Goal: Task Accomplishment & Management: Use online tool/utility

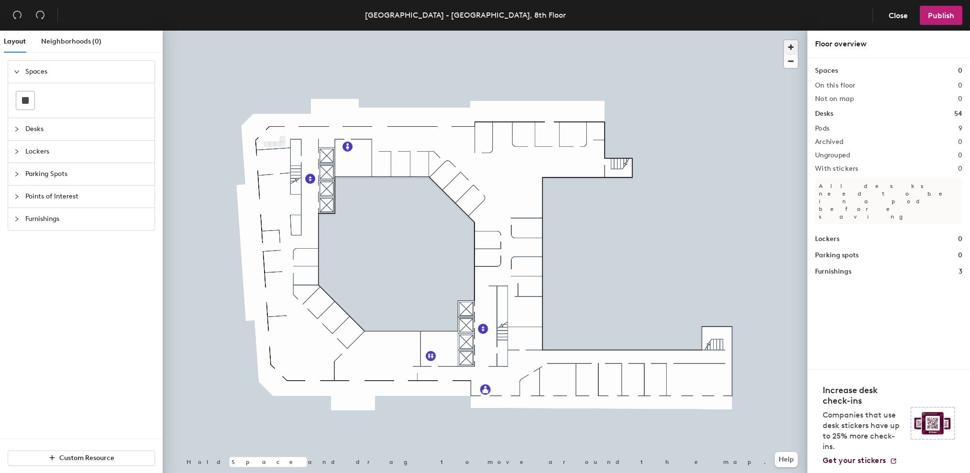
click at [791, 48] on span "button" at bounding box center [791, 47] width 14 height 14
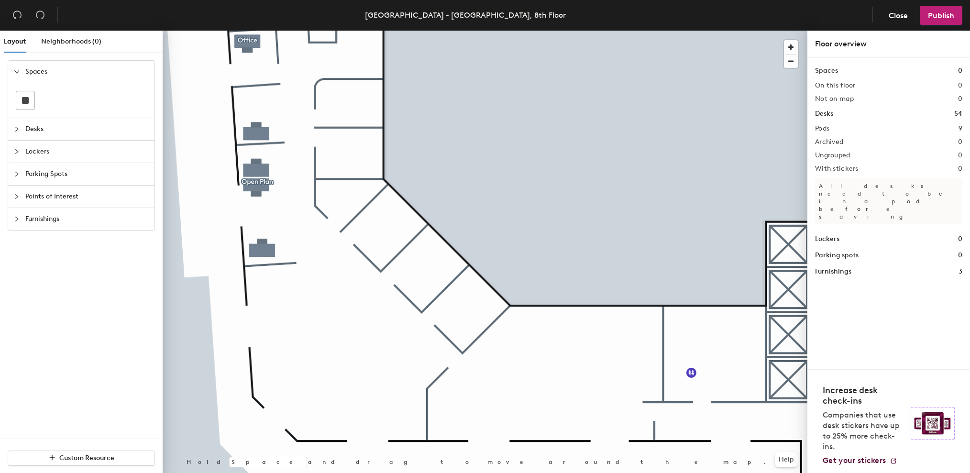
click at [43, 131] on span "Desks" at bounding box center [86, 129] width 123 height 22
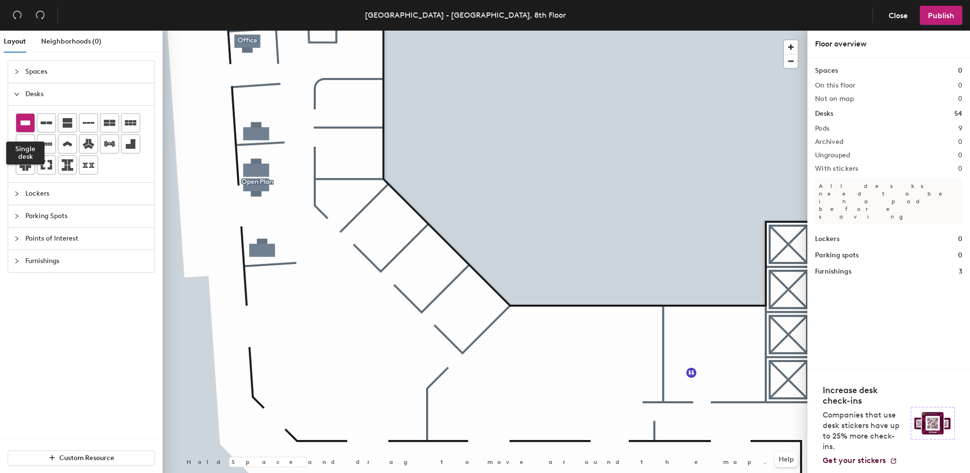
click at [30, 120] on icon at bounding box center [25, 122] width 11 height 11
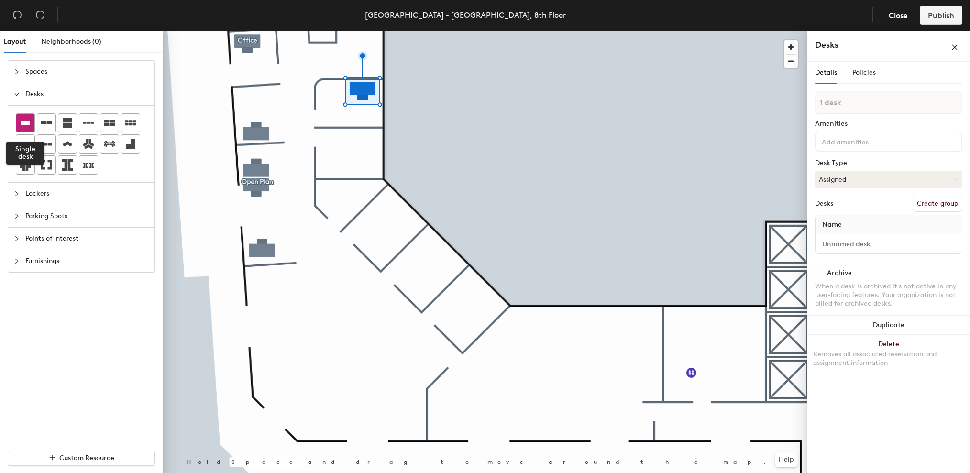
click at [23, 121] on icon at bounding box center [26, 122] width 10 height 5
click at [23, 118] on icon at bounding box center [25, 122] width 11 height 11
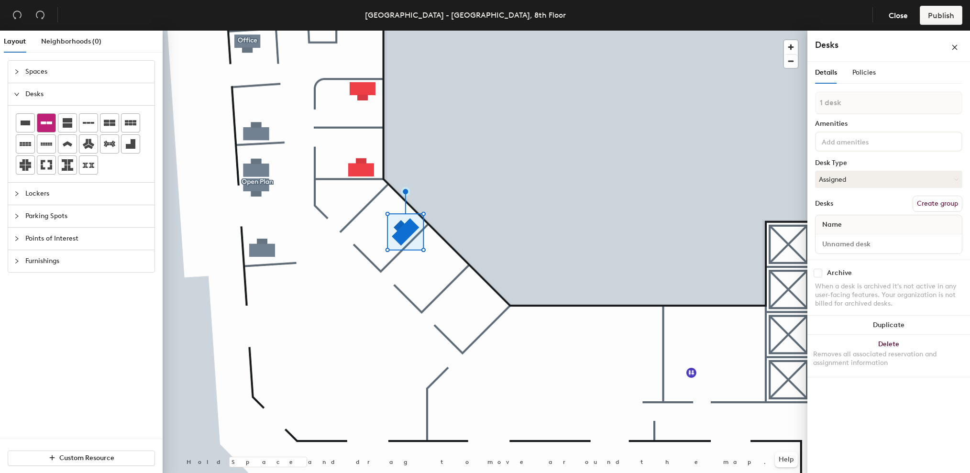
drag, startPoint x: 35, startPoint y: 131, endPoint x: 37, endPoint y: 125, distance: 5.6
click at [35, 131] on div at bounding box center [81, 143] width 131 height 61
click at [36, 123] on div at bounding box center [81, 143] width 131 height 61
click at [29, 127] on icon at bounding box center [25, 122] width 11 height 11
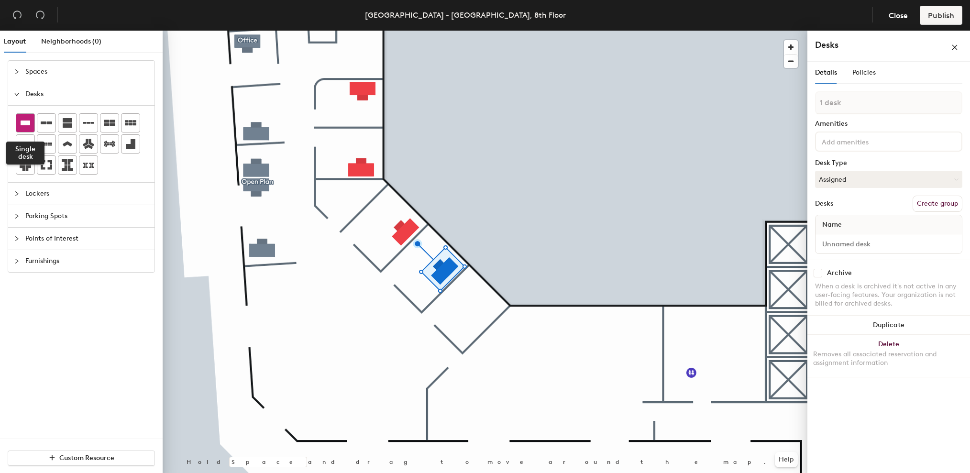
click at [20, 122] on icon at bounding box center [25, 122] width 11 height 11
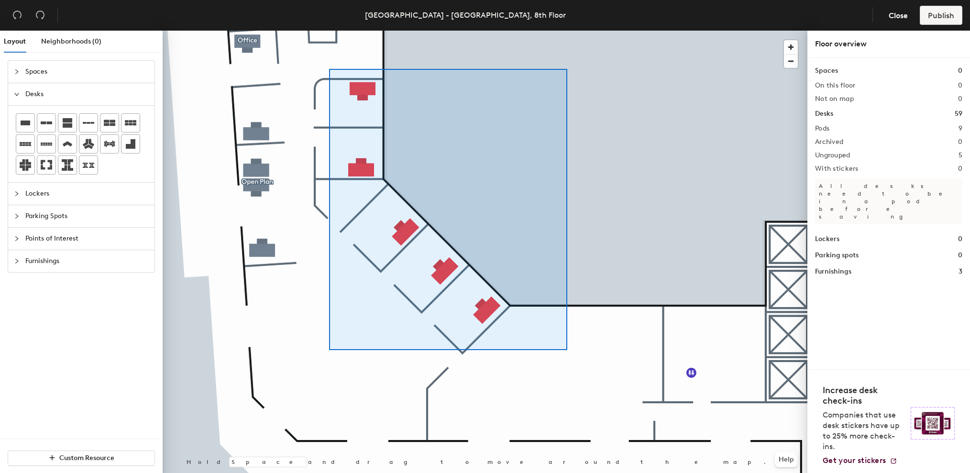
click at [329, 31] on div at bounding box center [485, 31] width 645 height 0
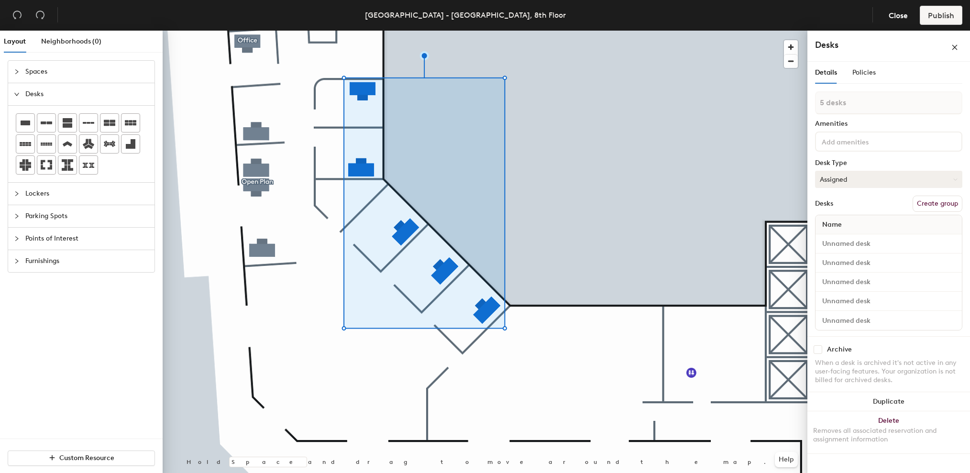
click at [894, 177] on button "Assigned" at bounding box center [888, 179] width 147 height 17
click at [857, 235] on div "Hoteled" at bounding box center [863, 237] width 96 height 14
click at [941, 208] on button "Create group" at bounding box center [937, 204] width 50 height 16
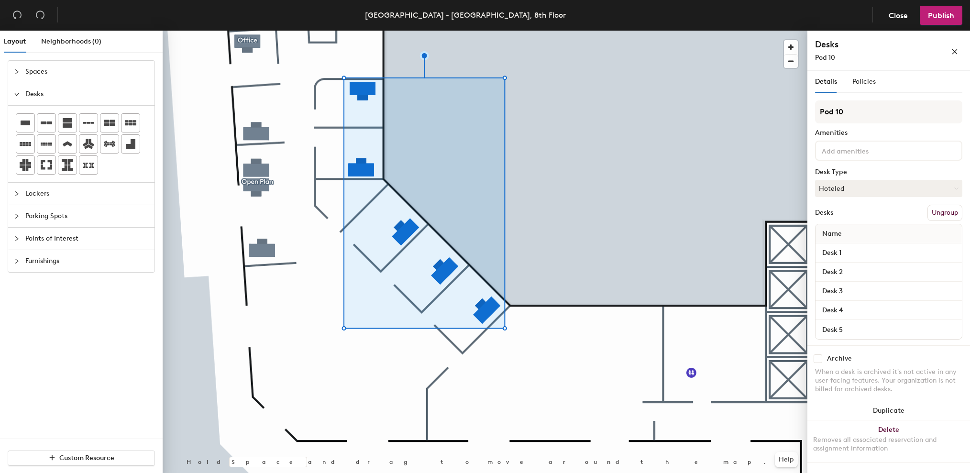
click at [786, 109] on div "Layout Neighborhoods (0) Spaces Desks Lockers Parking Spots Points of Interest …" at bounding box center [485, 254] width 970 height 446
type input "Offices"
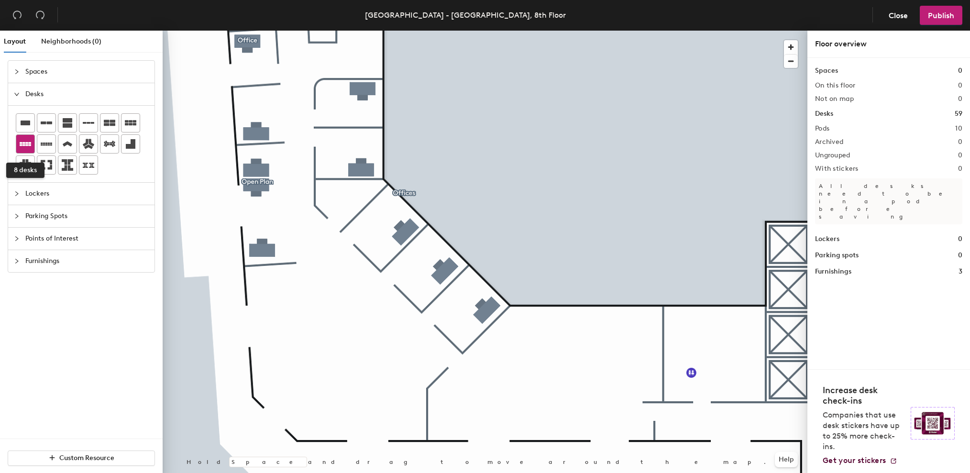
click at [25, 144] on icon at bounding box center [25, 144] width 11 height 4
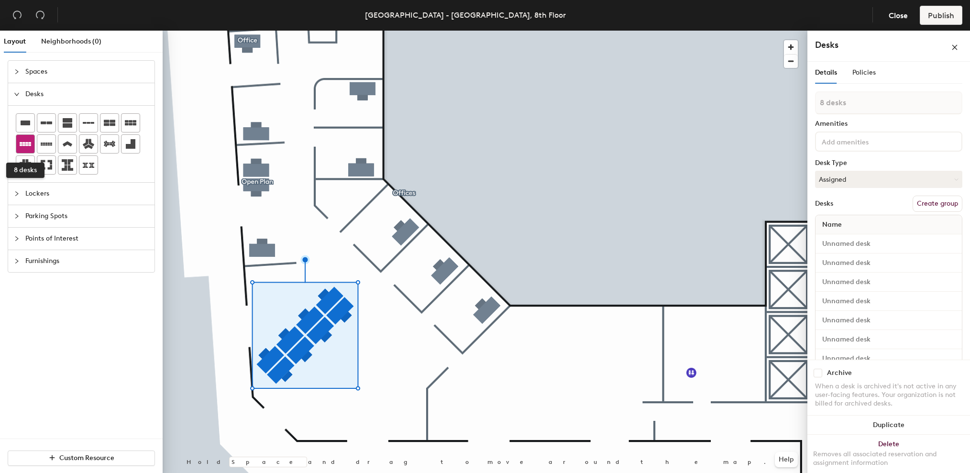
click at [25, 144] on icon at bounding box center [25, 144] width 11 height 4
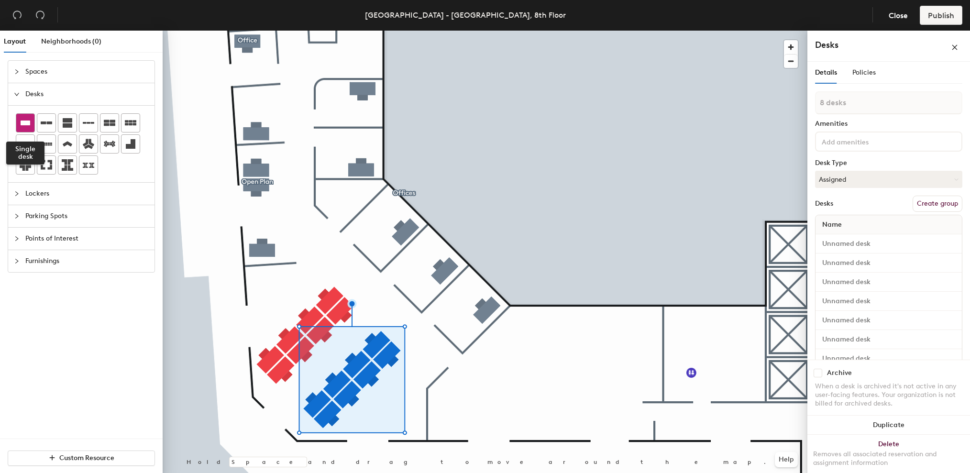
click at [28, 123] on icon at bounding box center [26, 122] width 10 height 5
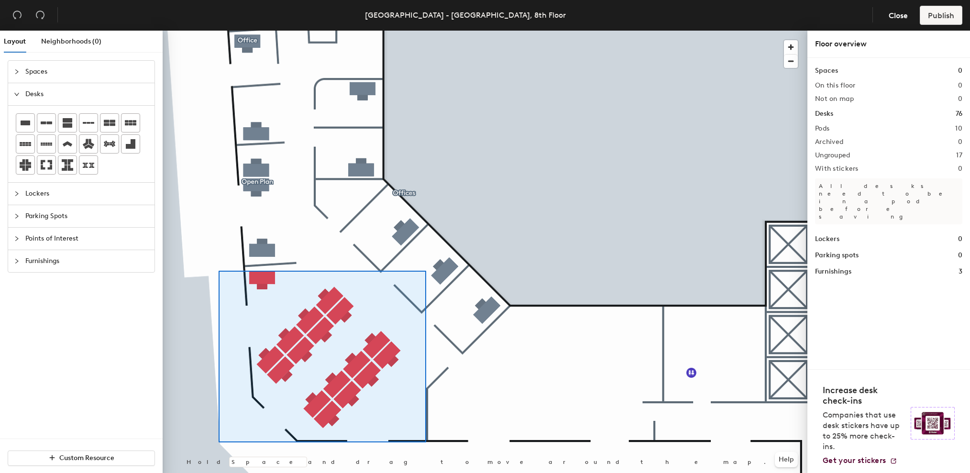
click at [219, 31] on div at bounding box center [485, 31] width 645 height 0
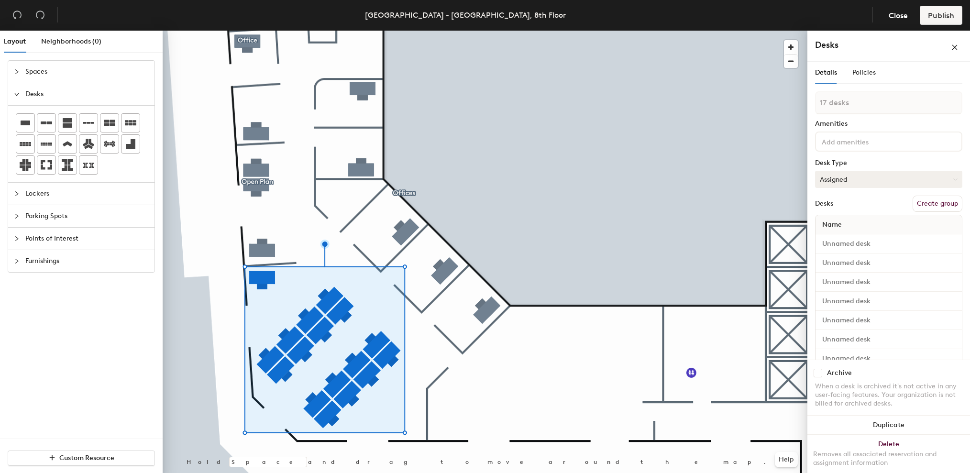
click at [869, 184] on button "Assigned" at bounding box center [888, 179] width 147 height 17
click at [845, 239] on div "Hoteled" at bounding box center [863, 237] width 96 height 14
click at [916, 203] on button "Create group" at bounding box center [937, 204] width 50 height 16
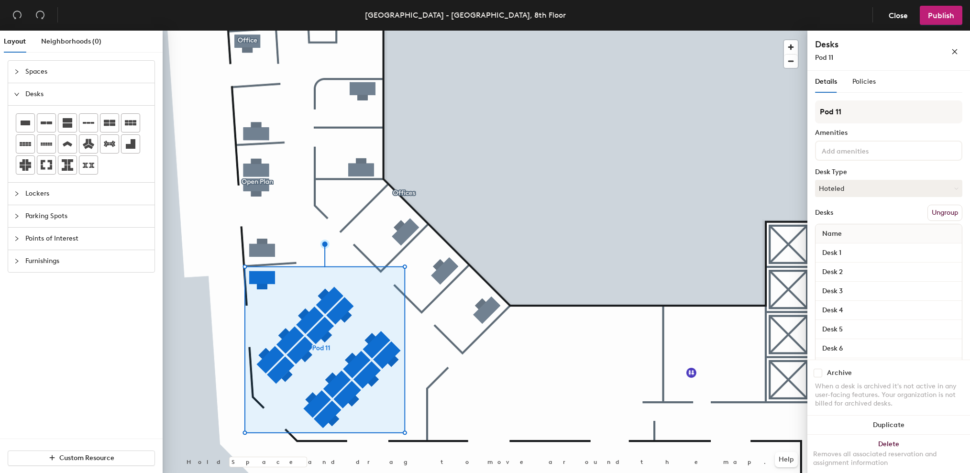
click at [787, 114] on div "Layout Neighborhoods (0) Spaces Desks Lockers Parking Spots Points of Interest …" at bounding box center [485, 254] width 970 height 446
type input "Open Plan"
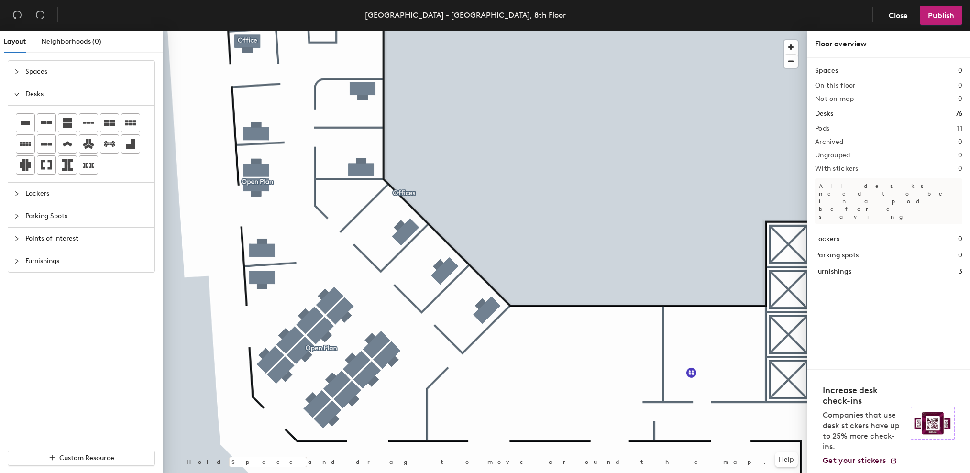
click at [52, 256] on span "Furnishings" at bounding box center [86, 261] width 123 height 22
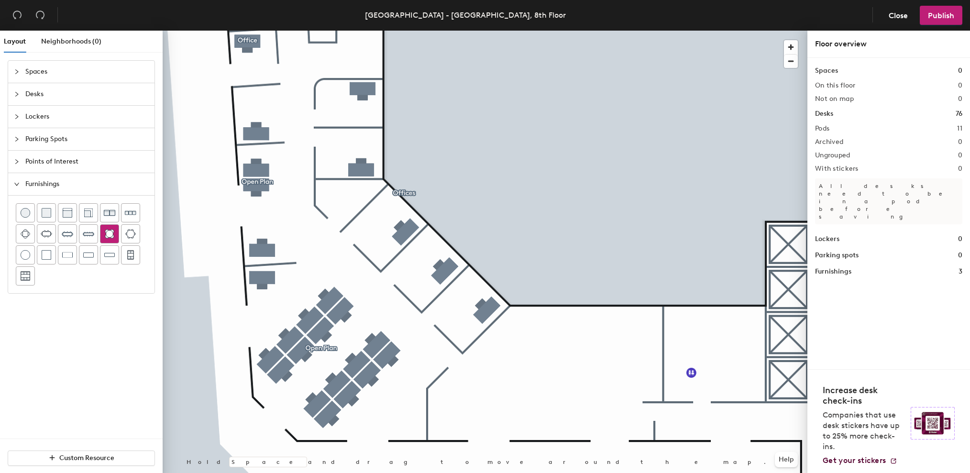
click at [110, 233] on img at bounding box center [110, 234] width 10 height 10
click at [106, 231] on img at bounding box center [110, 234] width 10 height 10
click at [562, 402] on span "Delete" at bounding box center [568, 405] width 33 height 16
click at [511, 31] on div at bounding box center [485, 31] width 645 height 0
click at [111, 256] on img at bounding box center [109, 255] width 11 height 10
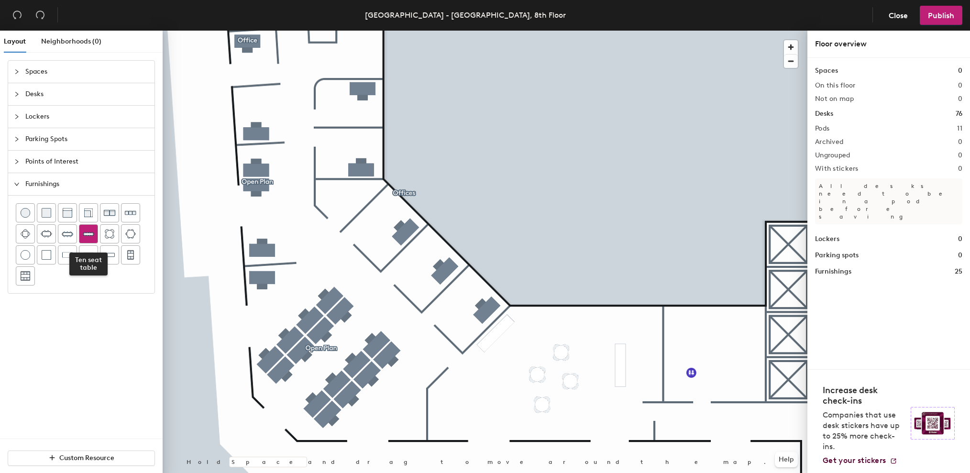
click at [90, 232] on img at bounding box center [88, 233] width 11 height 11
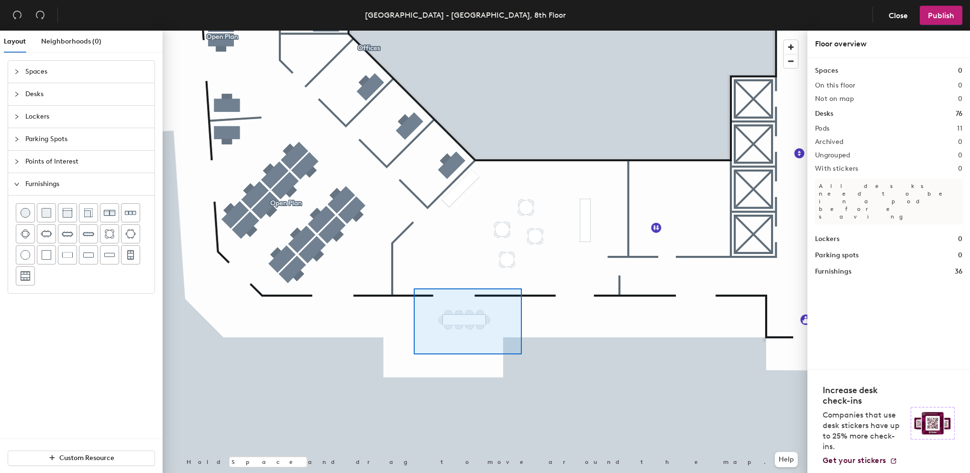
click at [413, 31] on div at bounding box center [485, 31] width 645 height 0
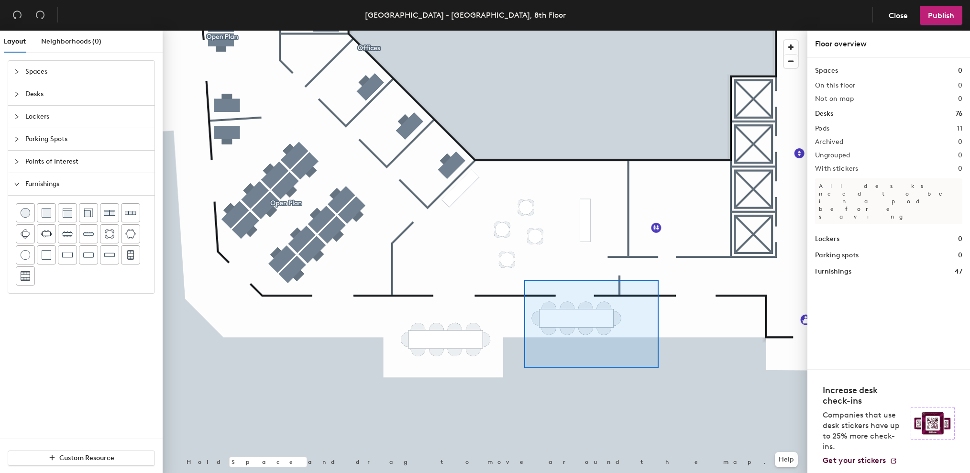
click at [524, 31] on div at bounding box center [485, 31] width 645 height 0
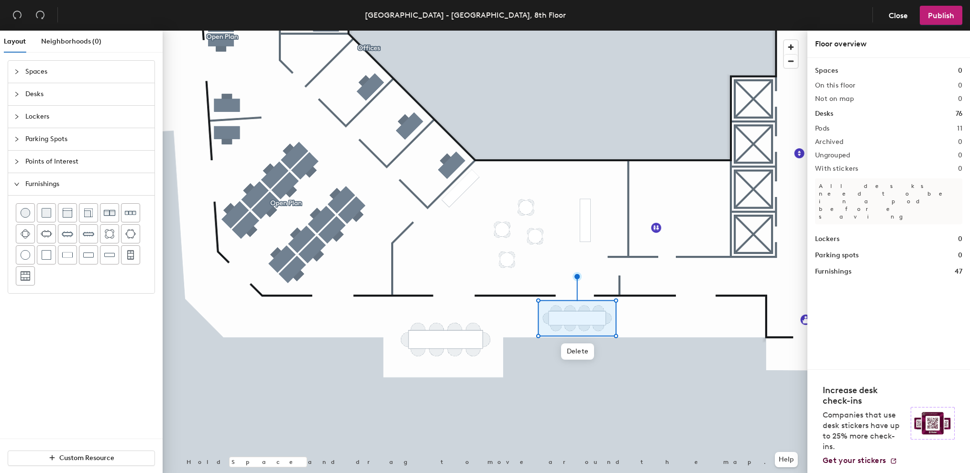
click at [627, 31] on div at bounding box center [485, 31] width 645 height 0
click at [70, 214] on img at bounding box center [68, 213] width 10 height 10
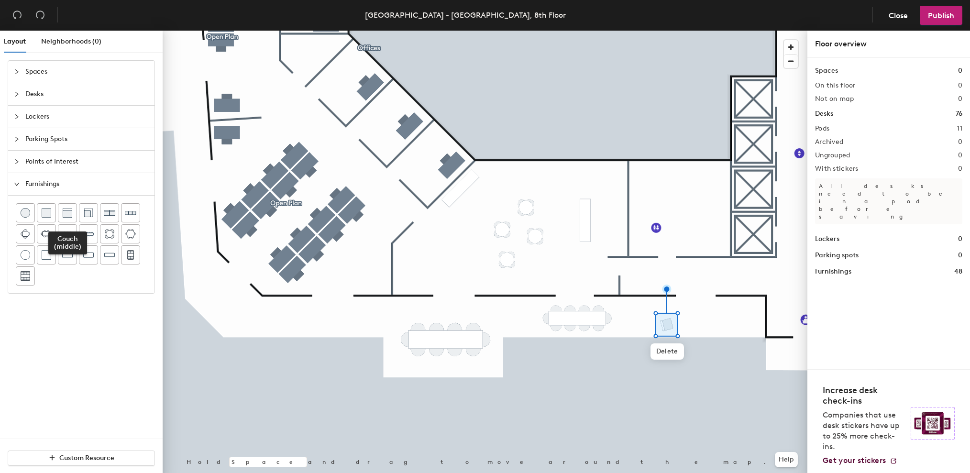
drag, startPoint x: 61, startPoint y: 215, endPoint x: 153, endPoint y: 228, distance: 93.6
click at [61, 215] on div at bounding box center [67, 213] width 18 height 18
click at [55, 166] on span "Points of Interest" at bounding box center [86, 162] width 123 height 22
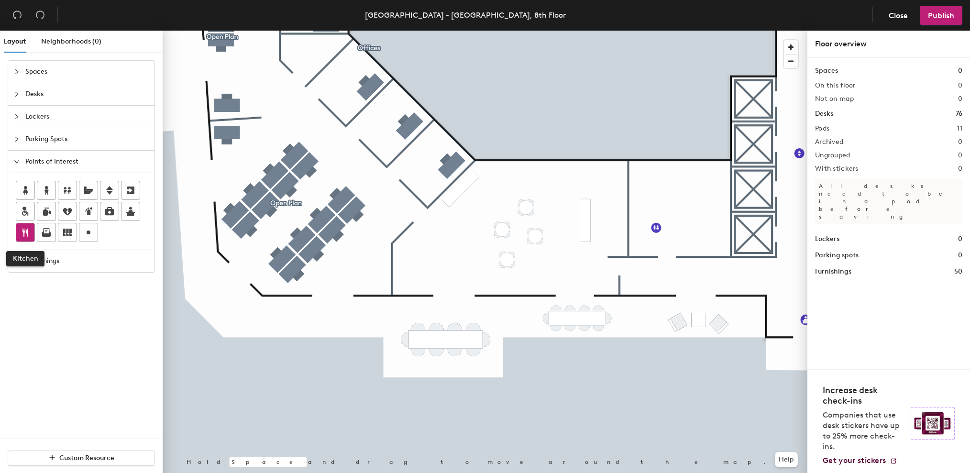
click at [28, 232] on icon at bounding box center [25, 233] width 6 height 8
click at [943, 18] on span "Publish" at bounding box center [941, 15] width 26 height 9
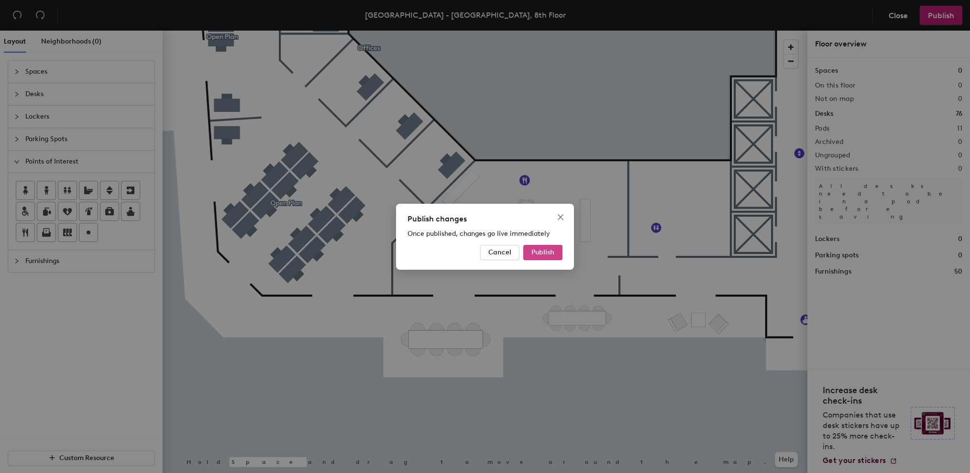
click at [550, 253] on span "Publish" at bounding box center [542, 252] width 23 height 8
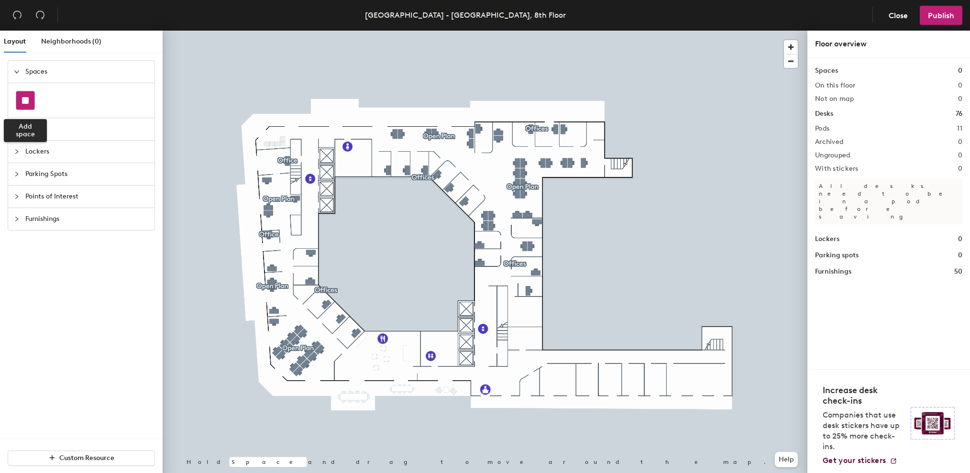
click at [31, 101] on div at bounding box center [25, 100] width 18 height 18
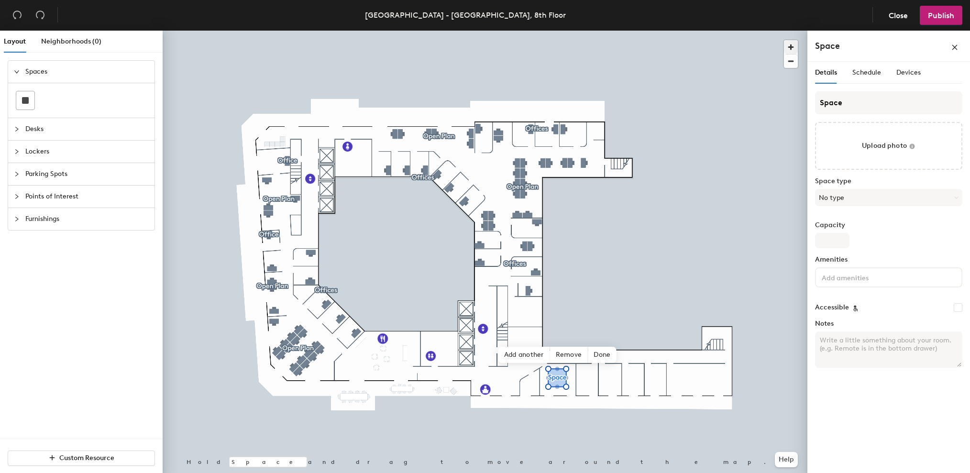
click at [795, 49] on span "button" at bounding box center [791, 47] width 14 height 14
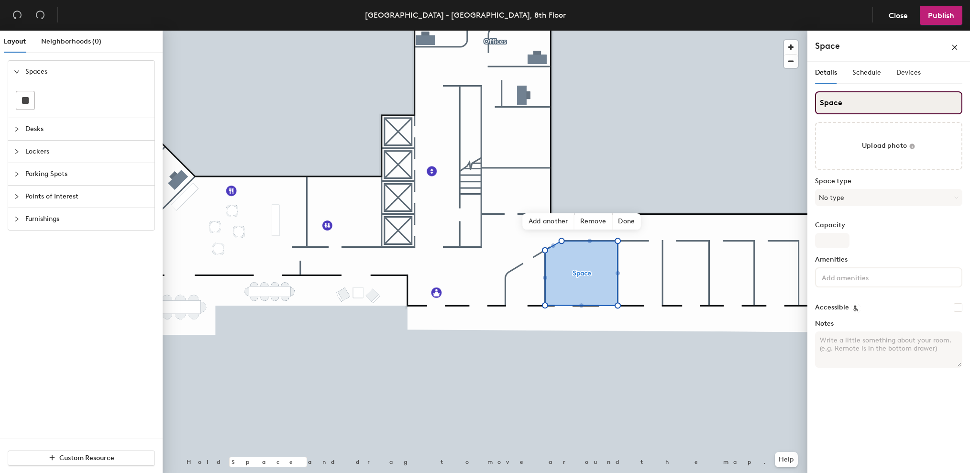
click at [864, 105] on input "Space" at bounding box center [888, 102] width 147 height 23
click at [801, 103] on div "Layout Neighborhoods (0) Spaces Desks Lockers Parking Spots Points of Interest …" at bounding box center [485, 254] width 970 height 446
drag, startPoint x: 958, startPoint y: 119, endPoint x: 859, endPoint y: 108, distance: 100.1
click at [853, 109] on input "Space" at bounding box center [888, 102] width 147 height 23
click at [807, 103] on div "Layout Neighborhoods (0) Spaces Desks Lockers Parking Spots Points of Interest …" at bounding box center [485, 254] width 970 height 446
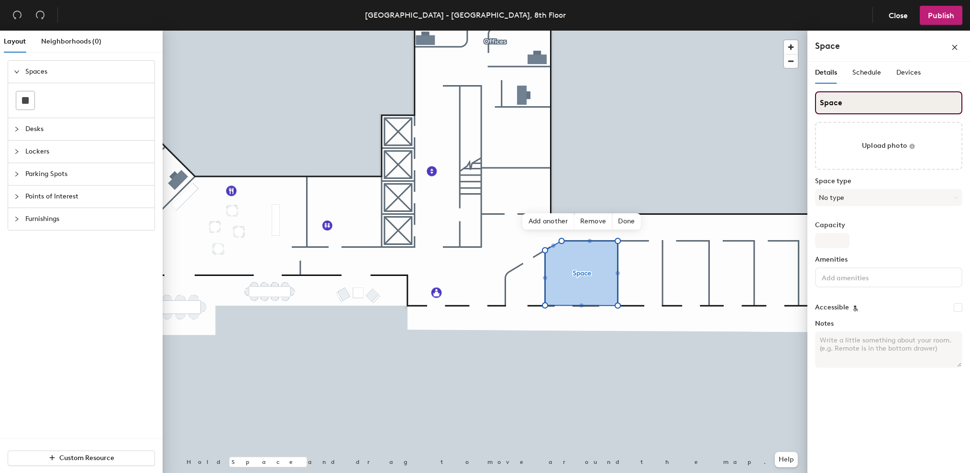
paste input "Beaubourg"
type input "Beaubourg"
click at [851, 198] on button "No type" at bounding box center [888, 197] width 147 height 17
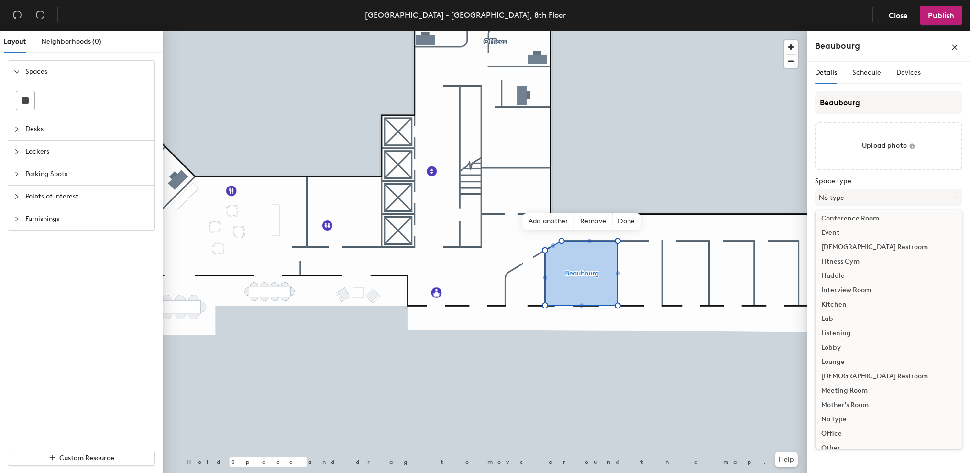
scroll to position [100, 0]
click at [870, 379] on div "Meeting Room" at bounding box center [888, 379] width 146 height 14
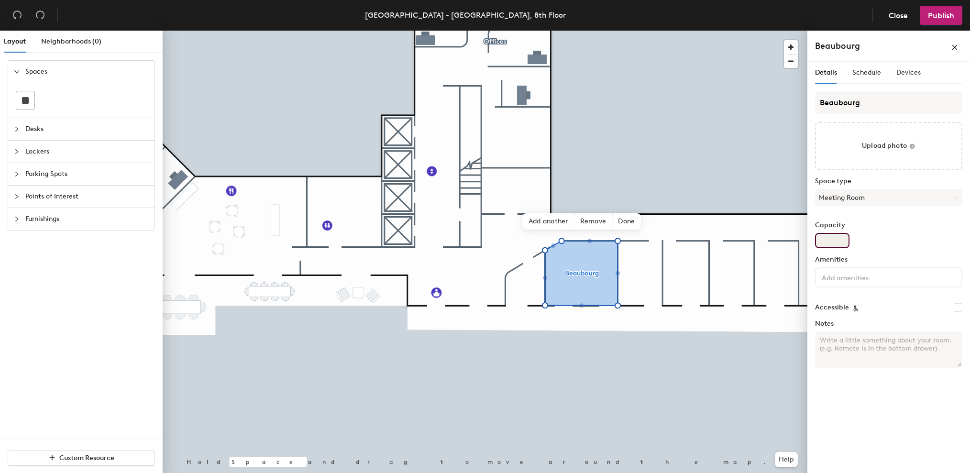
click at [835, 244] on input "Capacity" at bounding box center [832, 240] width 34 height 15
type input "8"
click at [856, 285] on div at bounding box center [888, 277] width 147 height 20
type input "z"
click at [892, 302] on div "Zoom Room" at bounding box center [888, 300] width 144 height 14
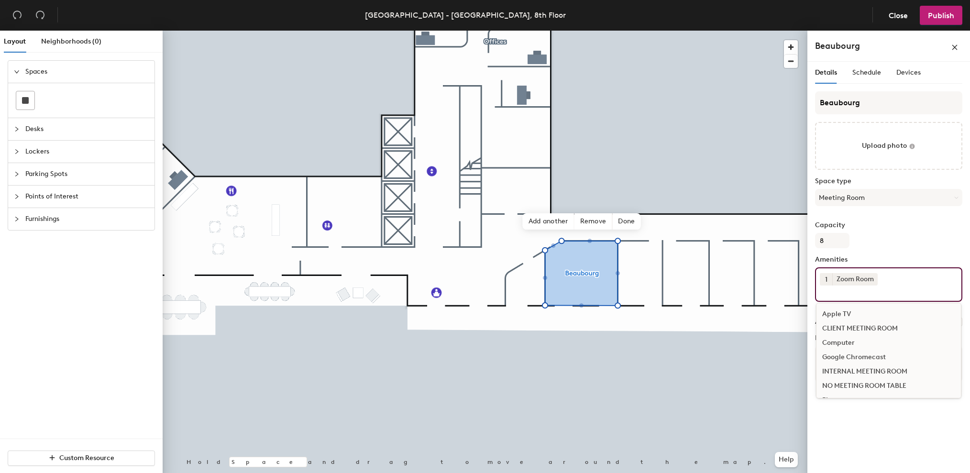
click at [919, 243] on div "Capacity 8" at bounding box center [888, 234] width 147 height 27
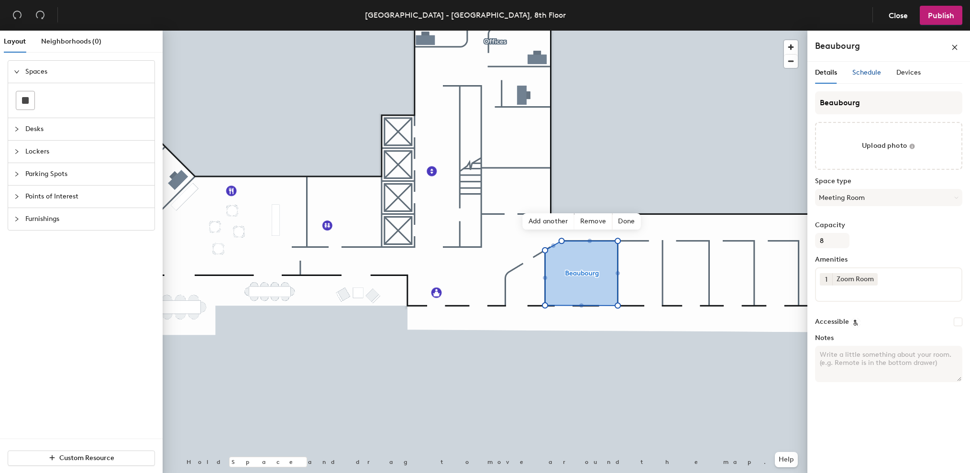
click at [867, 76] on span "Schedule" at bounding box center [866, 72] width 29 height 8
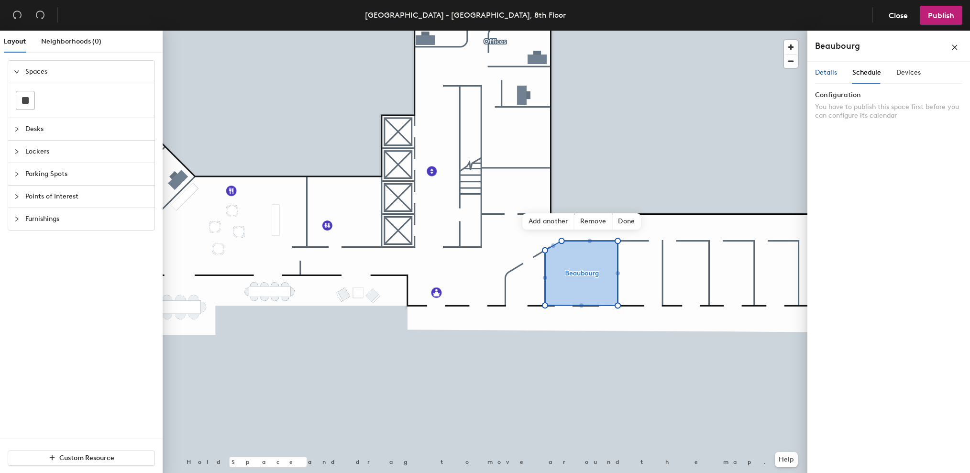
click at [831, 76] on span "Details" at bounding box center [826, 72] width 22 height 8
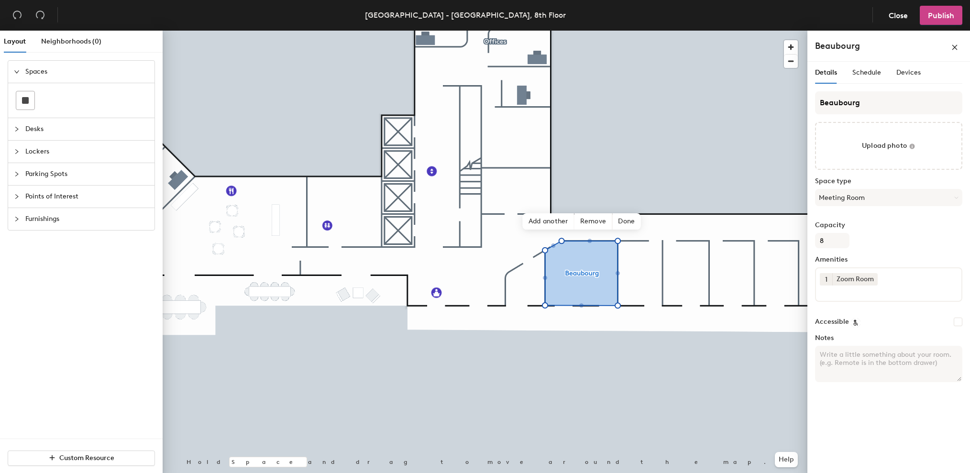
click at [947, 18] on span "Publish" at bounding box center [941, 15] width 26 height 9
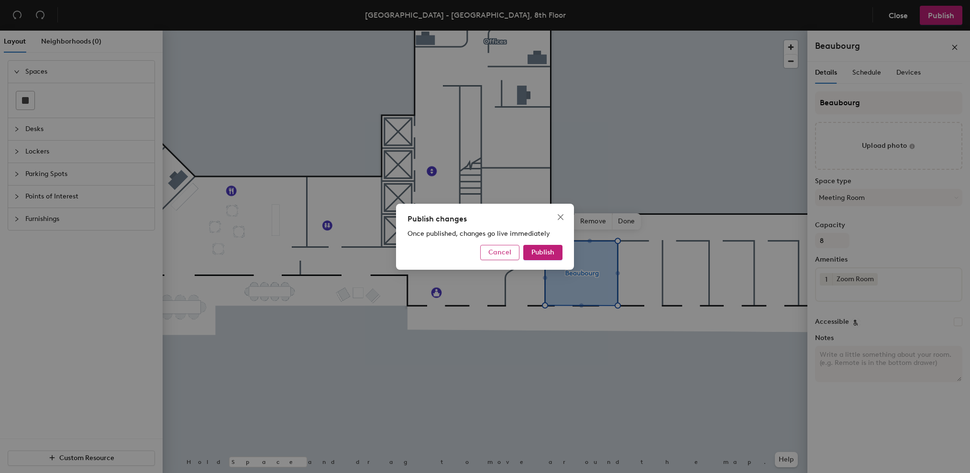
click at [503, 253] on span "Cancel" at bounding box center [499, 252] width 23 height 8
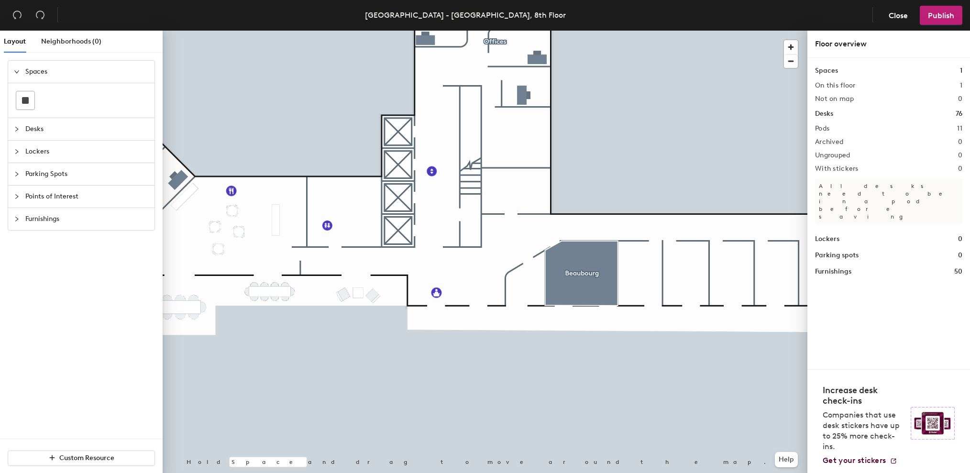
drag, startPoint x: 29, startPoint y: 98, endPoint x: 139, endPoint y: 126, distance: 113.3
click at [30, 99] on div at bounding box center [25, 100] width 18 height 18
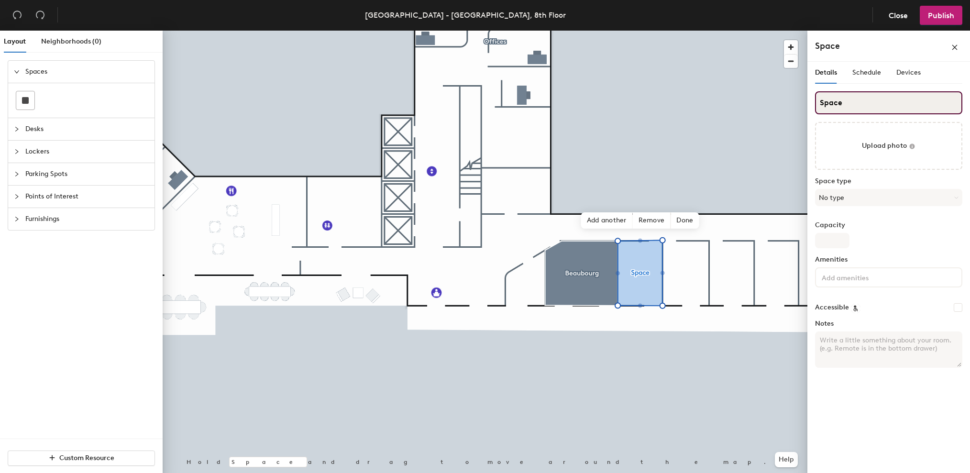
click at [859, 100] on input "Space" at bounding box center [888, 102] width 147 height 23
click at [766, 104] on div "Layout Neighborhoods (0) Spaces Desks Lockers Parking Spots Points of Interest …" at bounding box center [485, 254] width 970 height 446
paste input "Jacquemart-André"
type input "Jacquemart-André"
click at [848, 203] on button "No type" at bounding box center [888, 197] width 147 height 17
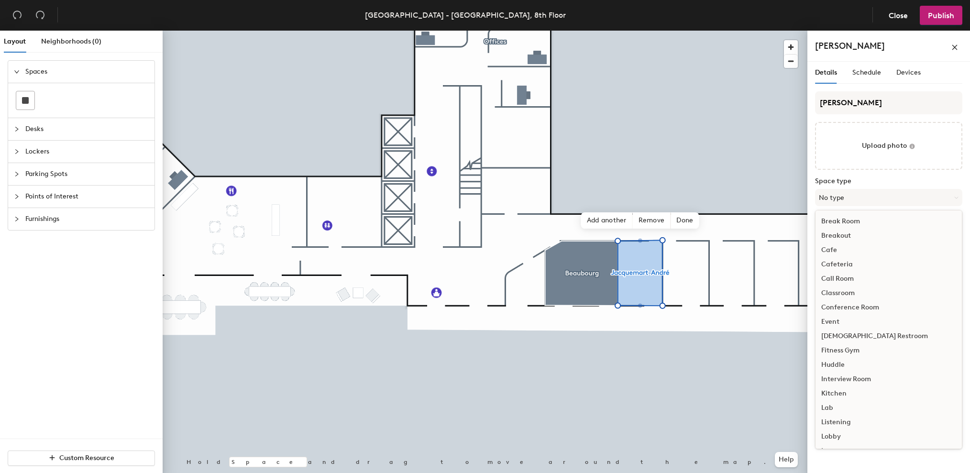
click at [857, 380] on div "Interview Room" at bounding box center [888, 379] width 146 height 14
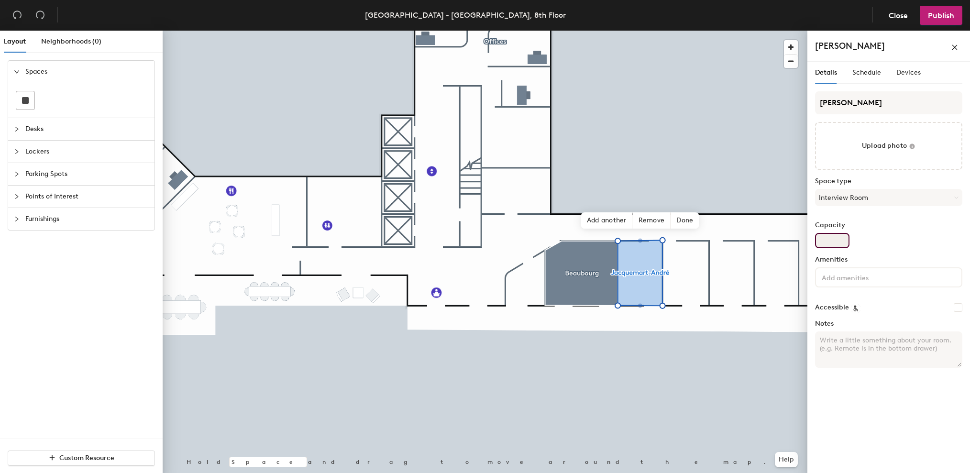
click at [842, 244] on input "Capacity" at bounding box center [832, 240] width 34 height 15
type input "3"
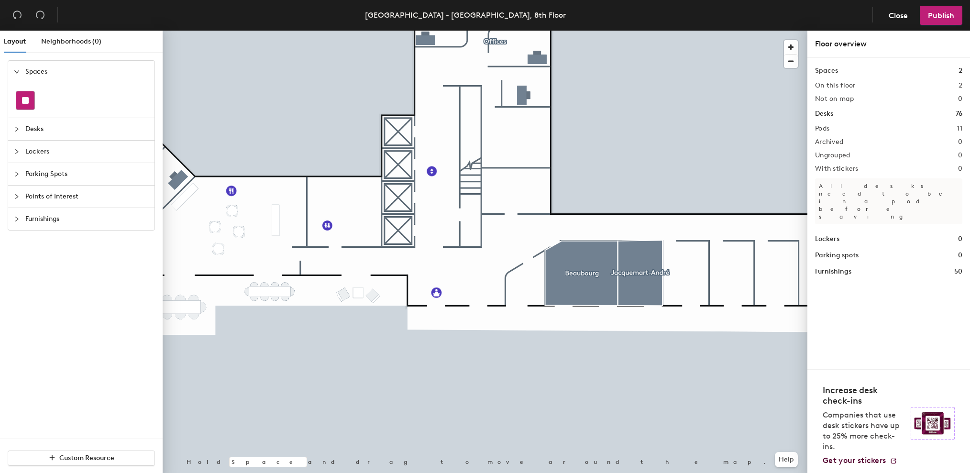
click at [25, 100] on rect at bounding box center [25, 100] width 7 height 7
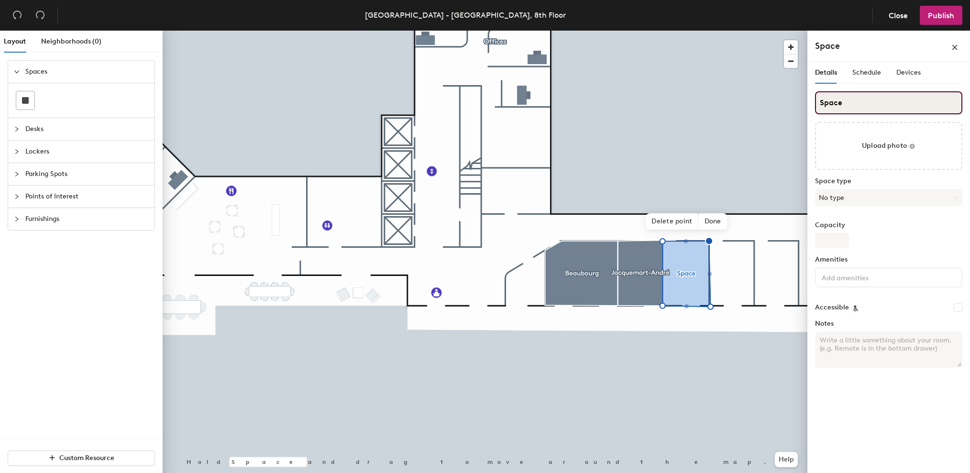
click at [762, 103] on div "Layout Neighborhoods (0) Spaces Desks Lockers Parking Spots Points of Interest …" at bounding box center [485, 254] width 970 height 446
paste input "Marmottan"
type input "Marmottan"
click at [879, 196] on button "No type" at bounding box center [888, 197] width 147 height 17
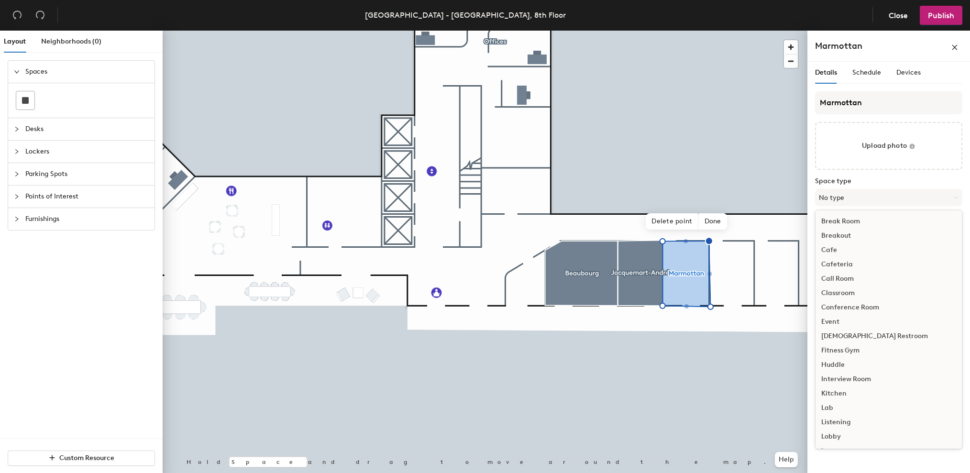
click at [864, 381] on div "Interview Room" at bounding box center [888, 379] width 146 height 14
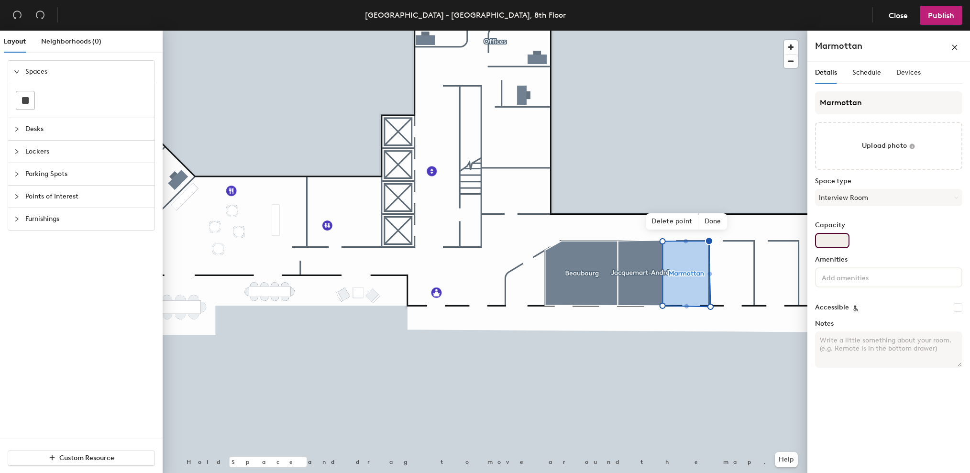
click at [833, 242] on input "Capacity" at bounding box center [832, 240] width 34 height 15
type input "3"
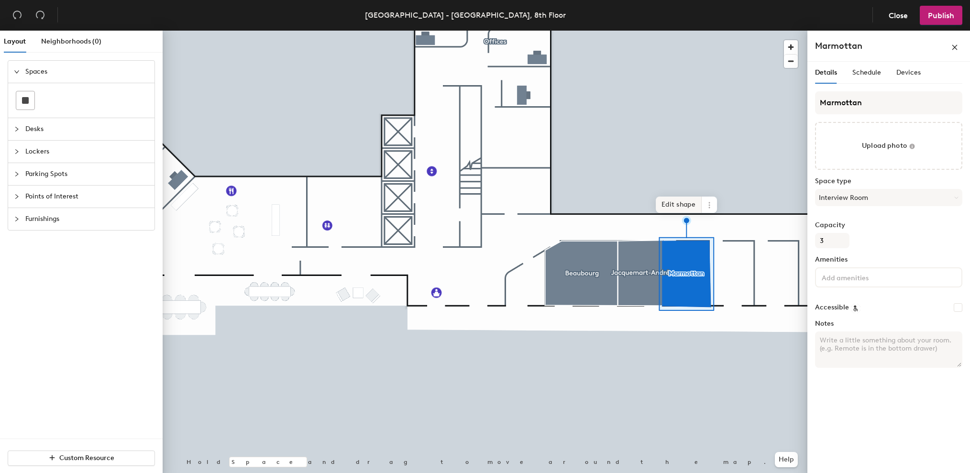
click at [682, 207] on span "Edit shape" at bounding box center [679, 205] width 46 height 16
click at [683, 208] on span "Edit shape" at bounding box center [679, 204] width 46 height 16
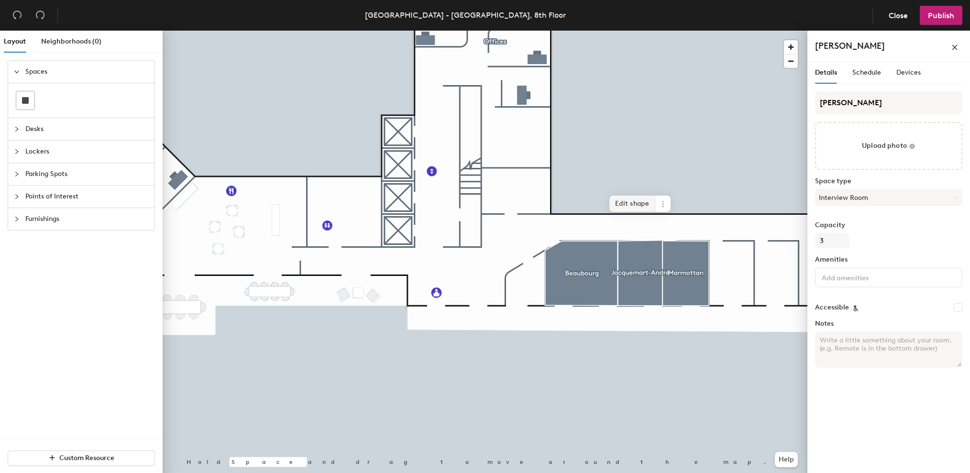
click at [642, 202] on span "Edit shape" at bounding box center [632, 204] width 46 height 16
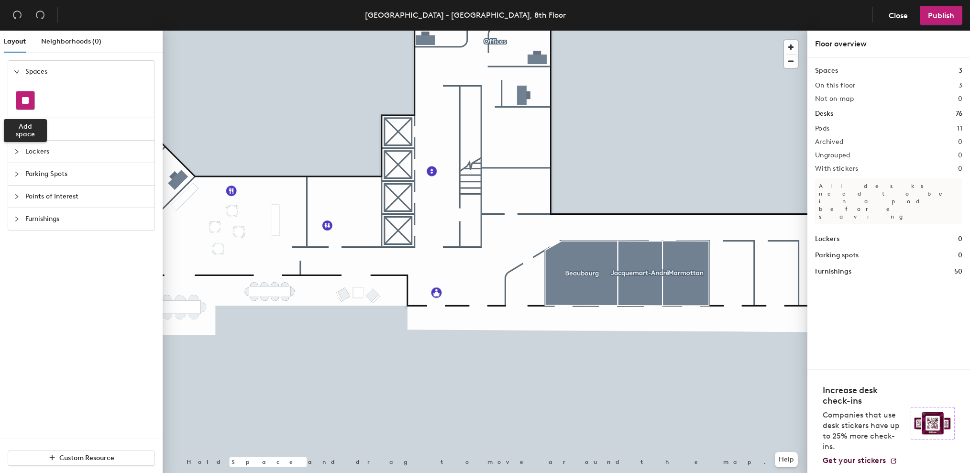
click at [26, 103] on rect at bounding box center [25, 100] width 7 height 7
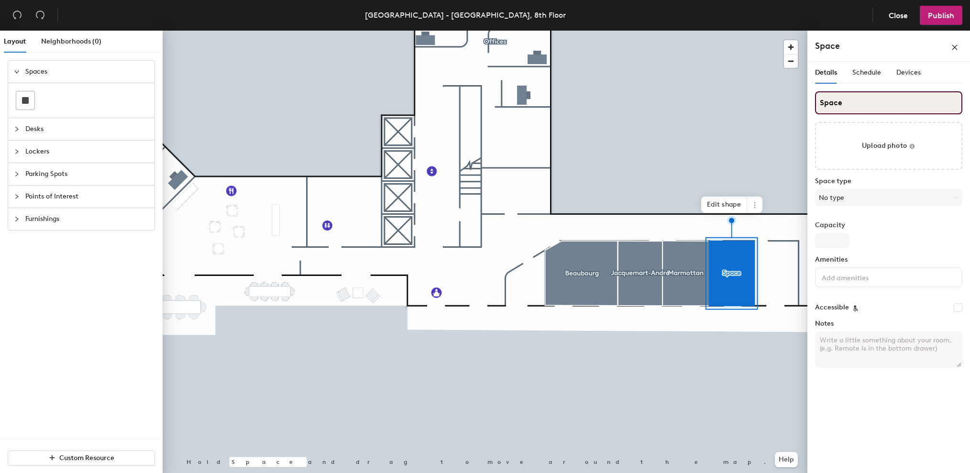
click at [745, 104] on div "Layout Neighborhoods (0) Spaces Desks Lockers Parking Spots Points of Interest …" at bounding box center [485, 254] width 970 height 446
paste input "Camondo"
type input "Camondo"
click at [849, 196] on button "No type" at bounding box center [888, 197] width 147 height 17
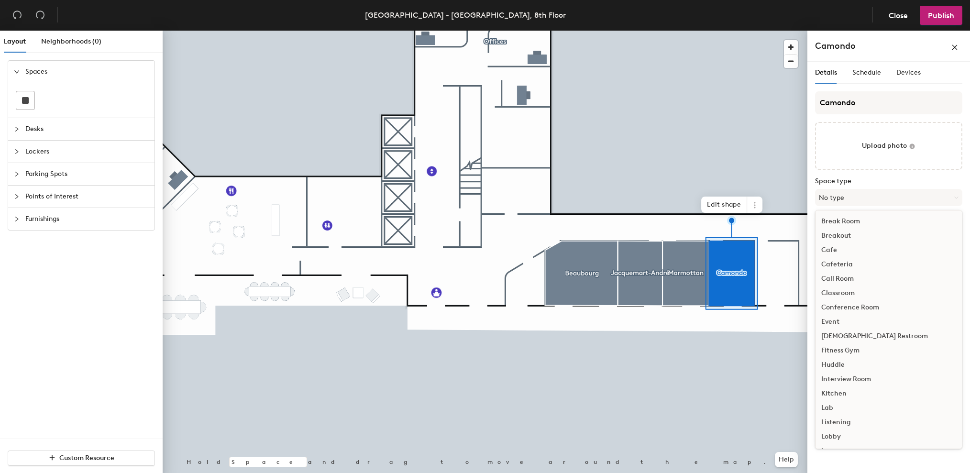
click at [858, 374] on div "Interview Room" at bounding box center [888, 379] width 146 height 14
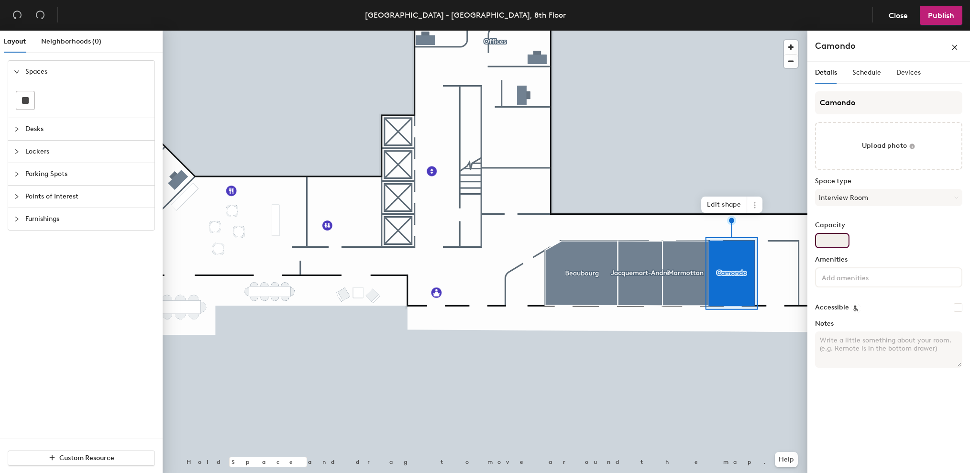
click at [840, 241] on input "Capacity" at bounding box center [832, 240] width 34 height 15
type input "3"
click at [735, 31] on div at bounding box center [485, 31] width 645 height 0
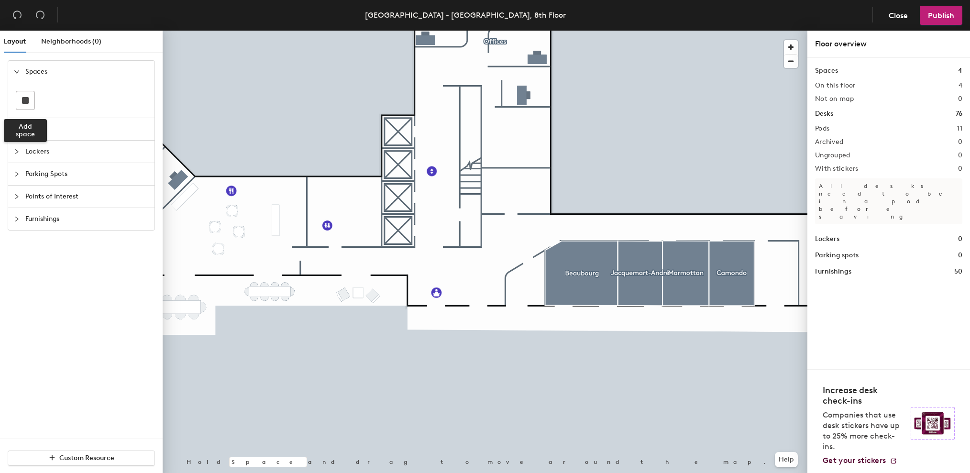
drag, startPoint x: 25, startPoint y: 98, endPoint x: 123, endPoint y: 127, distance: 102.5
click at [25, 98] on rect at bounding box center [25, 100] width 7 height 7
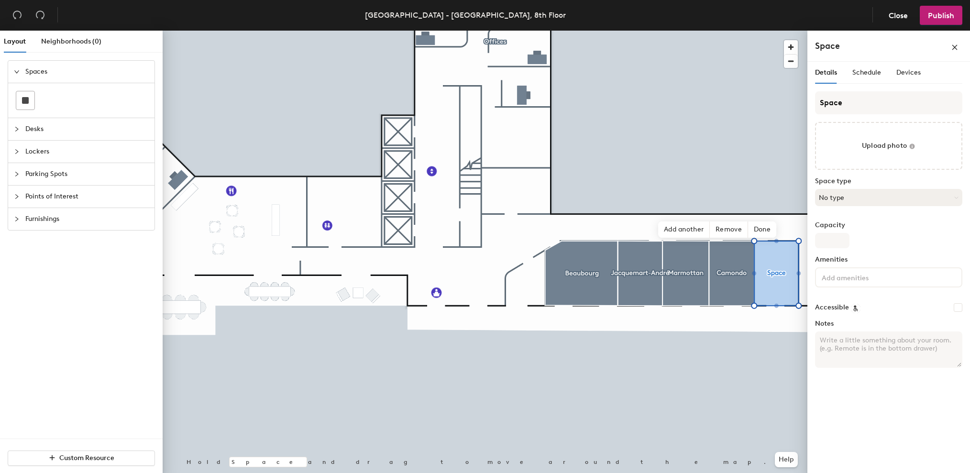
click at [863, 201] on button "No type" at bounding box center [888, 197] width 147 height 17
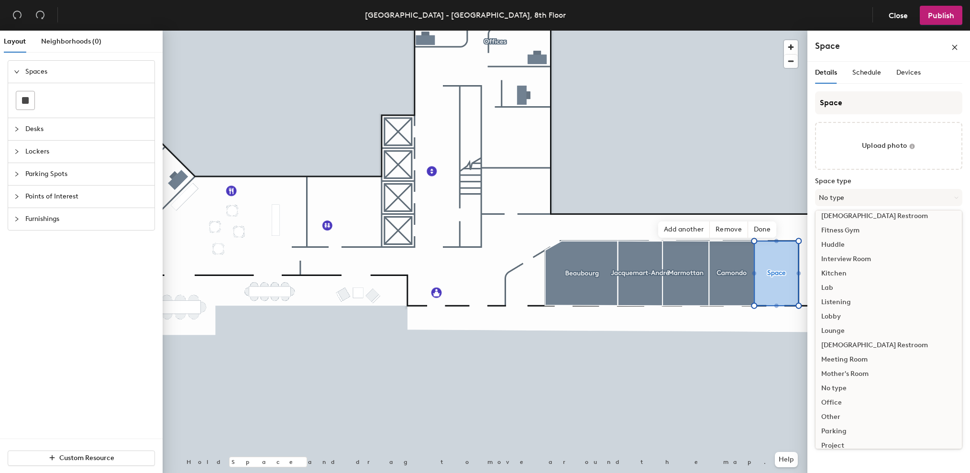
scroll to position [136, 0]
click at [858, 345] on div "Meeting Room" at bounding box center [888, 343] width 146 height 14
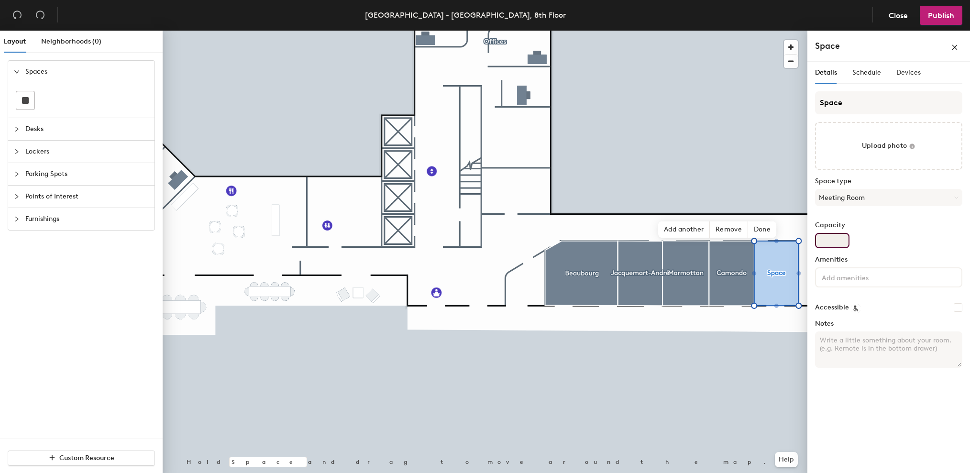
click at [835, 241] on input "Capacity" at bounding box center [832, 240] width 34 height 15
type input "3"
drag, startPoint x: 842, startPoint y: 97, endPoint x: 856, endPoint y: 101, distance: 14.7
click at [842, 97] on input "Space" at bounding box center [888, 102] width 147 height 23
click at [793, 102] on div "Layout Neighborhoods (0) Spaces Desks Lockers Parking Spots Points of Interest …" at bounding box center [485, 254] width 970 height 446
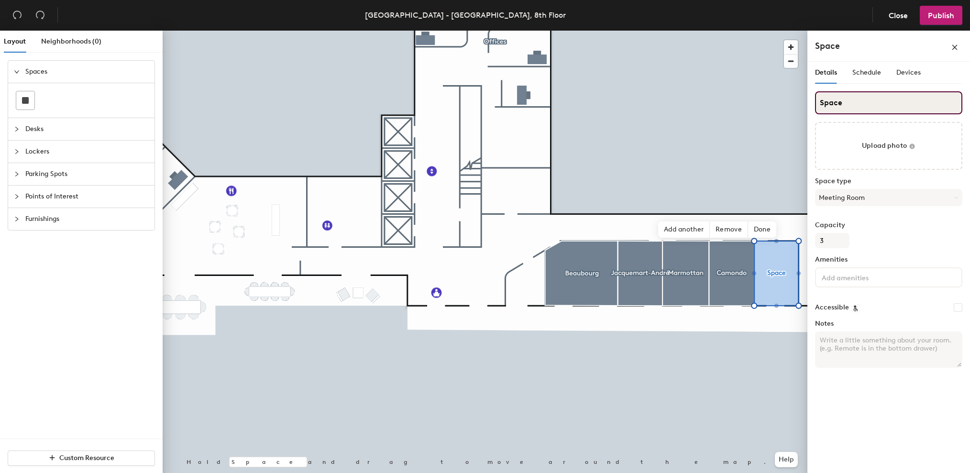
drag, startPoint x: 969, startPoint y: 154, endPoint x: 885, endPoint y: 106, distance: 97.0
click at [869, 101] on input "Space" at bounding box center [888, 102] width 147 height 23
click at [757, 104] on div "Layout Neighborhoods (0) Spaces Desks Lockers Parking Spots Points of Interest …" at bounding box center [485, 254] width 970 height 446
paste input "Orsay"
type input "Orsay"
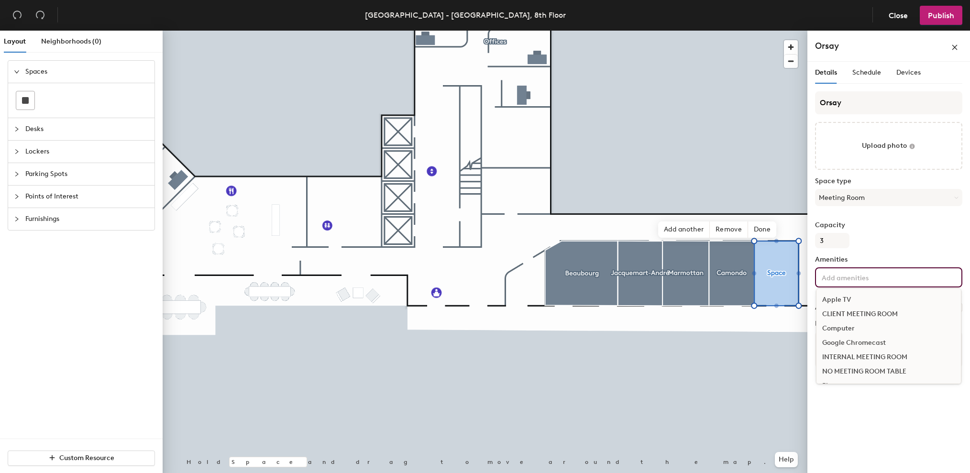
click at [885, 279] on input at bounding box center [863, 276] width 86 height 11
type input "x"
type input "z"
click at [858, 292] on div "Zoom Room" at bounding box center [888, 299] width 145 height 23
click at [859, 296] on div "Zoom Room" at bounding box center [888, 300] width 144 height 14
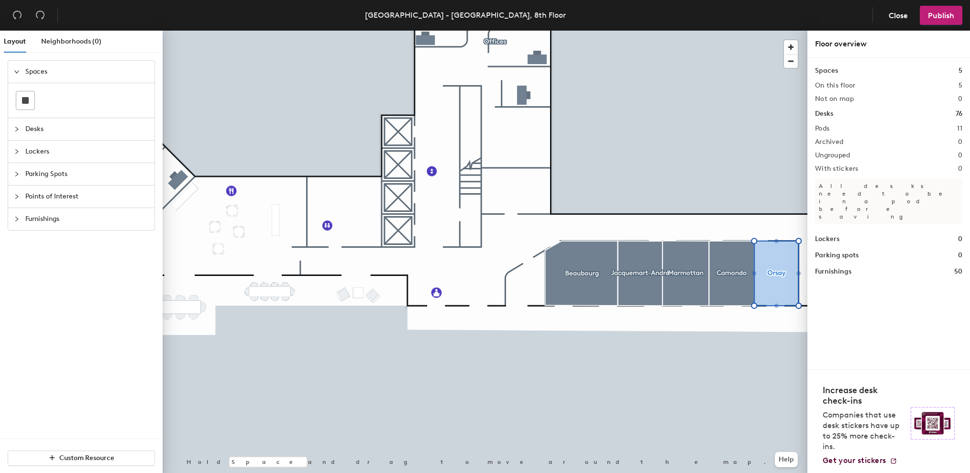
click at [764, 31] on div at bounding box center [485, 31] width 645 height 0
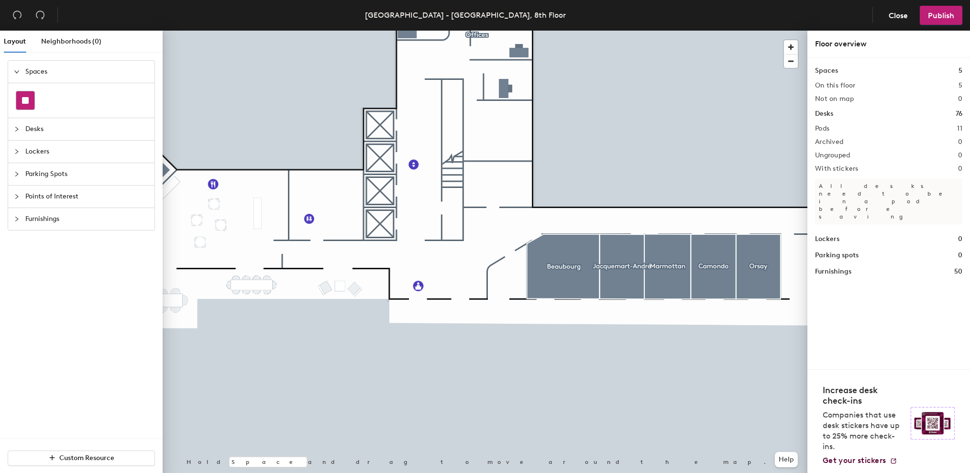
click at [20, 103] on div at bounding box center [25, 100] width 18 height 18
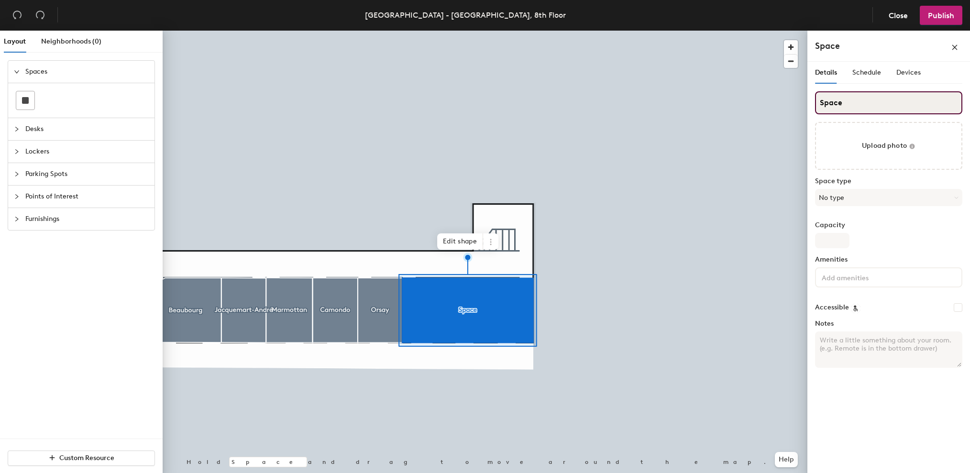
click at [863, 106] on input "Space" at bounding box center [888, 102] width 147 height 23
click at [762, 100] on div "Layout Neighborhoods (0) Spaces Desks Lockers Parking Spots Points of Interest …" at bounding box center [485, 254] width 970 height 446
paste input "Palais de Tokyo"
type input "Palais de Tokyo"
click at [866, 198] on button "No type" at bounding box center [888, 197] width 147 height 17
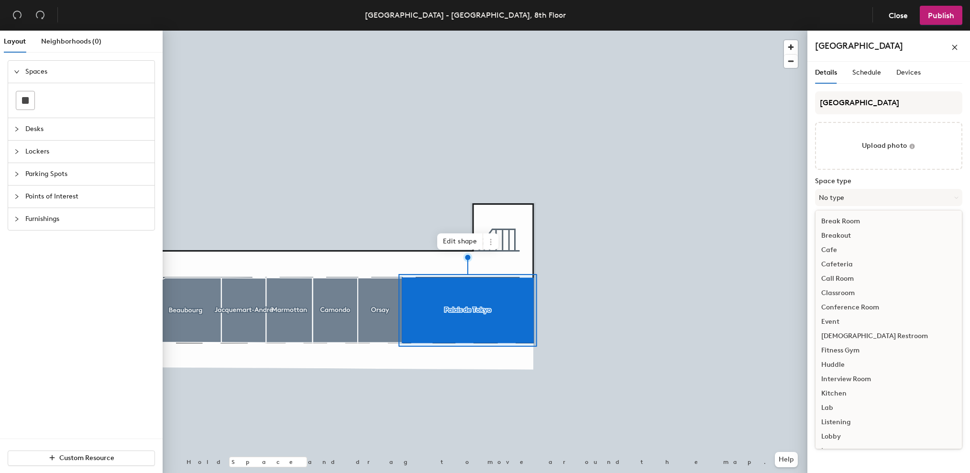
click at [867, 306] on div "Conference Room" at bounding box center [888, 307] width 146 height 14
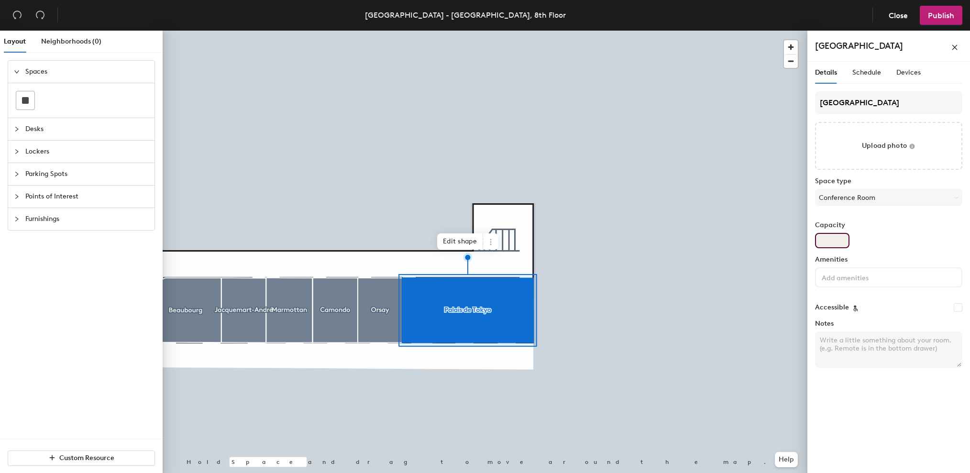
click at [836, 236] on input "Capacity" at bounding box center [832, 240] width 34 height 15
type input "16"
click at [844, 279] on input at bounding box center [863, 276] width 86 height 11
type input "zoom"
click at [858, 306] on div "Zoom Room" at bounding box center [888, 300] width 144 height 14
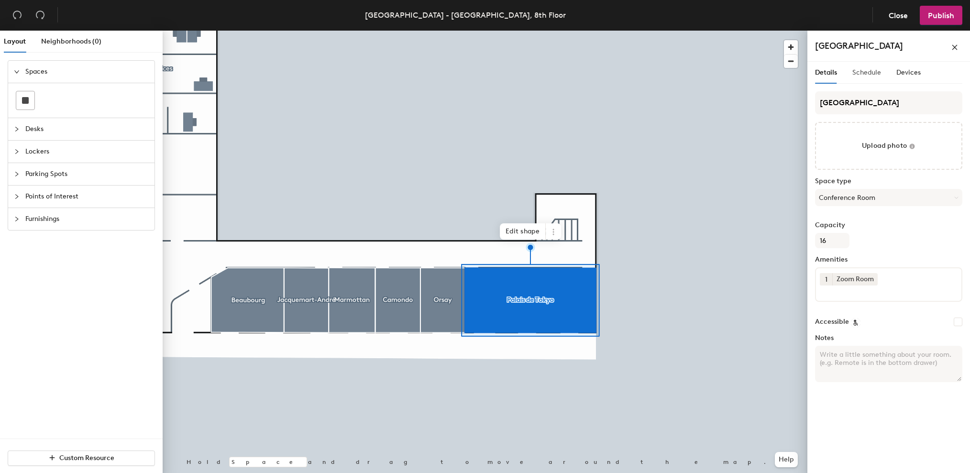
click at [867, 65] on div "Schedule" at bounding box center [866, 73] width 29 height 22
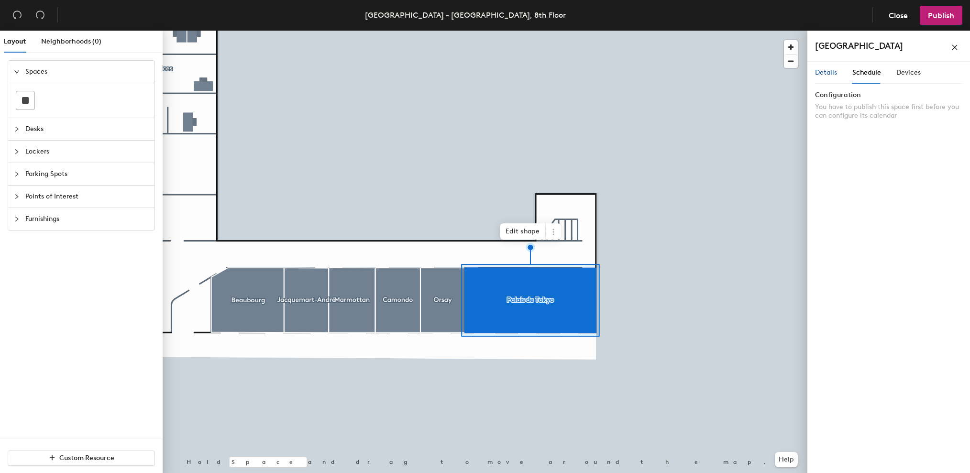
click at [818, 70] on span "Details" at bounding box center [826, 72] width 22 height 8
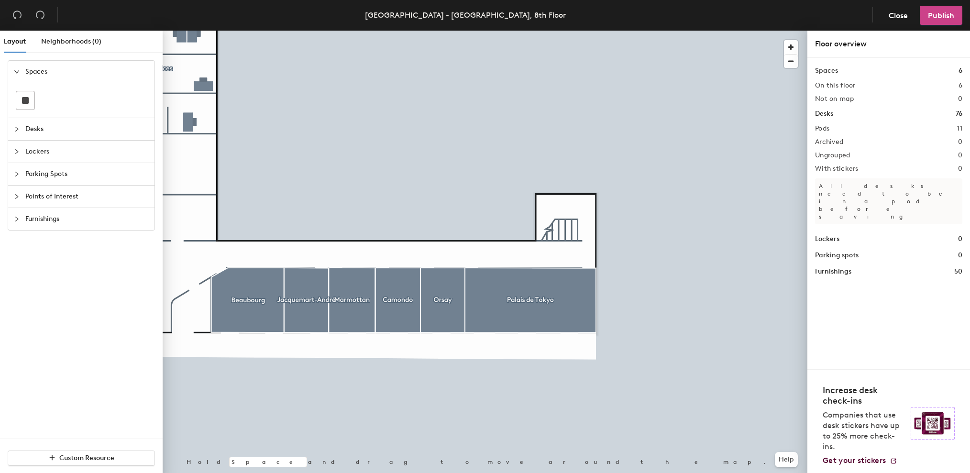
click at [939, 14] on span "Publish" at bounding box center [941, 15] width 26 height 9
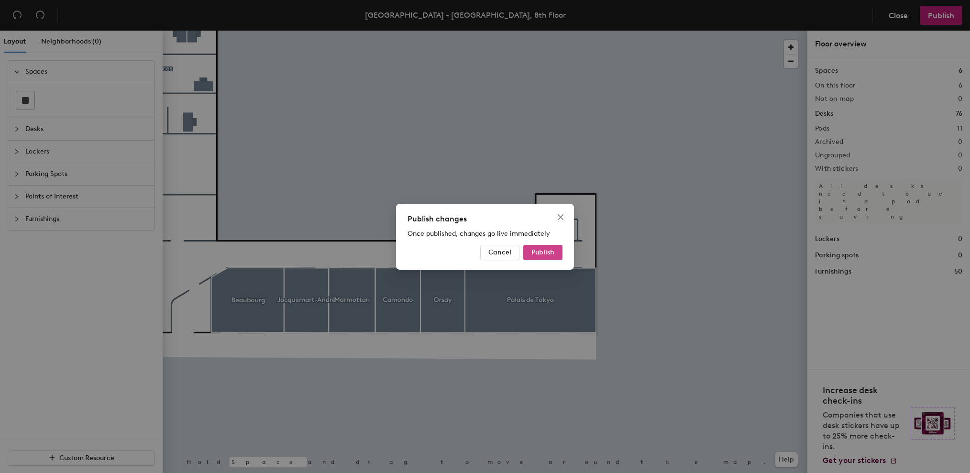
click at [542, 251] on span "Publish" at bounding box center [542, 252] width 23 height 8
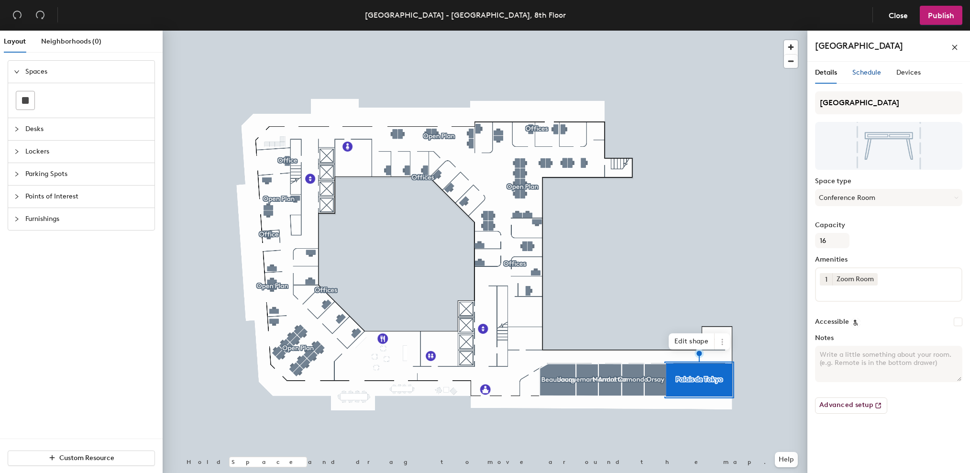
click at [871, 73] on span "Schedule" at bounding box center [866, 72] width 29 height 8
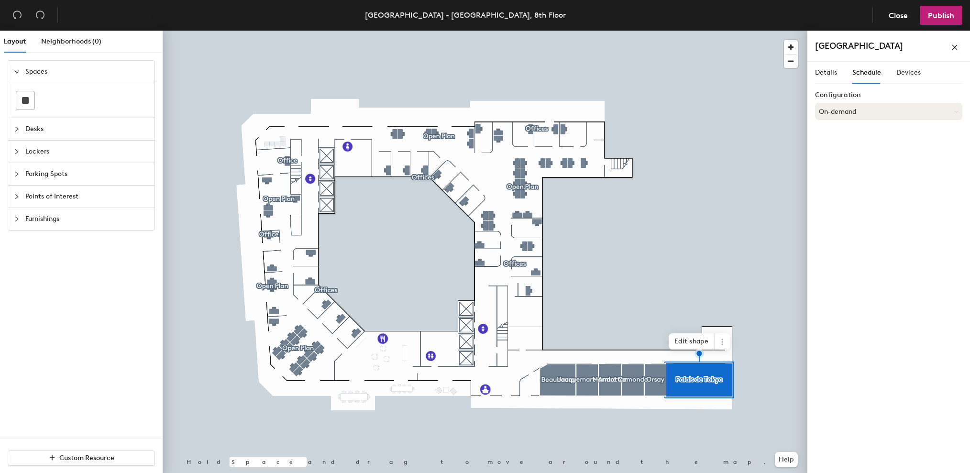
click at [874, 114] on button "On-demand" at bounding box center [888, 111] width 147 height 17
click at [857, 150] on icon at bounding box center [861, 150] width 9 height 9
click at [860, 137] on button "Select account" at bounding box center [888, 132] width 147 height 17
click at [849, 173] on div "Microsoft 365" at bounding box center [888, 171] width 146 height 14
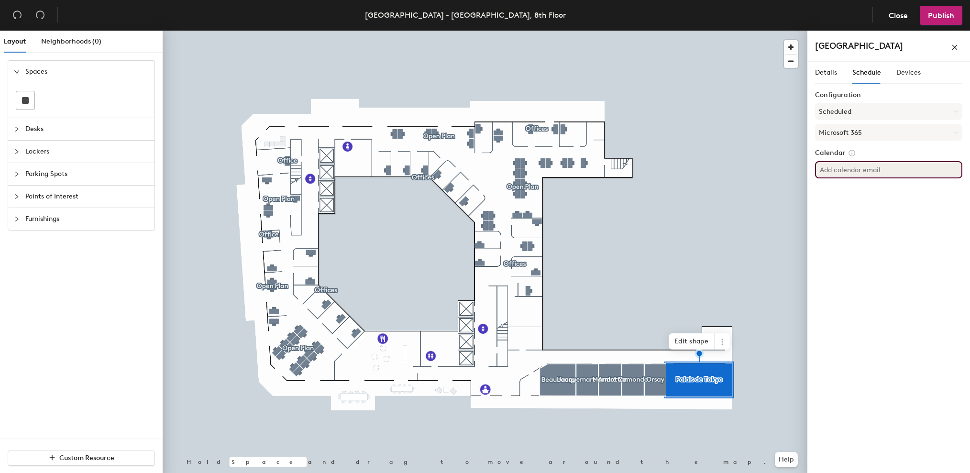
click at [854, 171] on input at bounding box center [888, 169] width 147 height 17
paste input "mailto:parispalaisdetokyo@heidrick.com"
click at [789, 168] on div "Layout Neighborhoods (0) Spaces Desks Lockers Parking Spots Points of Interest …" at bounding box center [485, 254] width 970 height 446
type input "parispalaisdetokyo@heidrick.com"
click at [864, 213] on div "Details Schedule Devices Configuration Scheduled Microsoft 365 Calendar parispa…" at bounding box center [888, 269] width 163 height 415
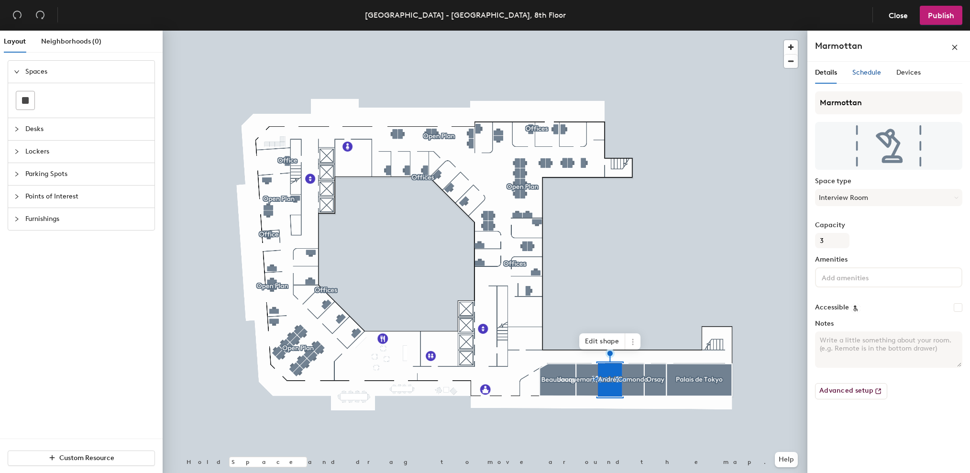
click at [861, 73] on span "Schedule" at bounding box center [866, 72] width 29 height 8
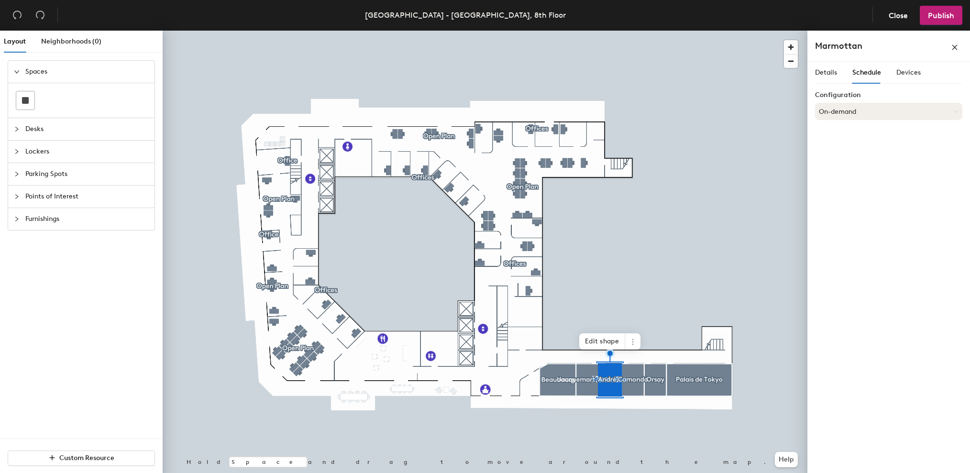
click at [864, 116] on button "On-demand" at bounding box center [888, 111] width 147 height 17
click at [852, 150] on div "Scheduled" at bounding box center [888, 149] width 146 height 14
click at [868, 138] on button "Select account" at bounding box center [888, 132] width 147 height 17
click at [852, 170] on div "Microsoft 365" at bounding box center [888, 171] width 146 height 14
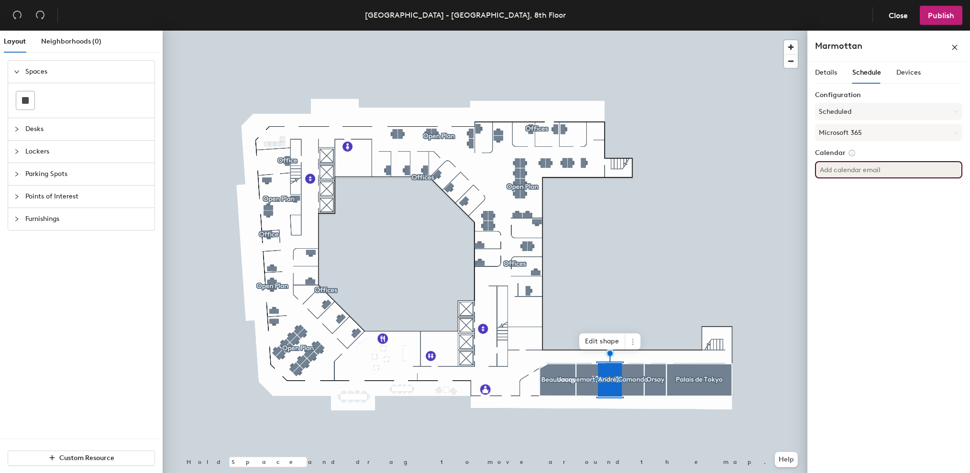
click at [855, 171] on input at bounding box center [888, 169] width 147 height 17
paste input "mailto:parismarmottan@heidrick.com"
click at [765, 173] on div "Layout Neighborhoods (0) Spaces Desks Lockers Parking Spots Points of Interest …" at bounding box center [485, 254] width 970 height 446
type input "parismarmottan@heidrick.com"
click at [877, 192] on div "Details Schedule Devices Configuration Scheduled Microsoft 365 Calendar parisma…" at bounding box center [888, 269] width 163 height 415
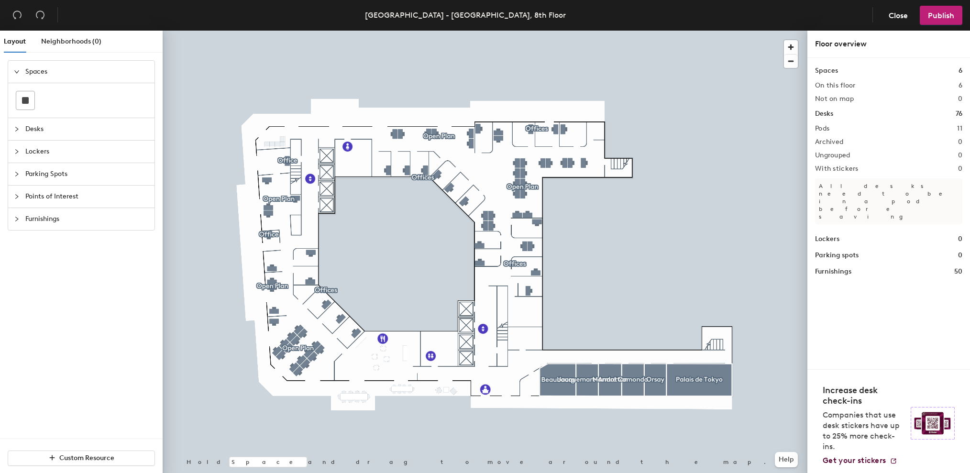
click at [594, 31] on div at bounding box center [485, 31] width 645 height 0
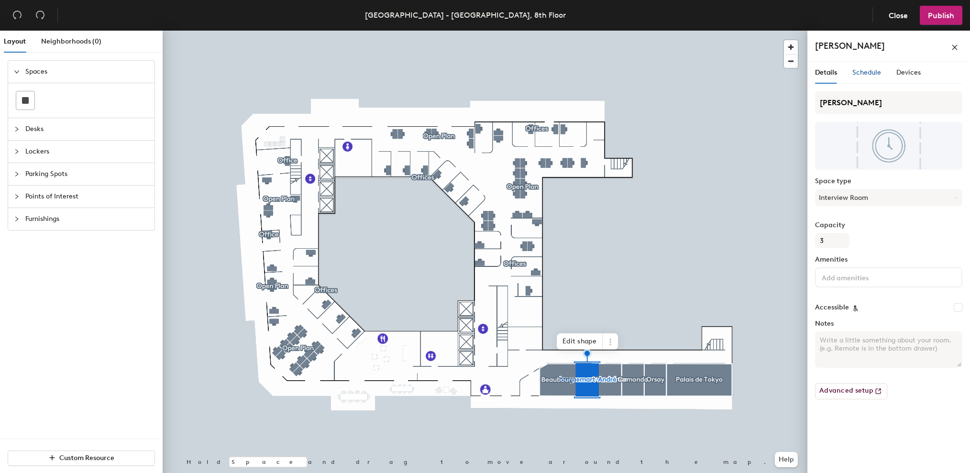
click at [869, 73] on span "Schedule" at bounding box center [866, 72] width 29 height 8
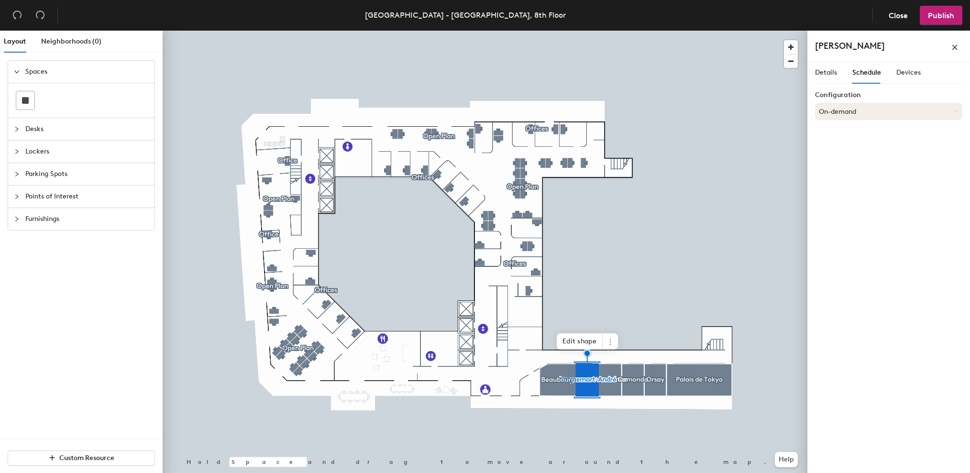
click at [859, 107] on button "On-demand" at bounding box center [888, 111] width 147 height 17
click at [851, 151] on div "Scheduled" at bounding box center [888, 149] width 146 height 14
click at [860, 136] on button "Select account" at bounding box center [888, 132] width 147 height 17
click at [863, 169] on div "Microsoft 365" at bounding box center [888, 171] width 146 height 14
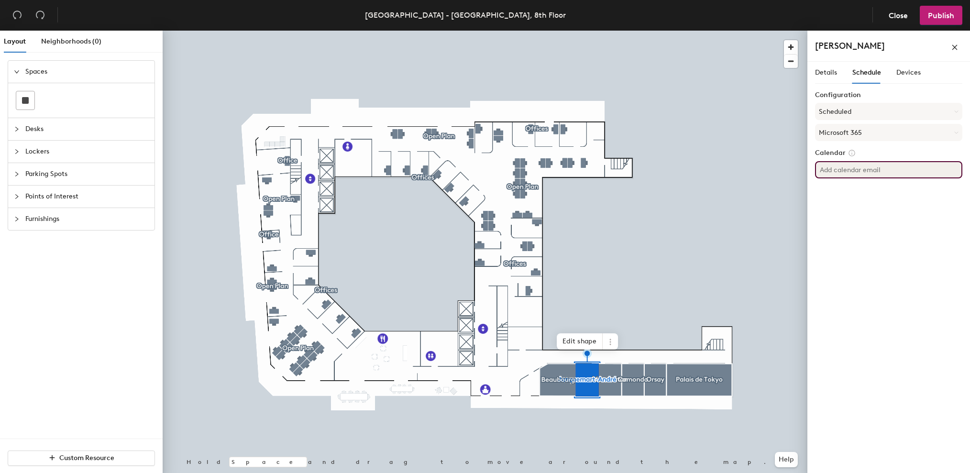
click at [863, 173] on input at bounding box center [888, 169] width 147 height 17
paste input "mailto:parisjacquemartandre@heidrick.com"
click at [781, 171] on div "Layout Neighborhoods (0) Spaces Desks Lockers Parking Spots Points of Interest …" at bounding box center [485, 254] width 970 height 446
type input "parisjacquemartandre@heidrick.com"
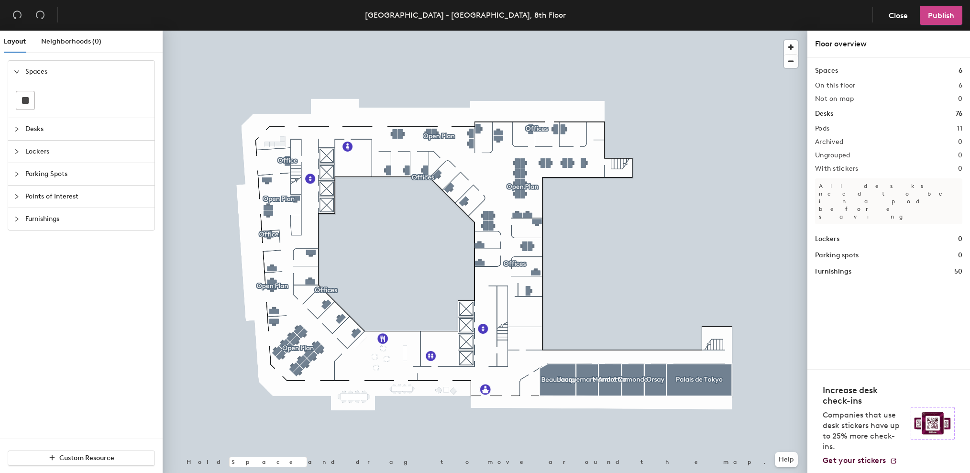
click at [933, 16] on span "Publish" at bounding box center [941, 15] width 26 height 9
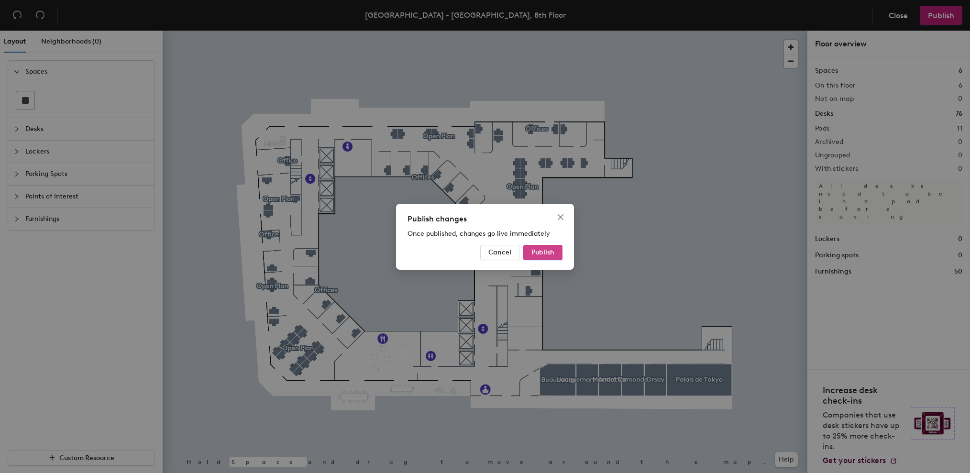
click at [551, 249] on span "Publish" at bounding box center [542, 252] width 23 height 8
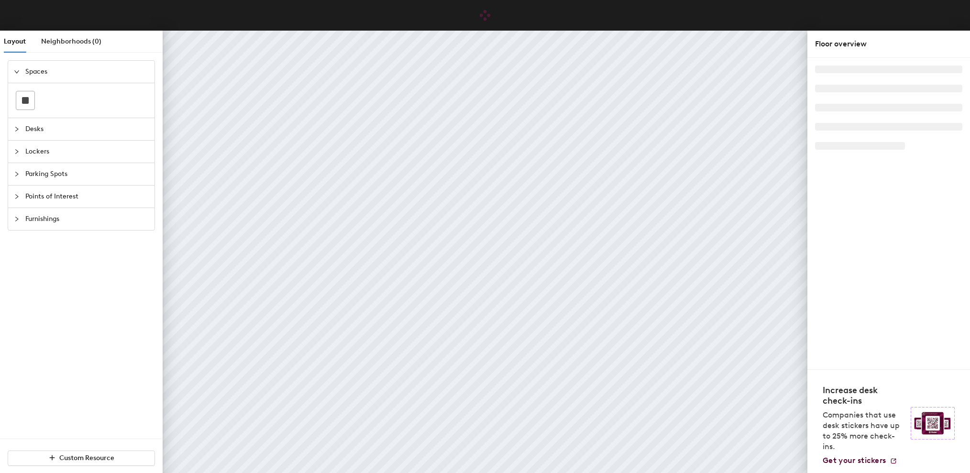
click at [46, 197] on span "Points of Interest" at bounding box center [86, 197] width 123 height 22
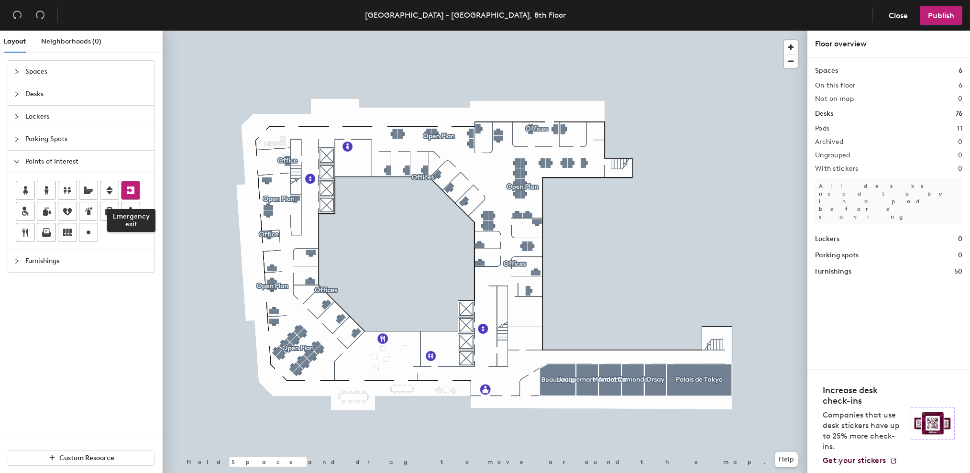
click at [131, 191] on icon at bounding box center [130, 190] width 11 height 11
click at [324, 170] on span "Done" at bounding box center [326, 171] width 28 height 16
click at [138, 190] on div at bounding box center [130, 190] width 18 height 18
click at [531, 371] on span "Done" at bounding box center [530, 371] width 28 height 16
click at [131, 193] on icon at bounding box center [131, 190] width 8 height 8
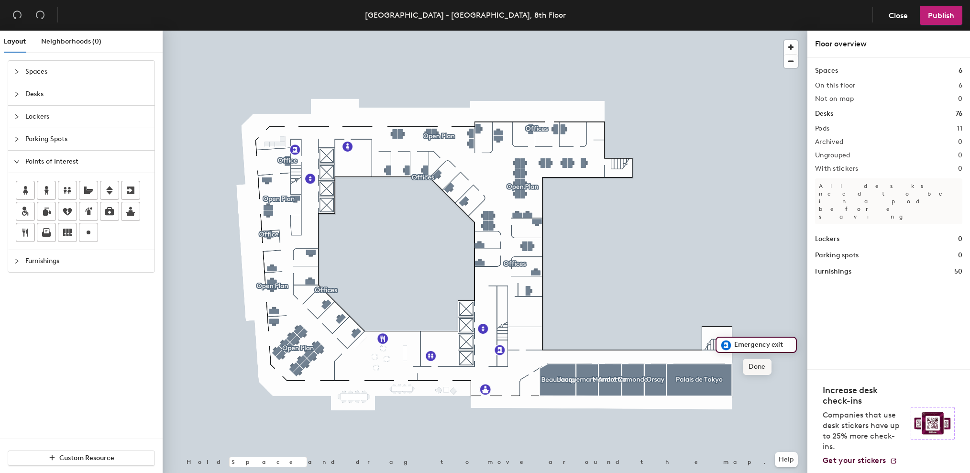
click at [753, 366] on span "Done" at bounding box center [757, 367] width 28 height 16
click at [132, 191] on icon at bounding box center [131, 190] width 8 height 8
click at [634, 187] on span "Done" at bounding box center [635, 186] width 28 height 16
click at [929, 17] on span "Publish" at bounding box center [941, 15] width 26 height 9
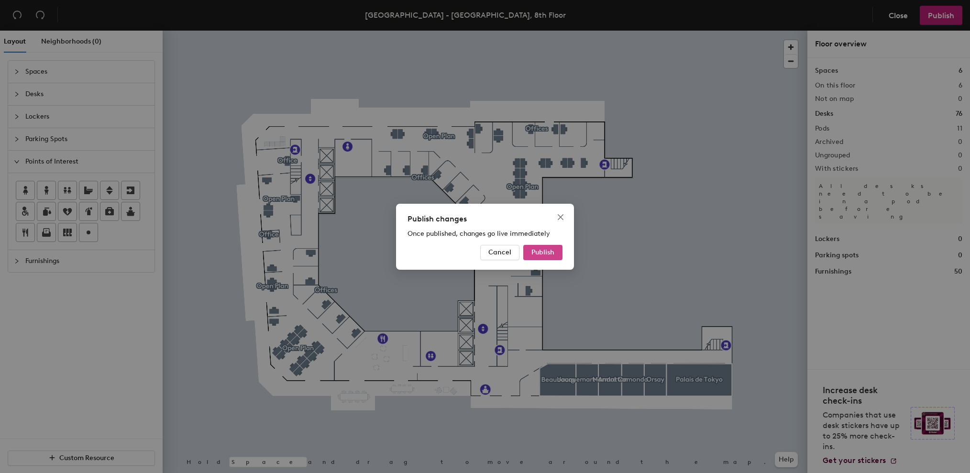
click at [548, 255] on span "Publish" at bounding box center [542, 252] width 23 height 8
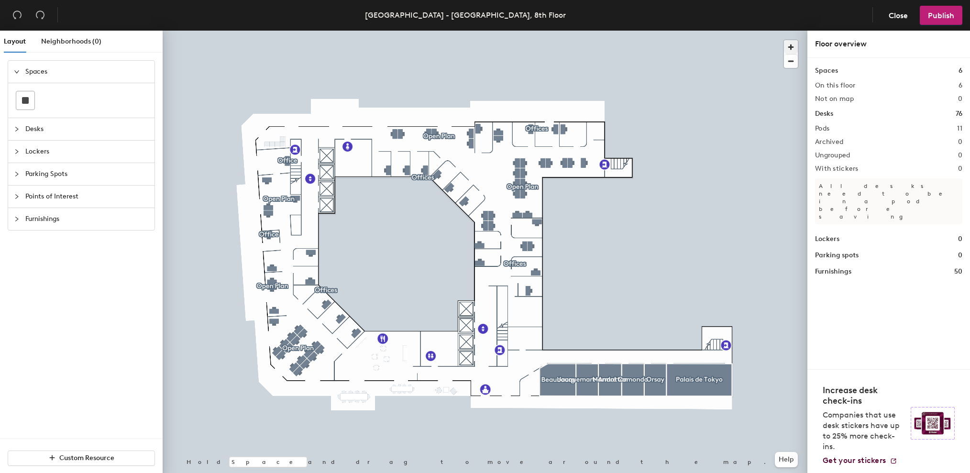
click at [794, 46] on span "button" at bounding box center [791, 47] width 14 height 14
click at [552, 31] on div at bounding box center [485, 31] width 645 height 0
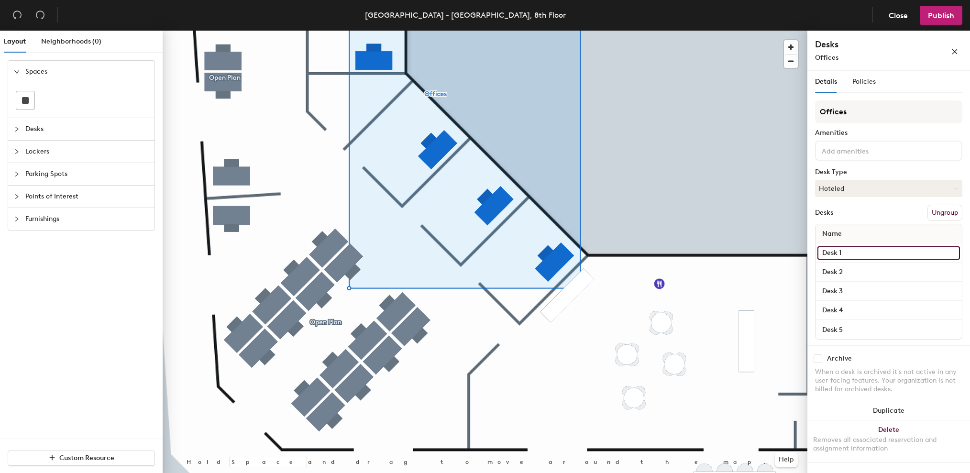
click at [844, 253] on input "Desk 1" at bounding box center [888, 252] width 142 height 13
click at [801, 253] on div "Layout Neighborhoods (0) Spaces Desks Lockers Parking Spots Points of Interest …" at bounding box center [485, 254] width 970 height 446
paste input "mailto:[EMAIL_ADDRESS][PERSON_NAME][DOMAIN_NAME]"
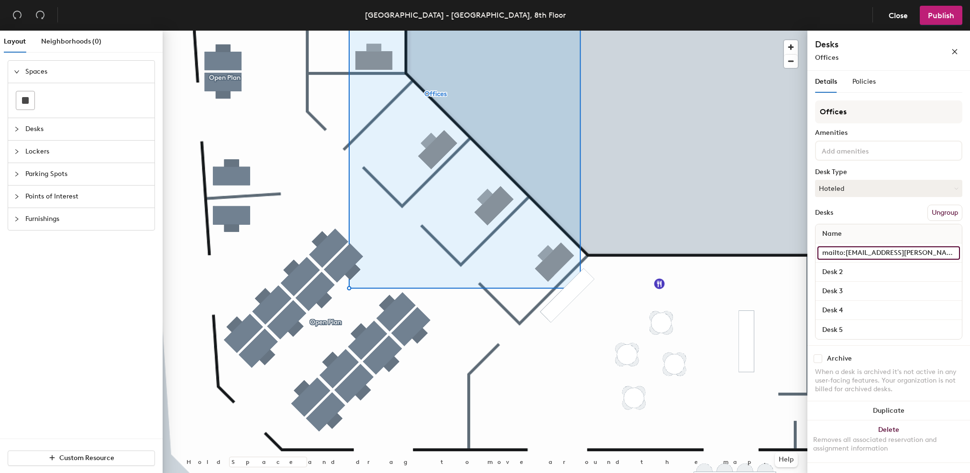
click at [872, 252] on input "mailto:[EMAIL_ADDRESS][PERSON_NAME][DOMAIN_NAME]" at bounding box center [888, 252] width 142 height 13
click at [806, 252] on div "Layout Neighborhoods (0) Spaces Desks Lockers Parking Spots Points of Interest …" at bounding box center [485, 254] width 970 height 446
click at [886, 252] on input "Office" at bounding box center [888, 252] width 142 height 13
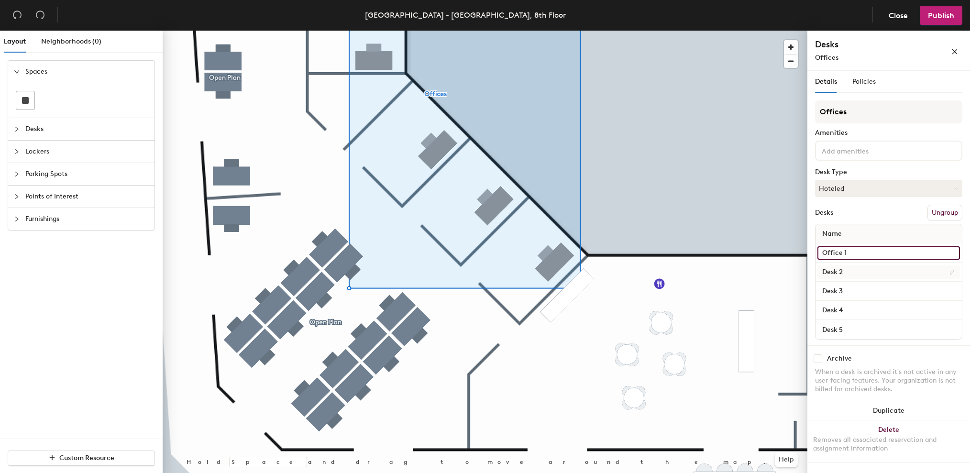
type input "Office 1"
click at [878, 268] on input "Desk 2" at bounding box center [888, 271] width 142 height 13
paste input "Office"
type input "Office 2"
click at [876, 284] on div "Desk 3" at bounding box center [888, 291] width 146 height 19
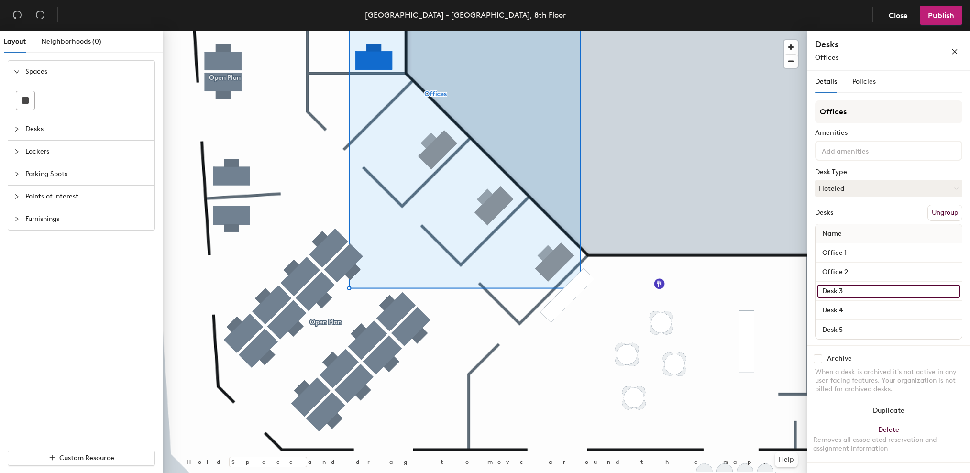
click at [873, 289] on input "Desk 3" at bounding box center [888, 290] width 142 height 13
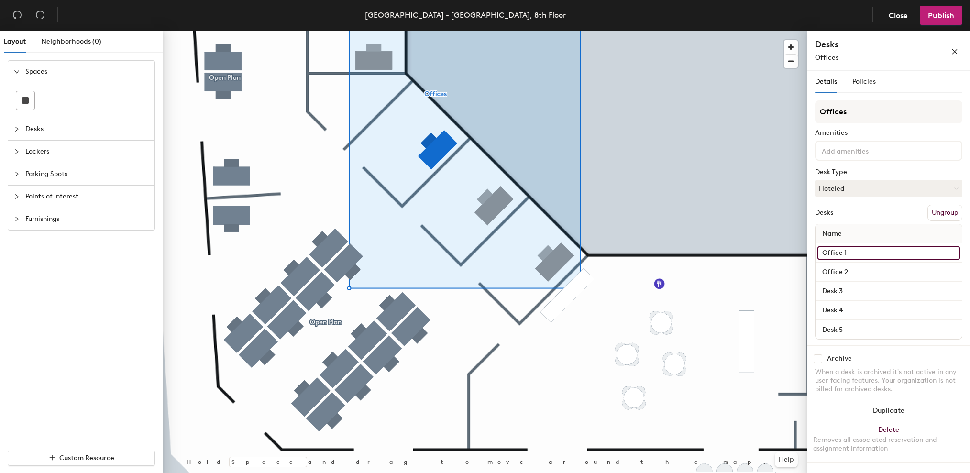
click at [853, 251] on input "Office 1" at bounding box center [888, 252] width 142 height 13
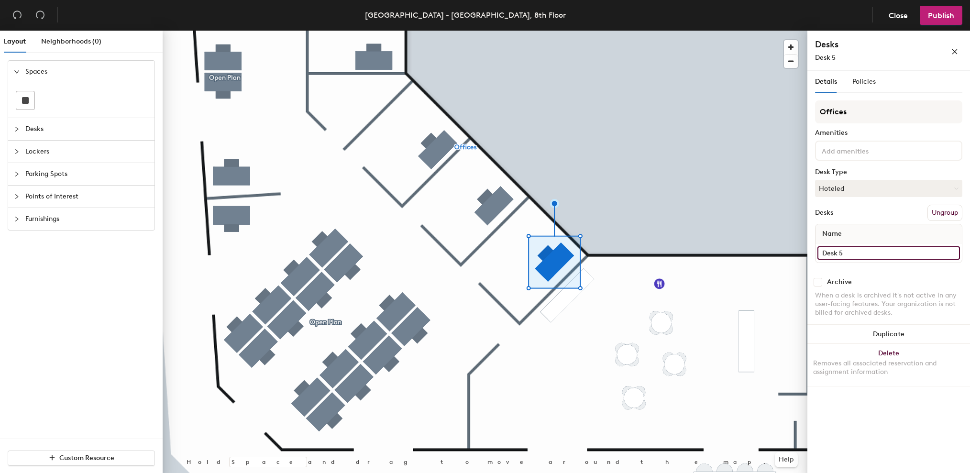
click at [861, 249] on input "Desk 5" at bounding box center [888, 252] width 142 height 13
paste input "Office"
type input "Office 1"
click at [856, 252] on input "Desk 4" at bounding box center [888, 252] width 142 height 13
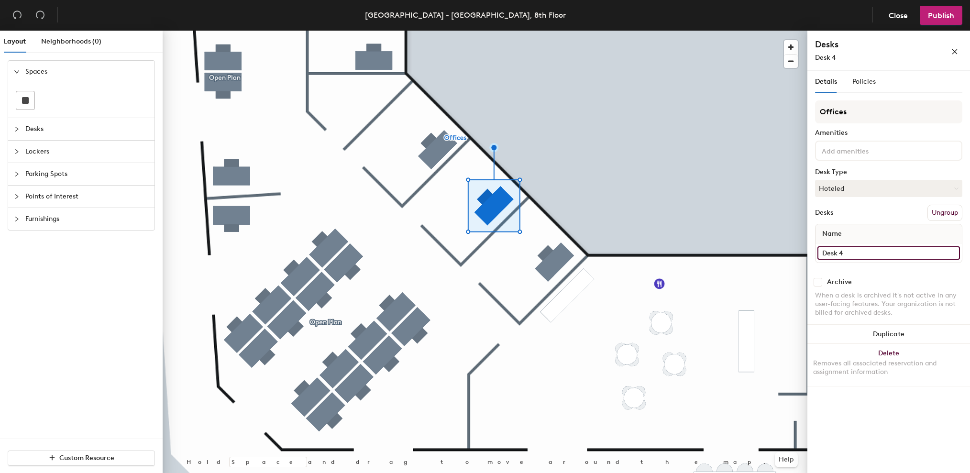
paste input "Office"
type input "Office 2"
click at [883, 254] on input "Desk 3" at bounding box center [888, 252] width 142 height 13
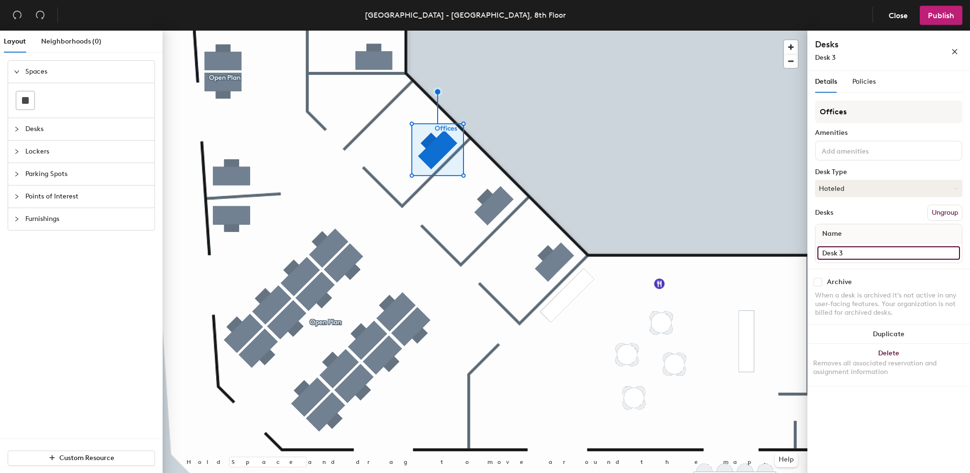
click at [866, 252] on input "Desk 3" at bounding box center [888, 252] width 142 height 13
paste input "Office"
type input "Office 3"
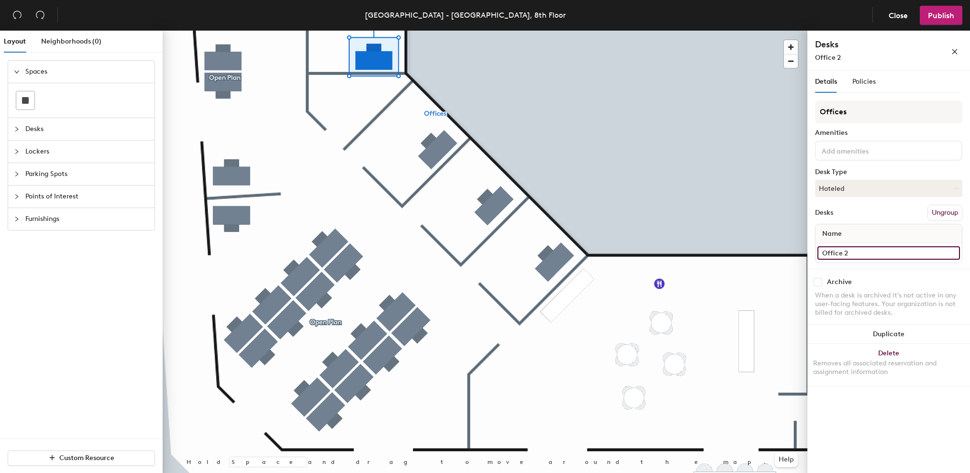
click at [855, 247] on input "Office 2" at bounding box center [888, 252] width 142 height 13
paste input
type input "Office 4"
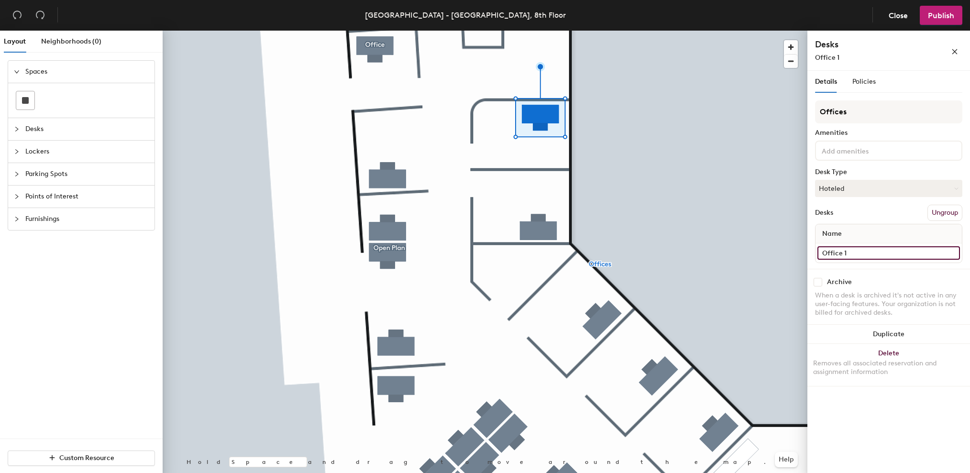
click at [853, 253] on input "Office 1" at bounding box center [888, 252] width 142 height 13
paste input
type input "Office 5"
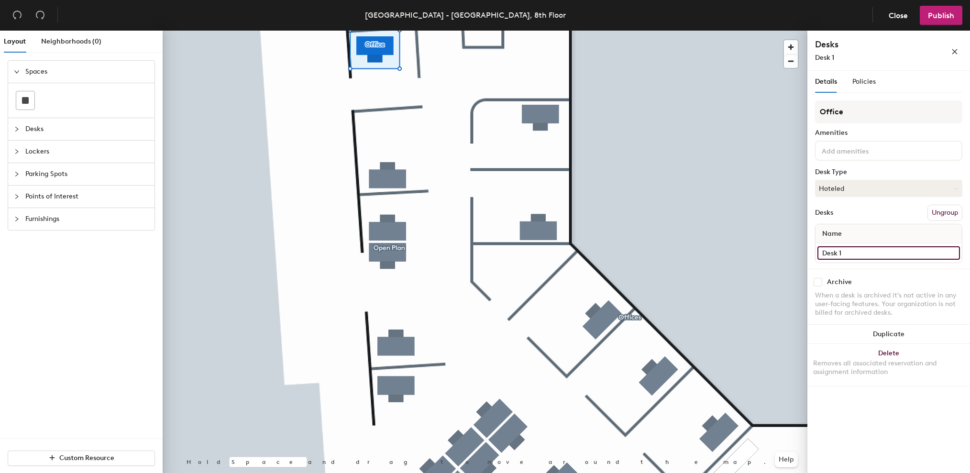
click at [861, 253] on input "Desk 1" at bounding box center [888, 252] width 142 height 13
paste input "Office"
type input "Office 6"
click at [862, 248] on input "Desk 1" at bounding box center [888, 252] width 142 height 13
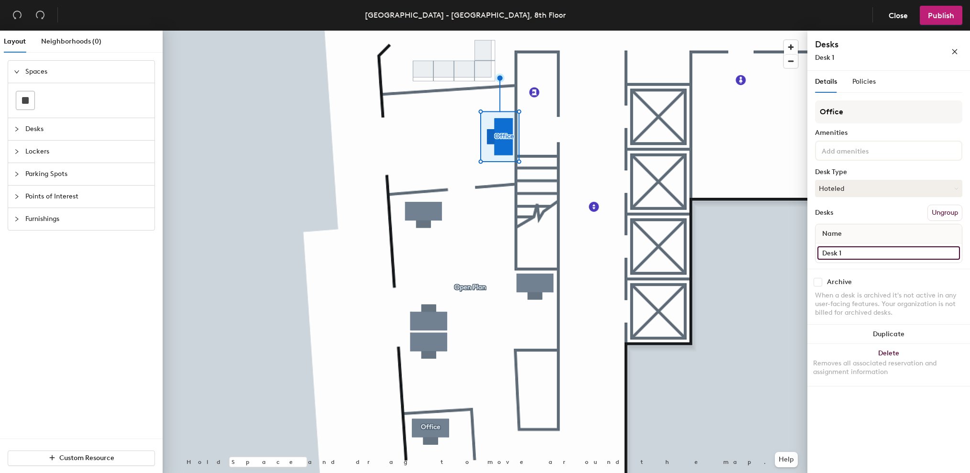
paste input "Office"
type input "Office 7"
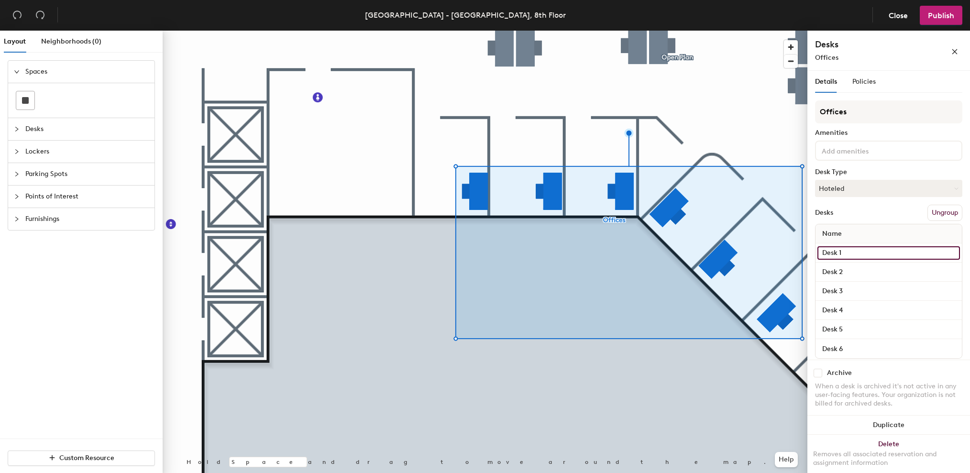
click at [863, 253] on input "Desk 1" at bounding box center [888, 252] width 142 height 13
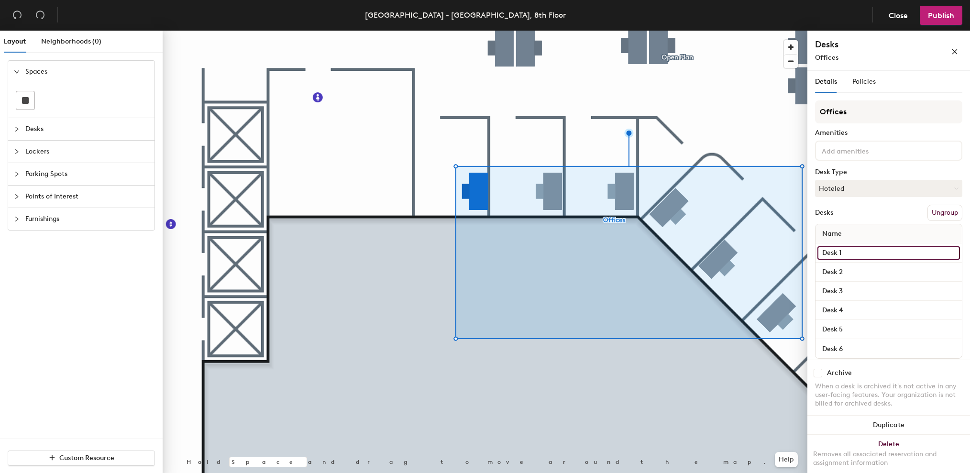
paste input "Office"
type input "Office 8"
click at [874, 272] on input "Desk 2" at bounding box center [888, 271] width 142 height 13
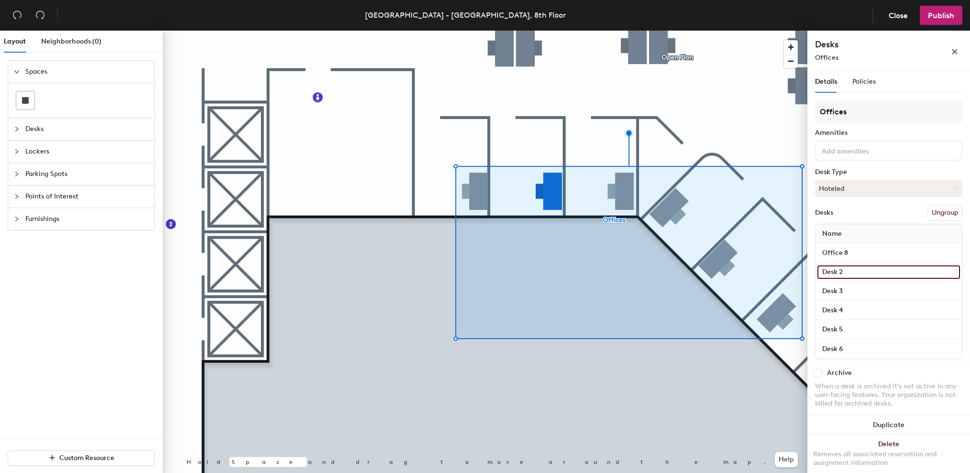
paste input "Office"
type input "Office 9"
click at [876, 296] on input "Desk 3" at bounding box center [888, 290] width 142 height 13
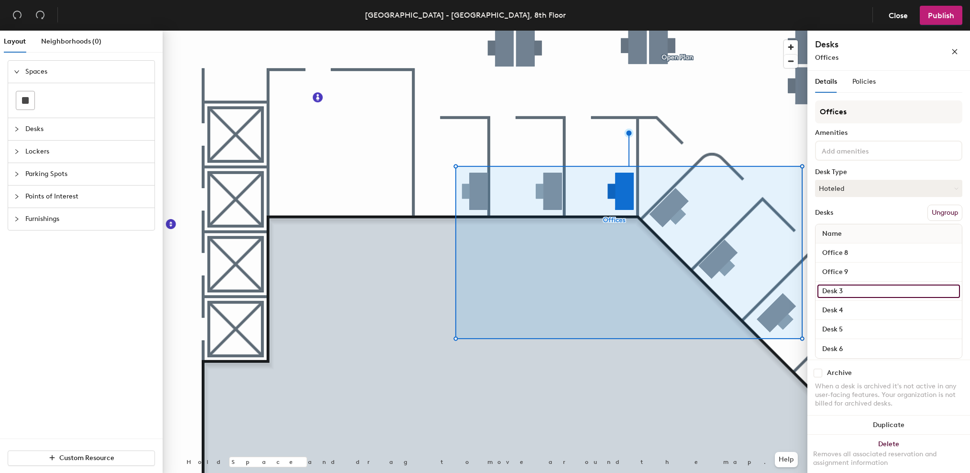
paste input "Office"
type input "Office 10"
click at [872, 311] on input "Desk 4" at bounding box center [888, 310] width 142 height 13
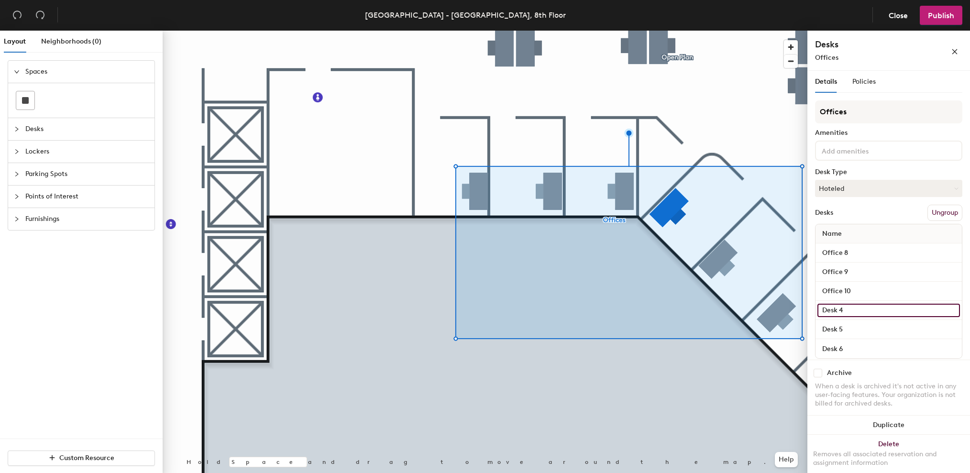
paste input "Office"
type input "Office 11"
click at [867, 328] on input "Desk 5" at bounding box center [888, 329] width 142 height 13
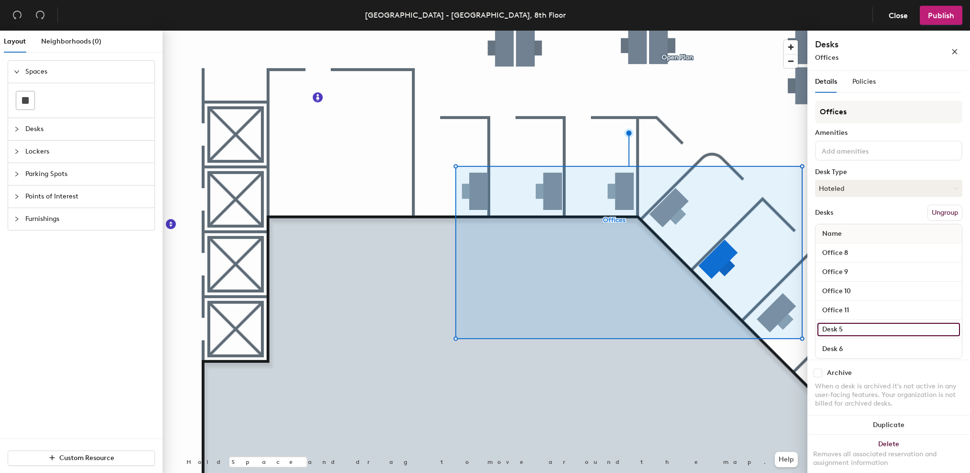
paste input "Office"
type input "Office 12"
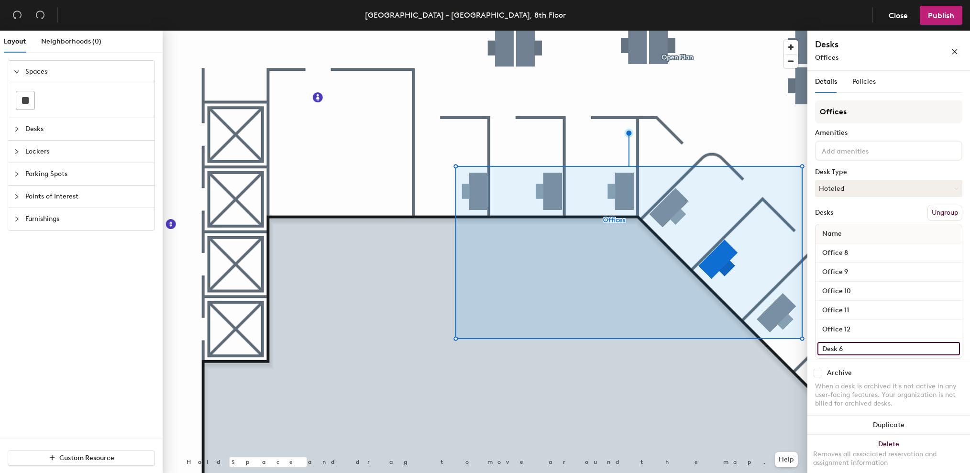
click at [864, 344] on input "Desk 6" at bounding box center [888, 348] width 142 height 13
paste input "Office"
type input "Office 13"
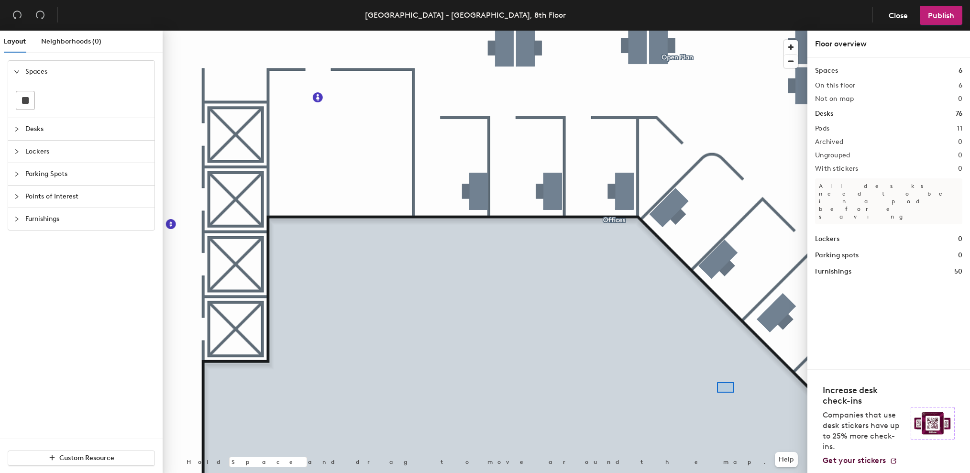
click at [613, 31] on div at bounding box center [485, 31] width 645 height 0
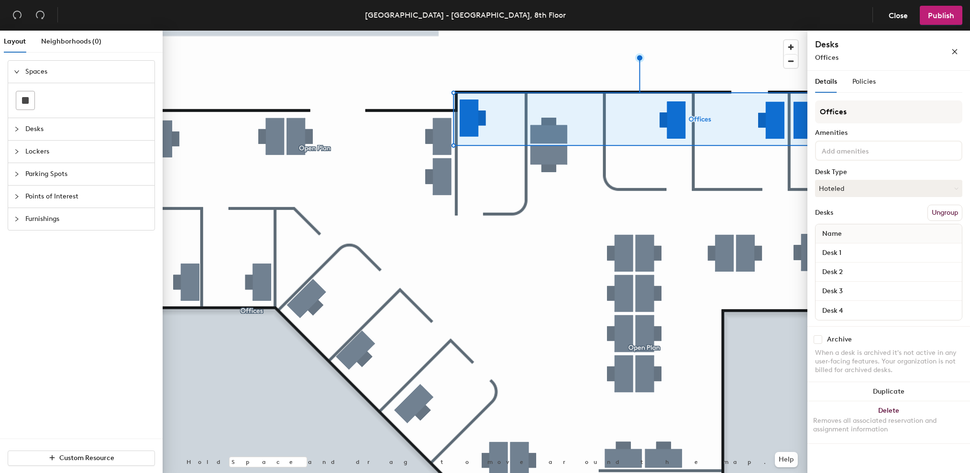
click at [856, 245] on div "Desk 1" at bounding box center [888, 252] width 146 height 19
click at [857, 254] on input "Desk 1" at bounding box center [888, 252] width 142 height 13
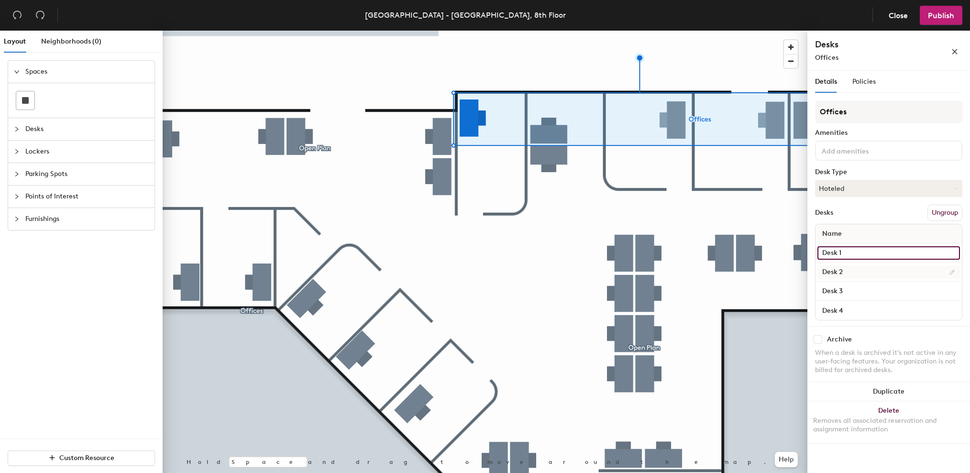
paste input "Office"
type input "Office 14"
click at [859, 278] on input "Desk 2" at bounding box center [888, 271] width 142 height 13
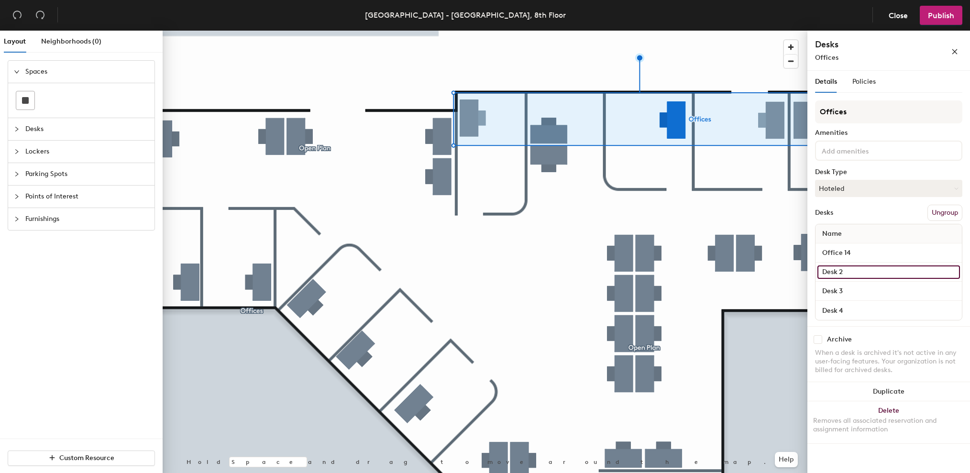
paste input "Office"
type input "Office 15"
click at [858, 292] on input "Desk 3" at bounding box center [888, 290] width 142 height 13
paste input "Office"
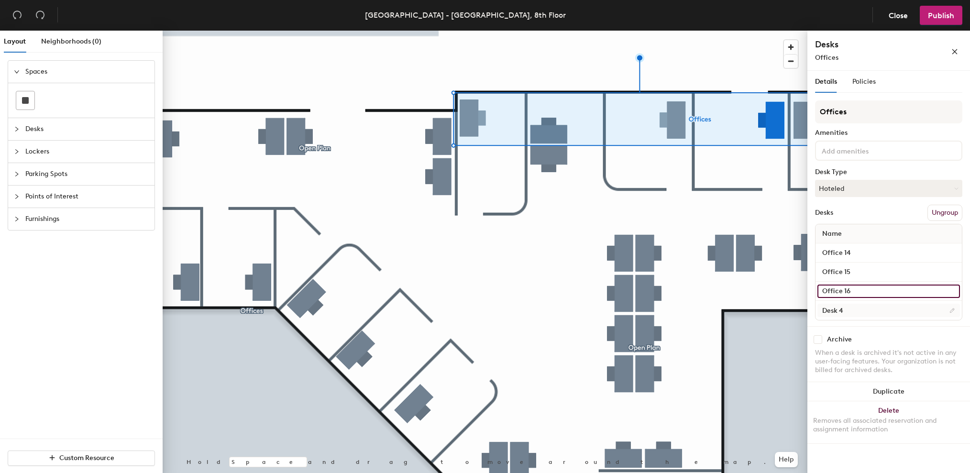
type input "Office 16"
click at [861, 307] on input "Desk 4" at bounding box center [888, 310] width 142 height 13
paste input "Office"
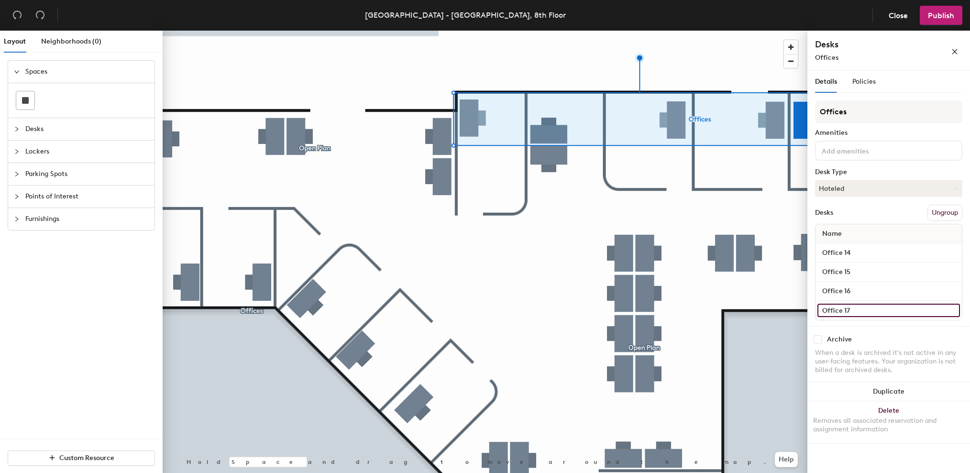
type input "Office 17"
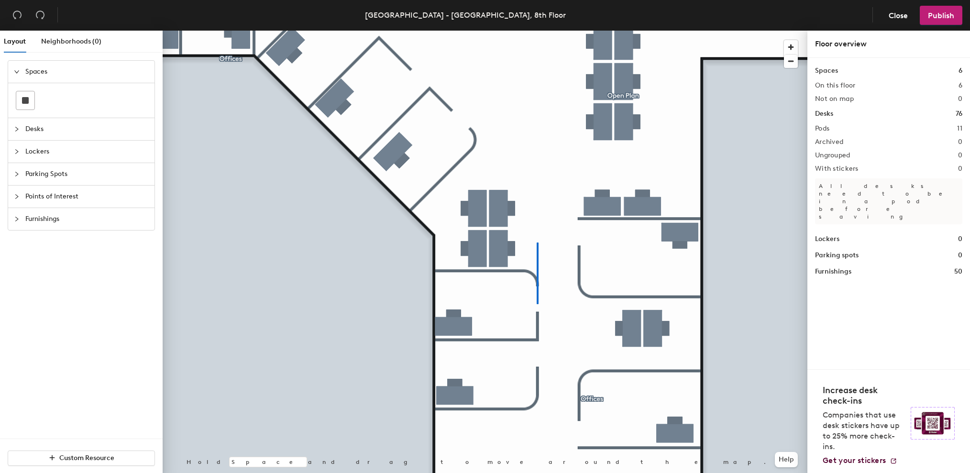
click at [536, 31] on div at bounding box center [485, 31] width 645 height 0
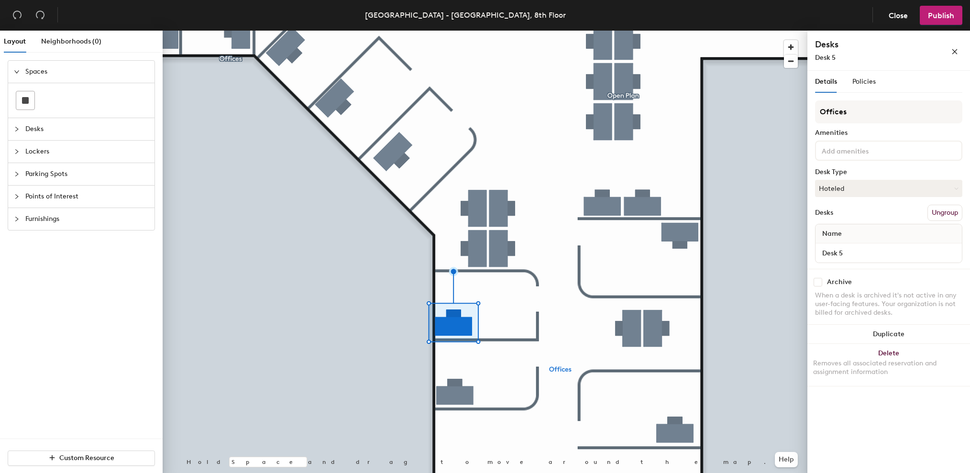
click at [864, 261] on div "Desk 5" at bounding box center [888, 252] width 146 height 19
click at [866, 255] on input "Desk 5" at bounding box center [888, 252] width 142 height 13
paste input "Office"
type input "Office 18"
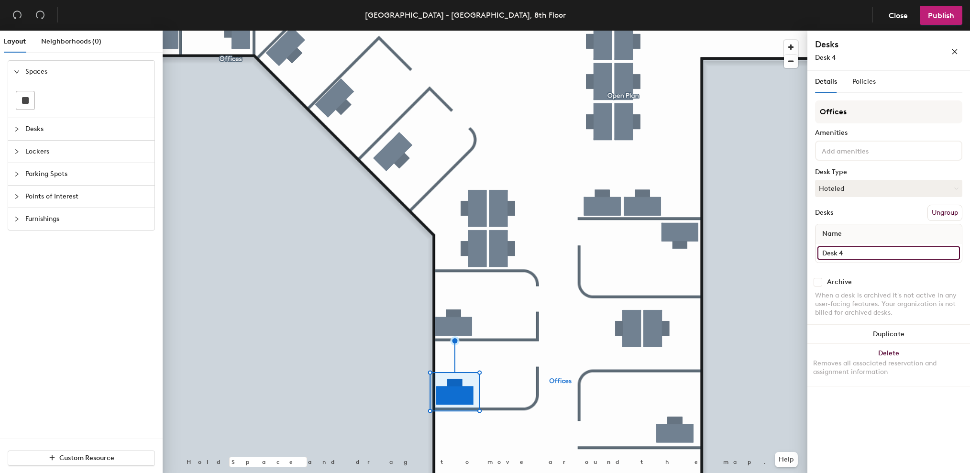
click at [867, 252] on input "Desk 4" at bounding box center [888, 252] width 142 height 13
paste input "Office"
type input "Office 19"
click at [865, 253] on input "Desk 1" at bounding box center [888, 252] width 142 height 13
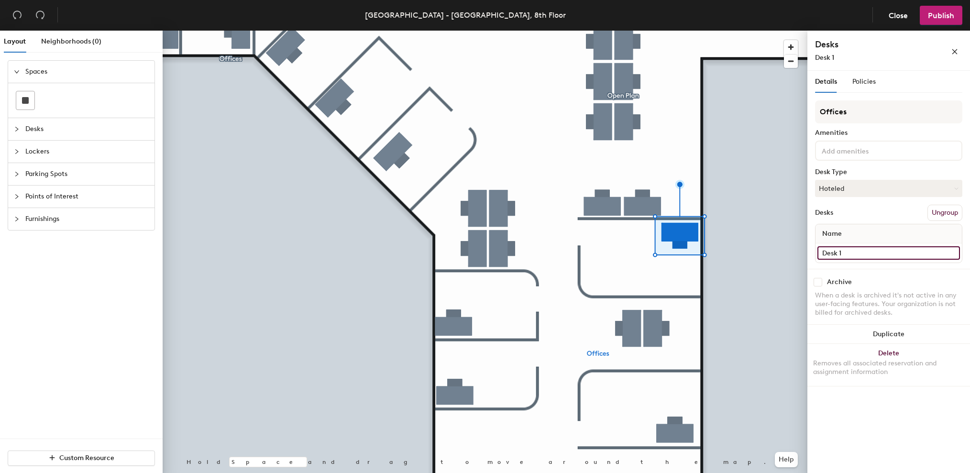
paste input "Office"
type input "Office 20"
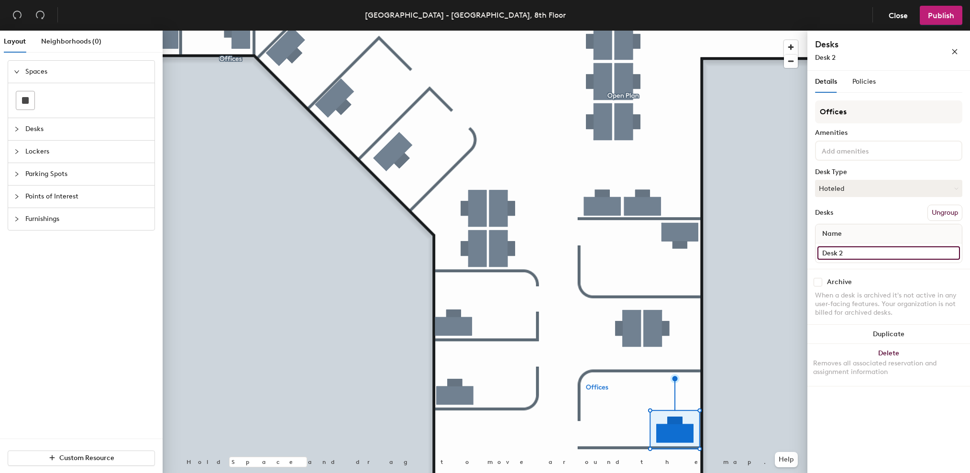
click at [864, 251] on input "Desk 2" at bounding box center [888, 252] width 142 height 13
click at [875, 257] on input "Desk 2" at bounding box center [888, 252] width 142 height 13
paste input "Office"
type input "Office 21"
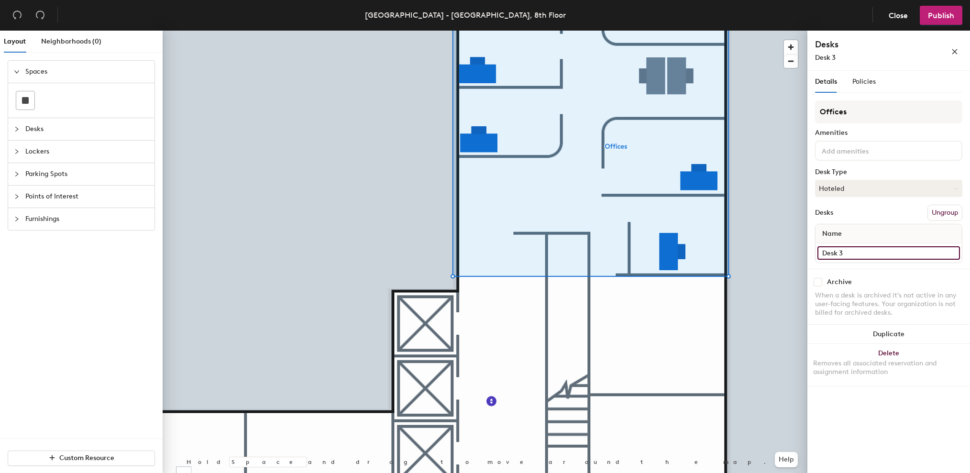
click at [879, 251] on input "Desk 3" at bounding box center [888, 252] width 142 height 13
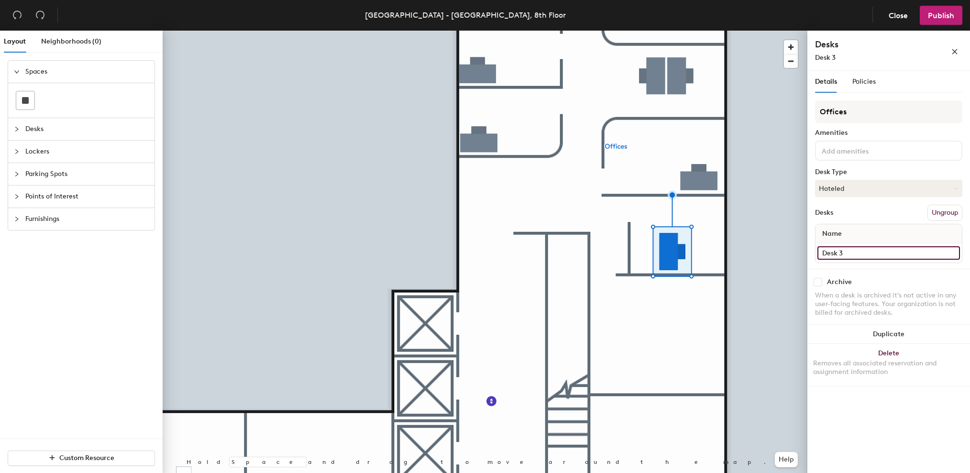
paste input "Office"
type input "Office 22"
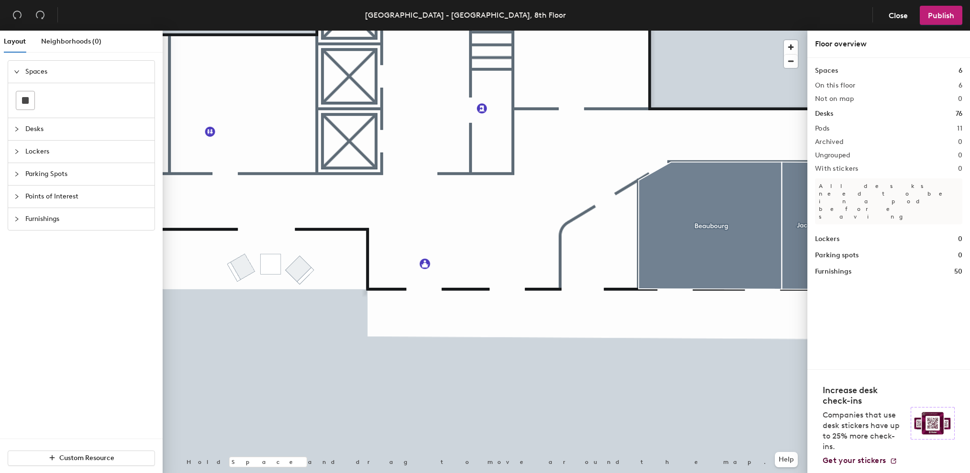
click at [27, 131] on span "Desks" at bounding box center [86, 129] width 123 height 22
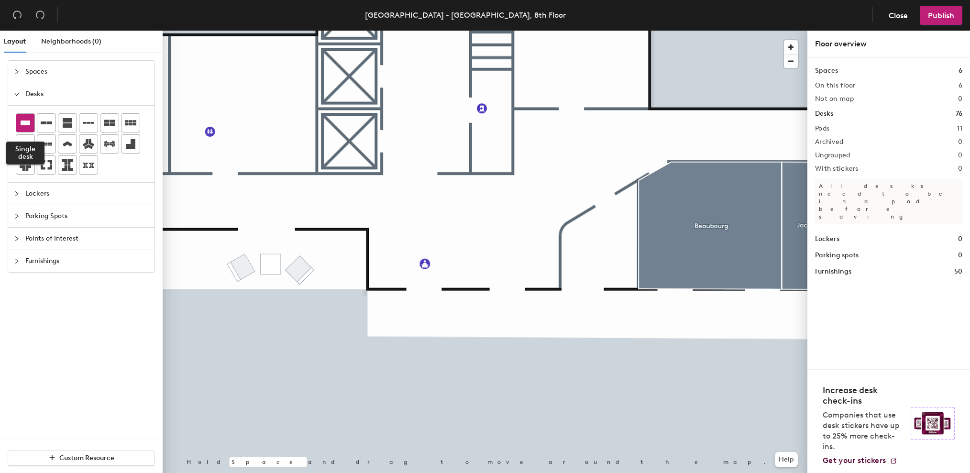
click at [22, 119] on icon at bounding box center [25, 122] width 11 height 11
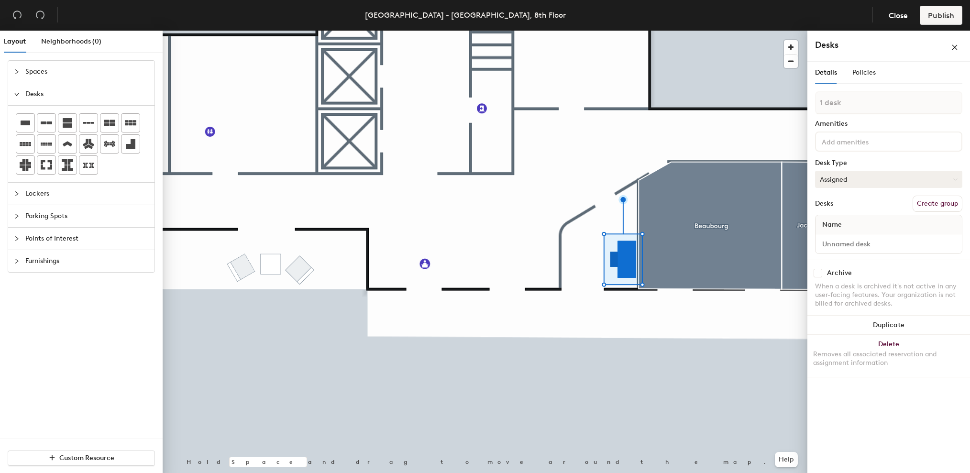
click at [929, 179] on button "Assigned" at bounding box center [888, 179] width 147 height 17
click at [847, 235] on div "Hoteled" at bounding box center [863, 237] width 96 height 14
click at [940, 203] on button "Create group" at bounding box center [937, 204] width 50 height 16
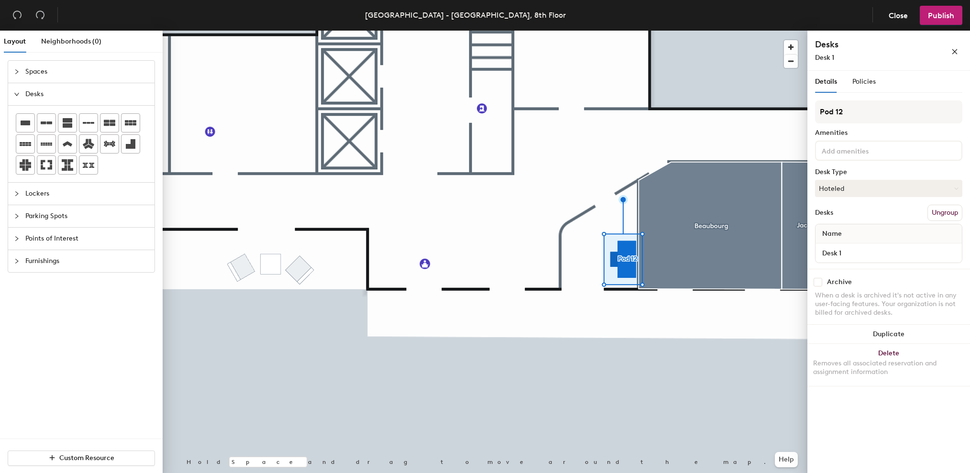
click at [787, 110] on div "Layout Neighborhoods (0) Spaces Desks Lockers Parking Spots Points of Interest …" at bounding box center [485, 254] width 970 height 446
type input "Offices"
click at [845, 250] on input "Desk 1" at bounding box center [888, 252] width 142 height 13
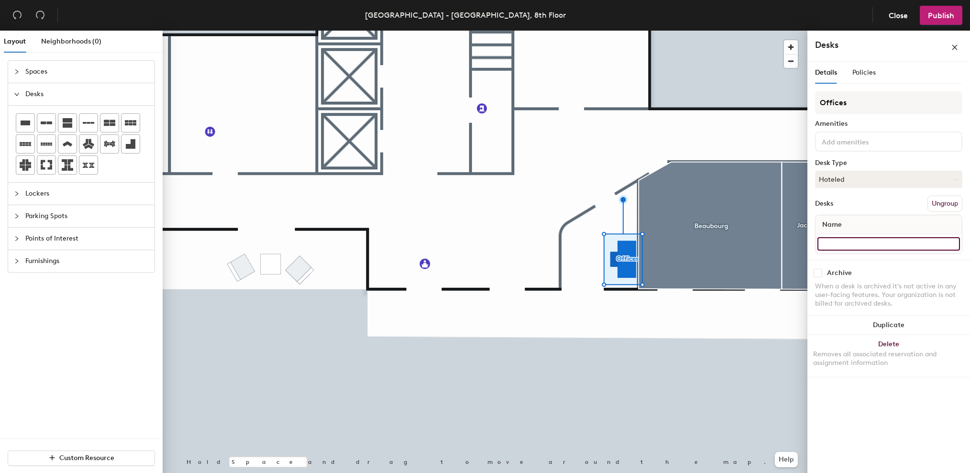
paste input "Office"
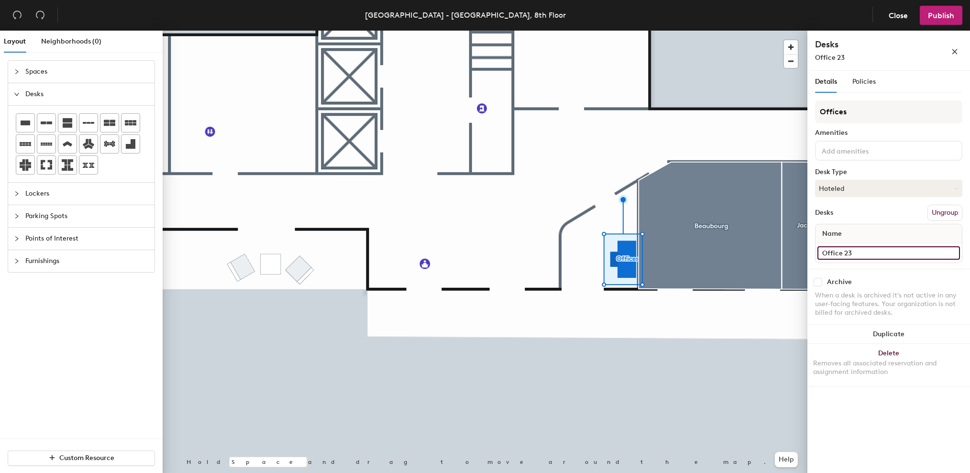
type input "Office 23"
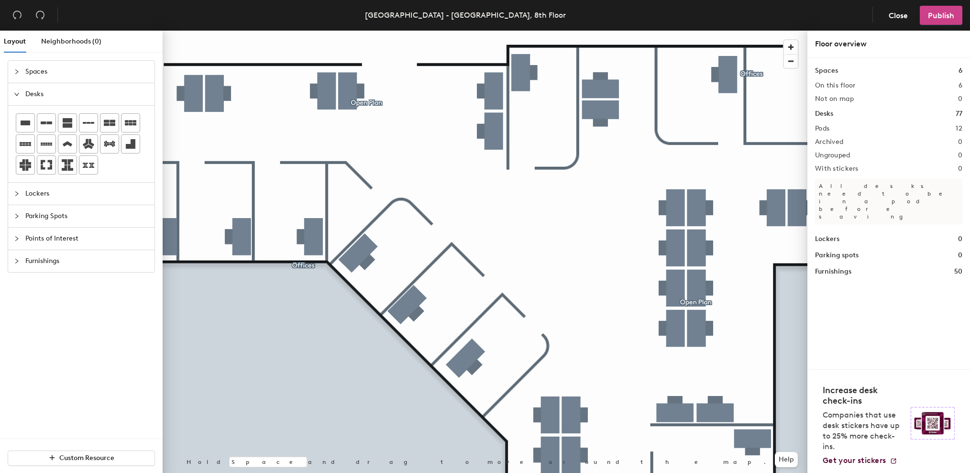
click at [932, 19] on span "Publish" at bounding box center [941, 15] width 26 height 9
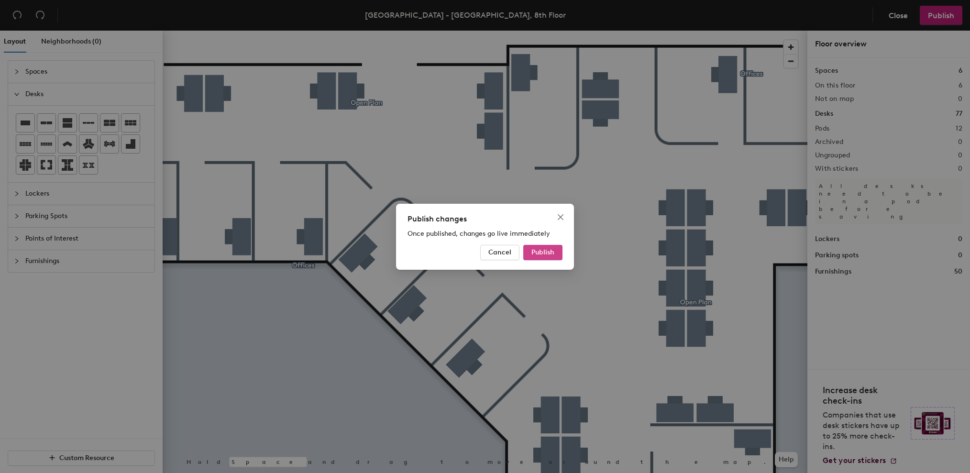
click at [538, 257] on button "Publish" at bounding box center [542, 252] width 39 height 15
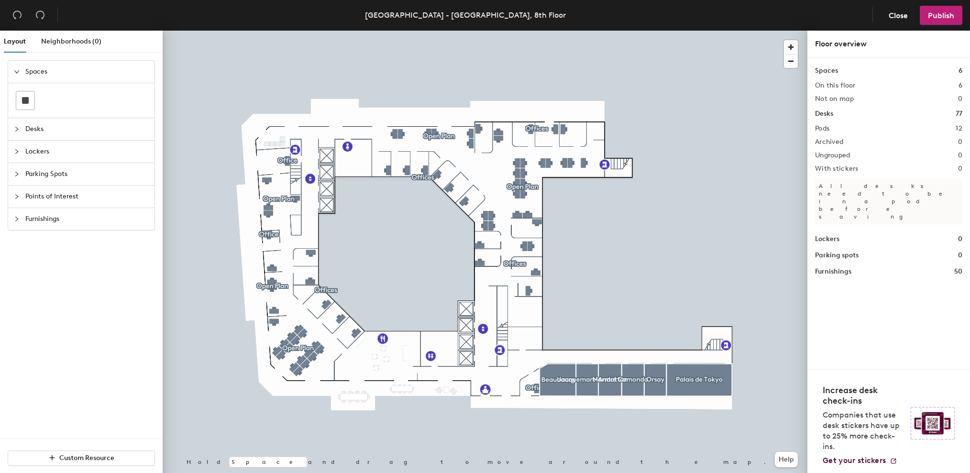
click at [26, 168] on span "Parking Spots" at bounding box center [86, 174] width 123 height 22
click at [20, 137] on div at bounding box center [19, 139] width 11 height 11
click at [19, 121] on div at bounding box center [19, 116] width 11 height 11
click at [19, 119] on icon "expanded" at bounding box center [17, 117] width 6 height 6
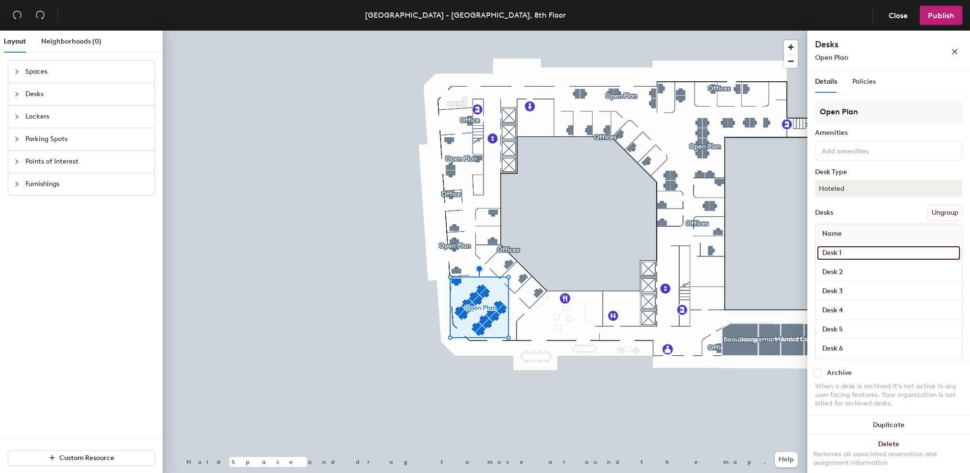
click at [863, 248] on input "Desk 1" at bounding box center [888, 252] width 142 height 13
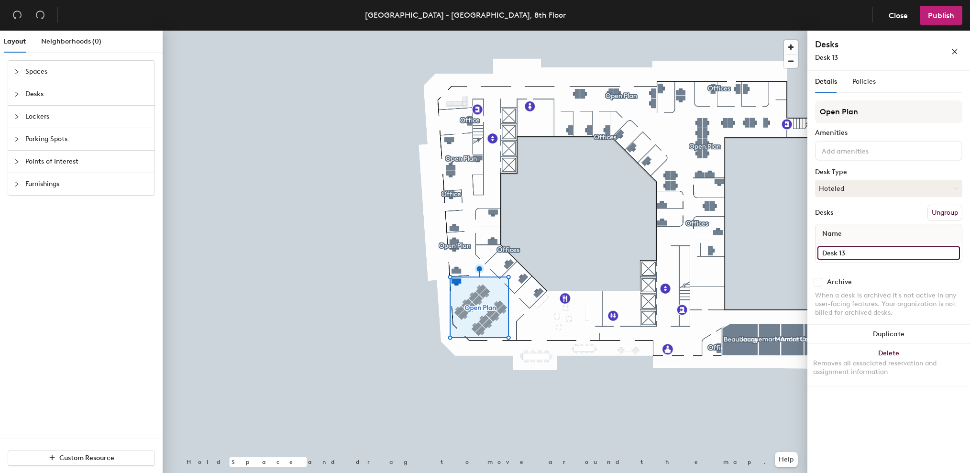
click at [861, 254] on input "Desk 13" at bounding box center [888, 252] width 142 height 13
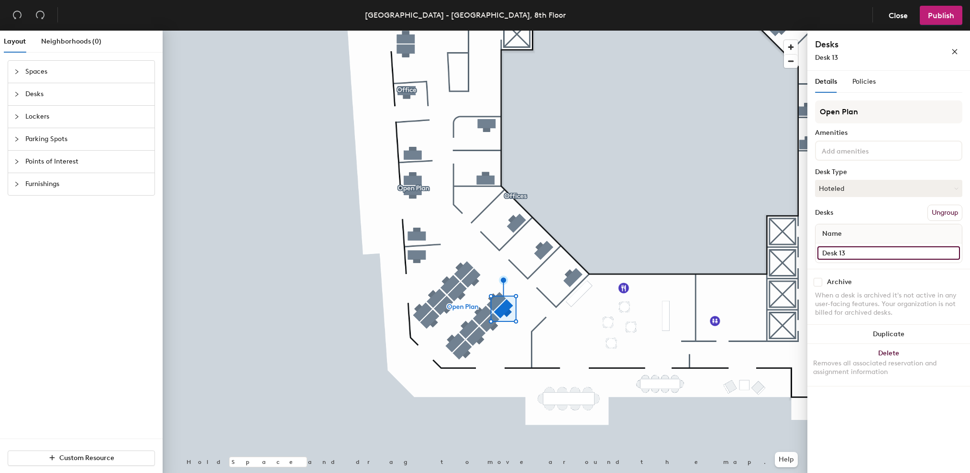
click at [868, 254] on input "Desk 13" at bounding box center [888, 252] width 142 height 13
click at [773, 254] on div "Layout Neighborhoods (0) Spaces Desks Lockers Parking Spots Points of Interest …" at bounding box center [485, 254] width 970 height 446
click at [881, 255] on input "Desk" at bounding box center [888, 252] width 142 height 13
type input "Desk 1"
click at [489, 31] on div at bounding box center [485, 31] width 645 height 0
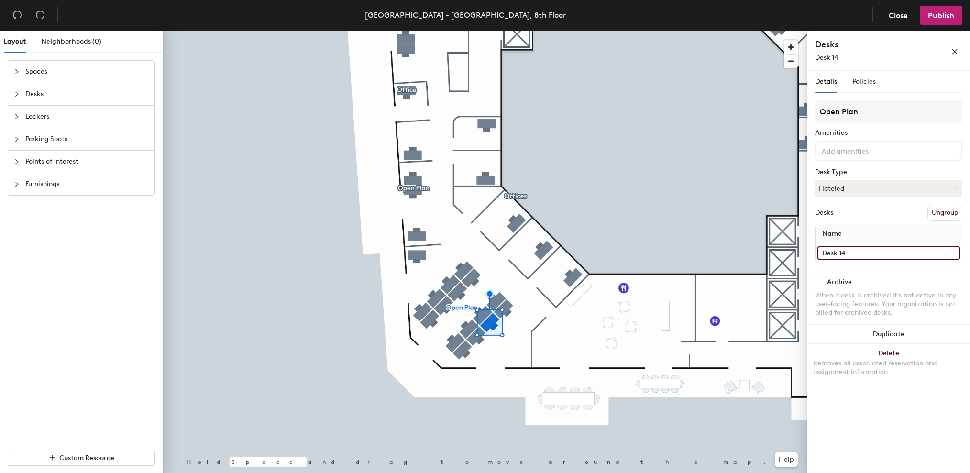
click at [848, 250] on input "Desk 14" at bounding box center [888, 252] width 142 height 13
paste input
type input "Desk 2"
click at [866, 252] on input "Desk 15" at bounding box center [888, 252] width 142 height 13
paste input
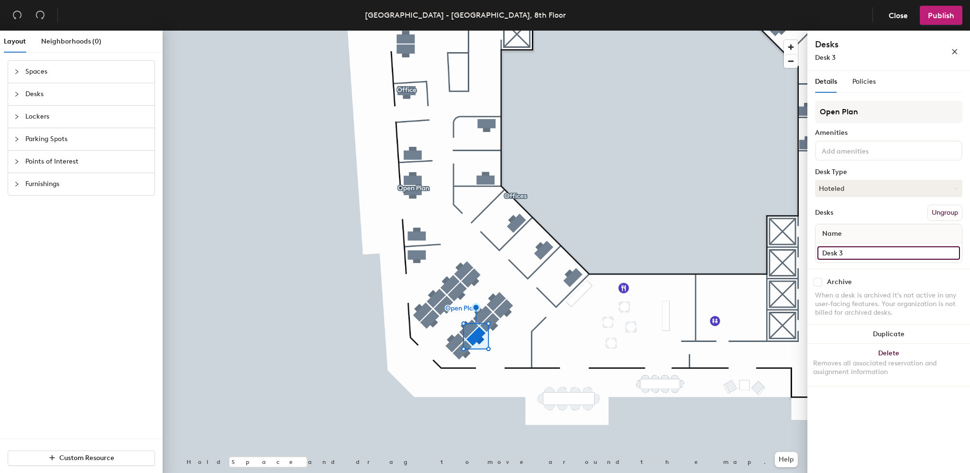
type input "Desk 3"
click at [462, 31] on div at bounding box center [485, 31] width 645 height 0
click at [858, 248] on input "Desk 16" at bounding box center [888, 252] width 142 height 13
paste input
type input "Desk 4"
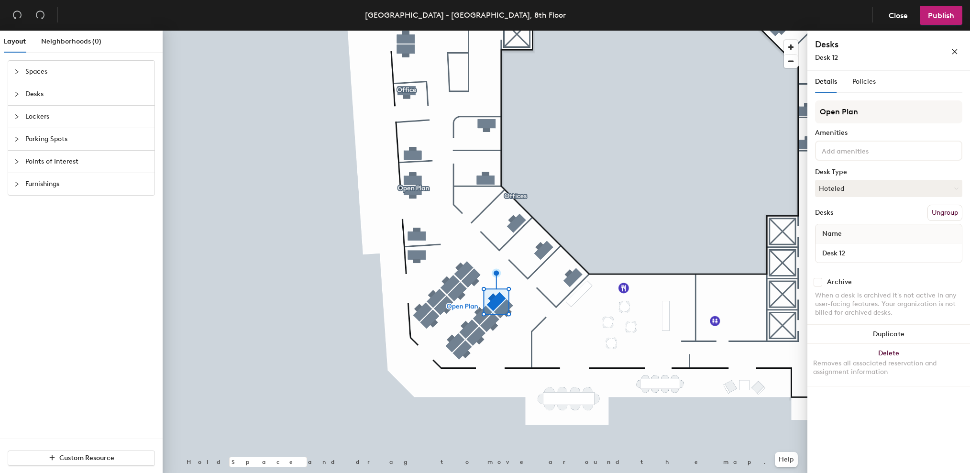
click at [868, 241] on div "Name" at bounding box center [888, 233] width 146 height 19
click at [867, 252] on input "Desk 12" at bounding box center [888, 252] width 142 height 13
paste input
type input "Desk 5"
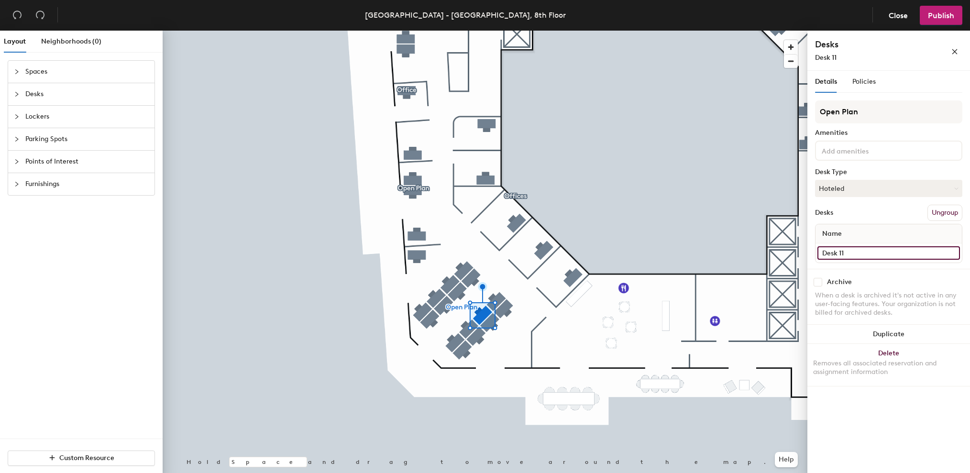
click at [858, 251] on input "Desk 11" at bounding box center [888, 252] width 142 height 13
paste input
type input "Desk 6"
click at [859, 255] on input "Desk 10" at bounding box center [888, 252] width 142 height 13
paste input
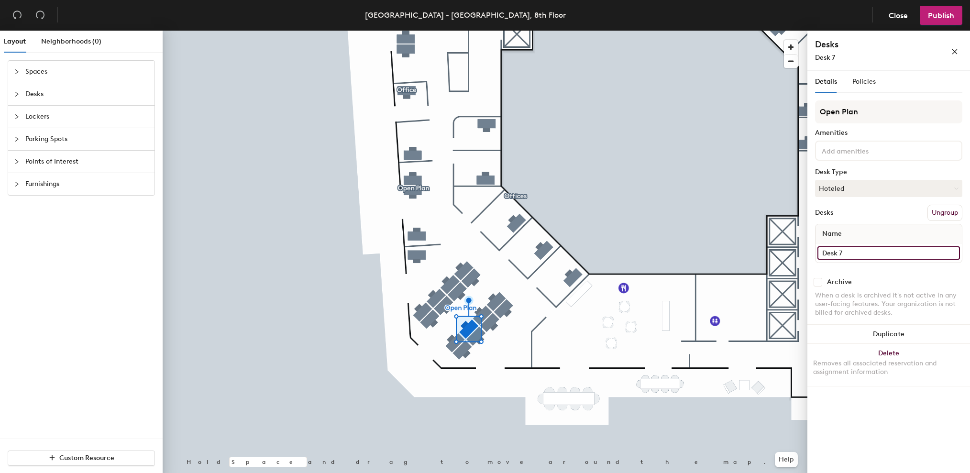
type input "Desk 7"
click at [447, 31] on div at bounding box center [485, 31] width 645 height 0
click at [843, 252] on input "Desk 17" at bounding box center [888, 252] width 142 height 13
paste input
type input "Desk 8"
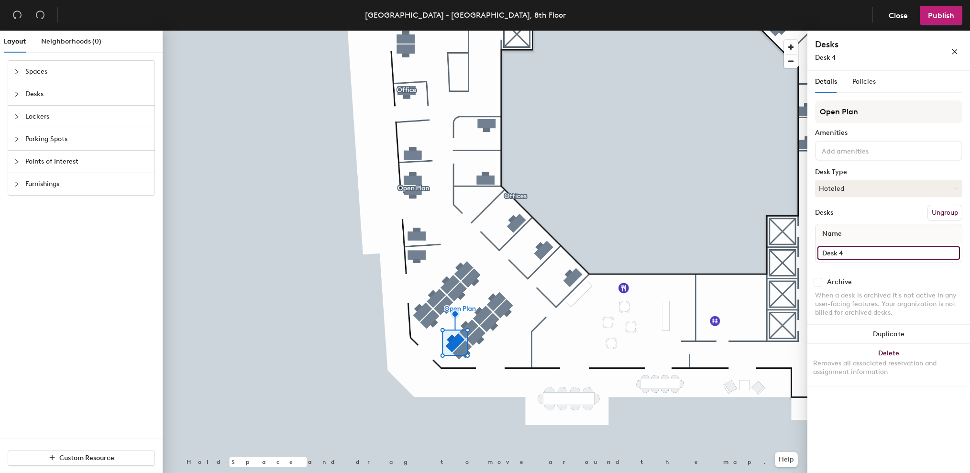
click at [859, 251] on input "Desk 4" at bounding box center [888, 252] width 142 height 13
paste input
type input "Desk 9"
click at [863, 257] on input "Desk 5" at bounding box center [888, 252] width 142 height 13
paste input
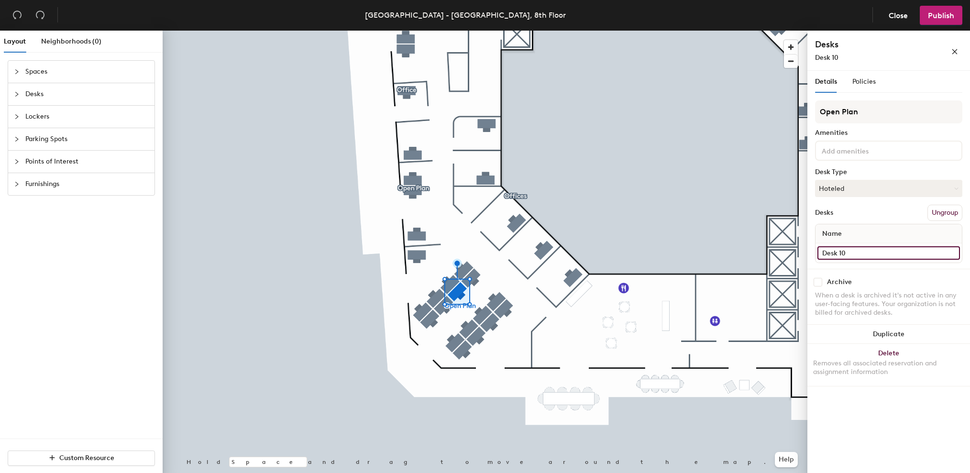
type input "Desk 10"
click at [865, 250] on input "Desk 6" at bounding box center [888, 252] width 142 height 13
paste input
type input "Desk 11"
click at [878, 259] on input "Desk 7" at bounding box center [888, 252] width 142 height 13
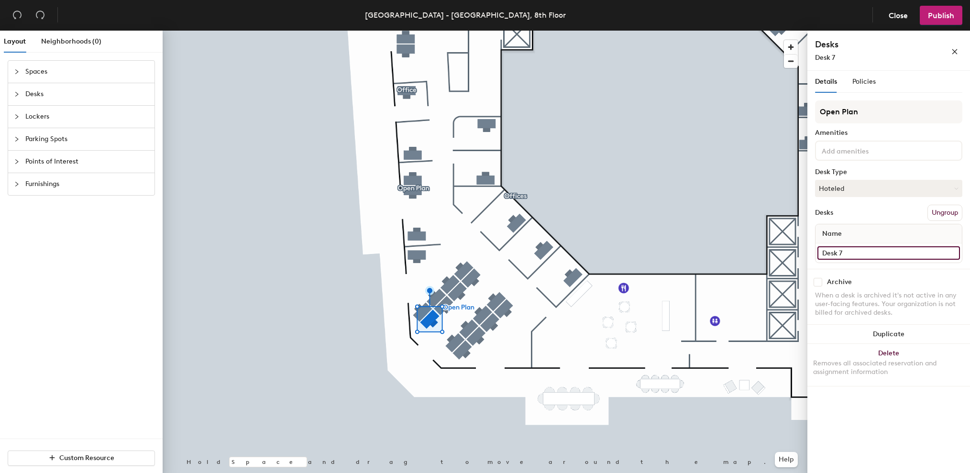
paste input
type input "Desk 12"
click at [860, 260] on div "Desk 3" at bounding box center [888, 252] width 146 height 19
click at [869, 257] on input "Desk 3" at bounding box center [888, 252] width 142 height 13
paste input
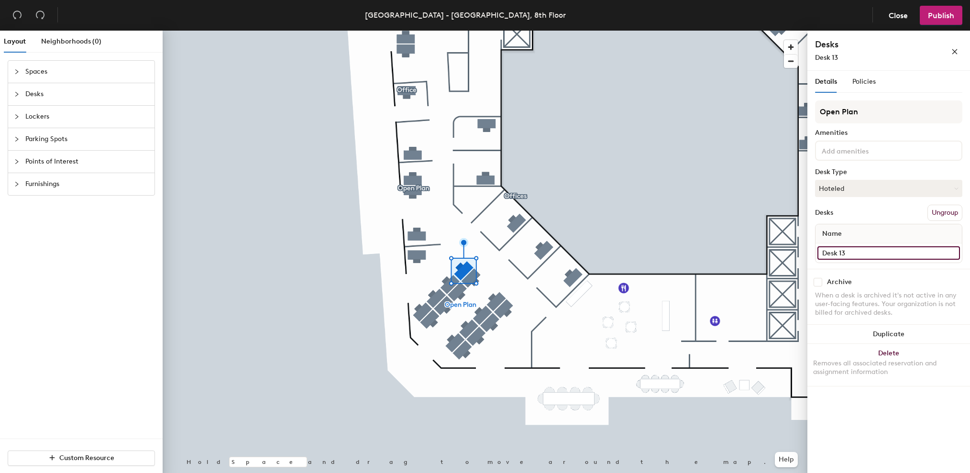
type input "Desk 13"
click at [875, 255] on input "Desk 2" at bounding box center [888, 252] width 142 height 13
paste input
type input "Desk 14"
click at [851, 256] on input "Desk 9" at bounding box center [888, 252] width 142 height 13
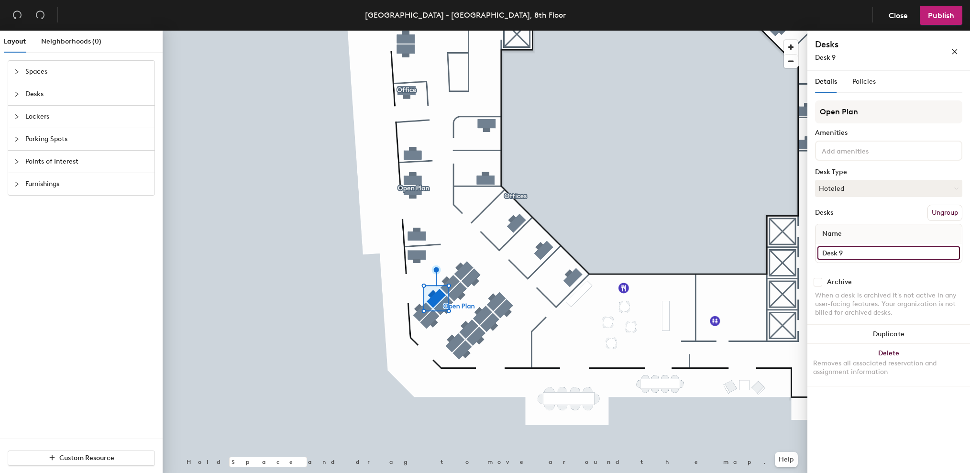
paste input
type input "Desk 15"
click at [852, 256] on input "Desk 8" at bounding box center [888, 252] width 142 height 13
paste input
type input "Desk 16"
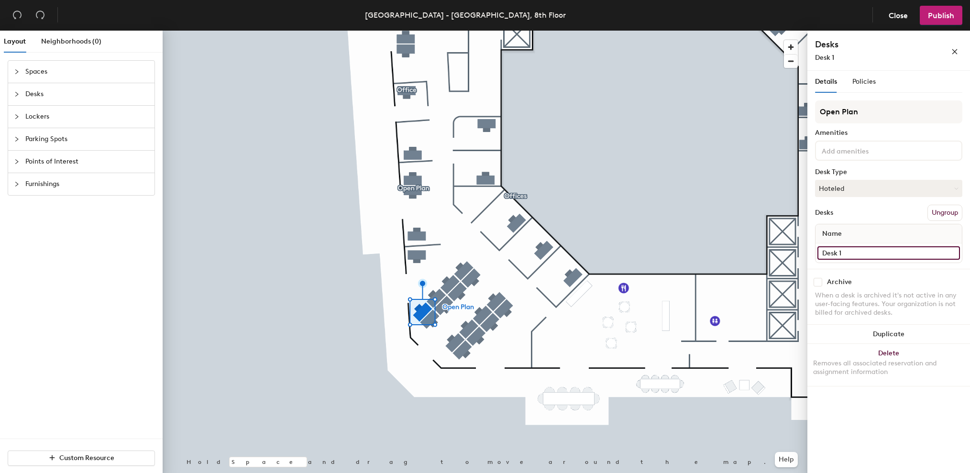
click at [883, 256] on input "Desk 1" at bounding box center [888, 252] width 142 height 13
paste input
type input "Desk 17"
click at [875, 256] on input "Desk 4" at bounding box center [888, 252] width 142 height 13
paste input
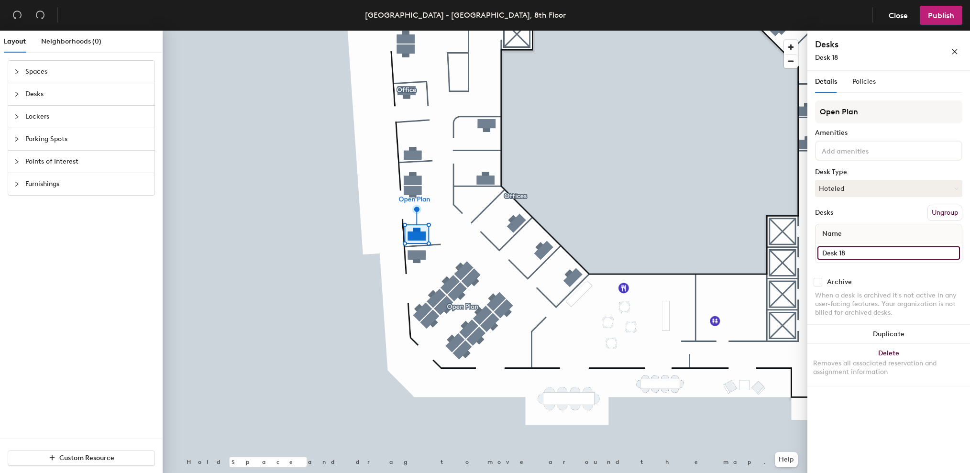
type input "Desk 18"
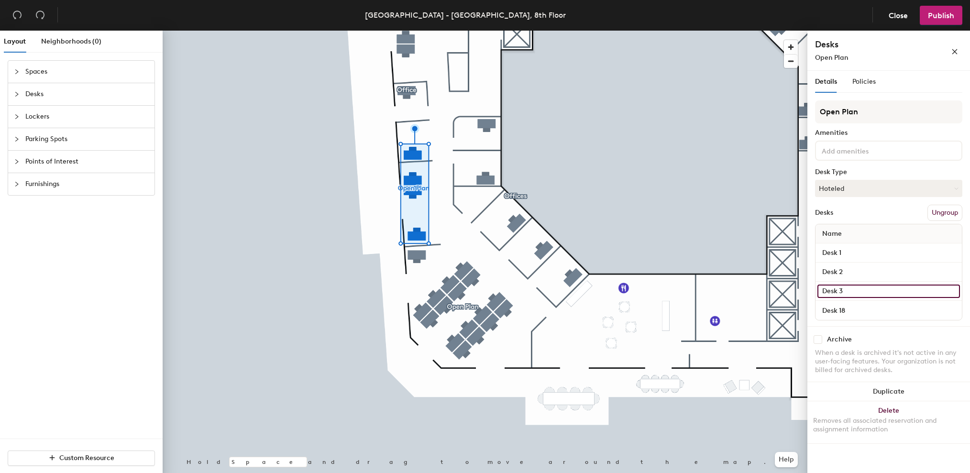
click at [845, 293] on input "Desk 3" at bounding box center [888, 290] width 142 height 13
paste input
type input "Desk 19"
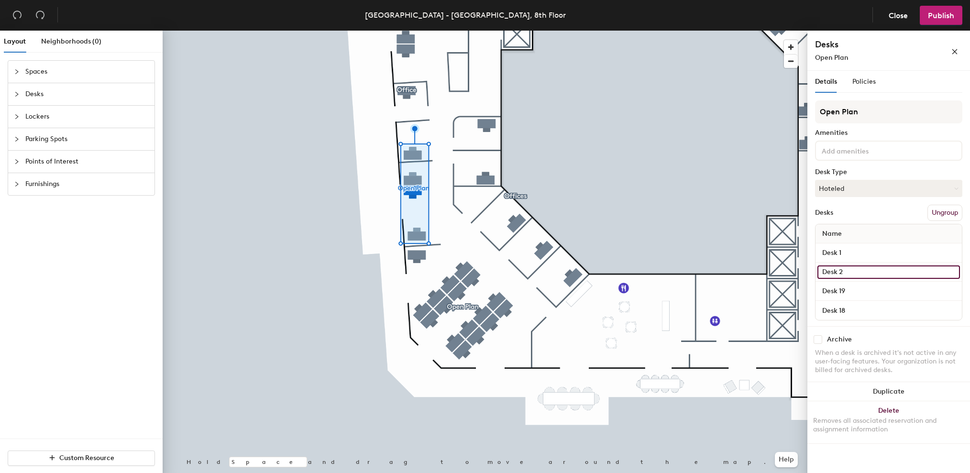
click at [859, 268] on input "Desk 2" at bounding box center [888, 271] width 142 height 13
paste input
type input "Desk 20"
click at [865, 249] on input "Desk 1" at bounding box center [888, 252] width 142 height 13
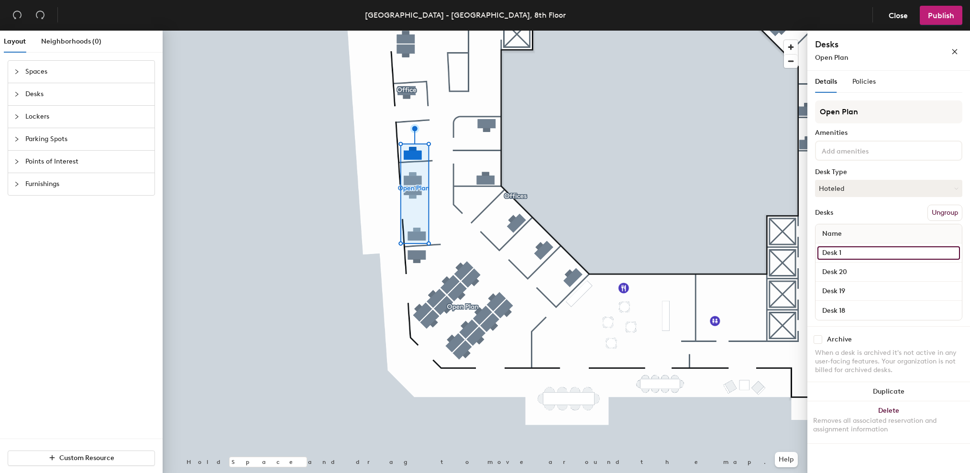
paste input
type input "Desk 21"
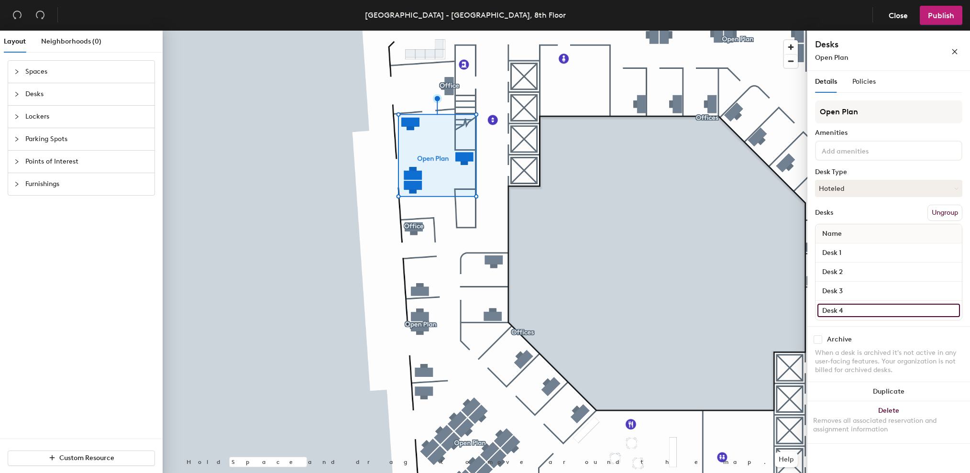
click at [840, 307] on input "Desk 4" at bounding box center [888, 310] width 142 height 13
paste input
type input "Desk 22"
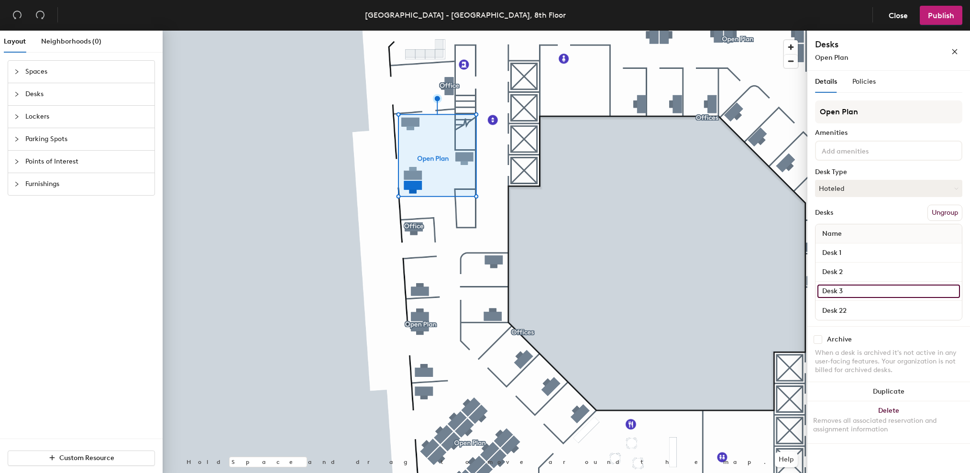
click at [839, 290] on input "Desk 3" at bounding box center [888, 290] width 142 height 13
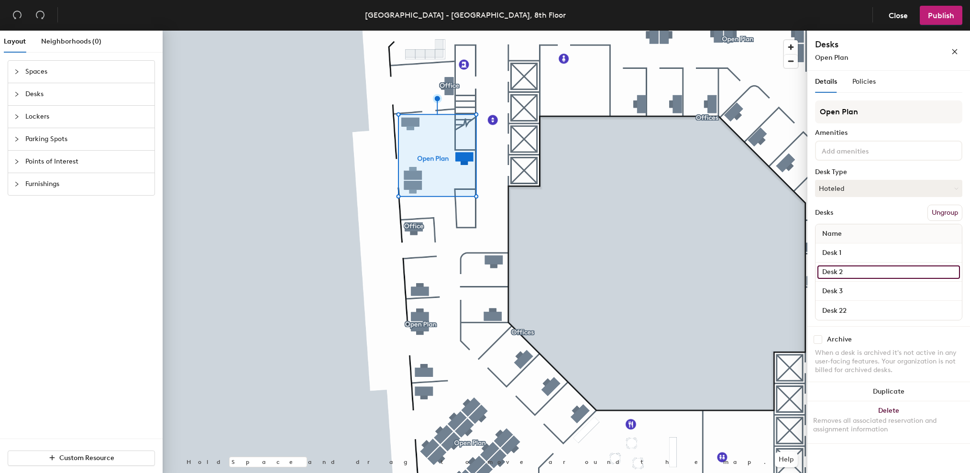
click at [843, 278] on input "Desk 2" at bounding box center [888, 271] width 142 height 13
paste input
type input "Desk 23"
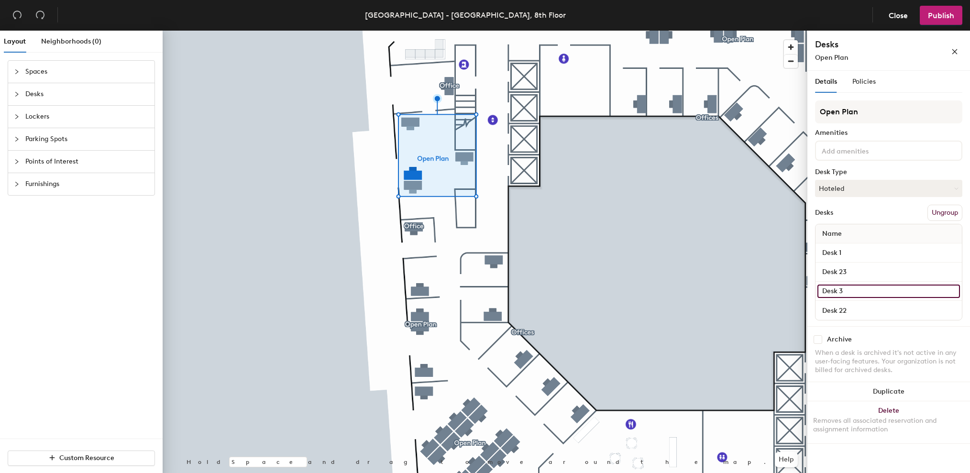
click at [847, 289] on input "Desk 3" at bounding box center [888, 290] width 142 height 13
paste input
type input "Desk 24"
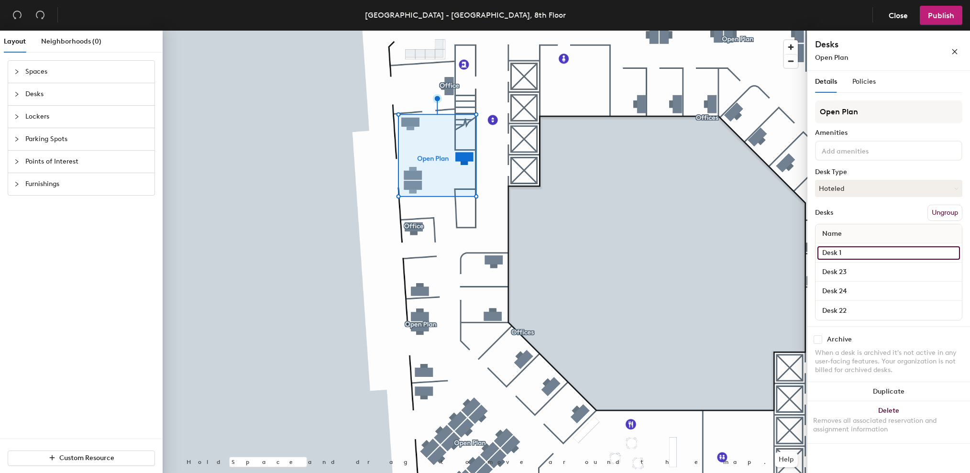
click at [836, 247] on input "Desk 1" at bounding box center [888, 252] width 142 height 13
paste input
type input "Desk 25"
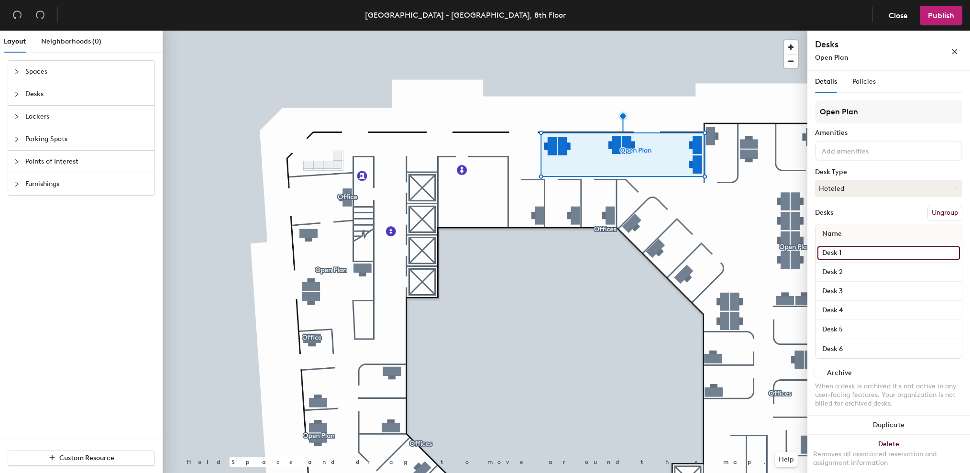
click at [834, 257] on input "Desk 1" at bounding box center [888, 252] width 142 height 13
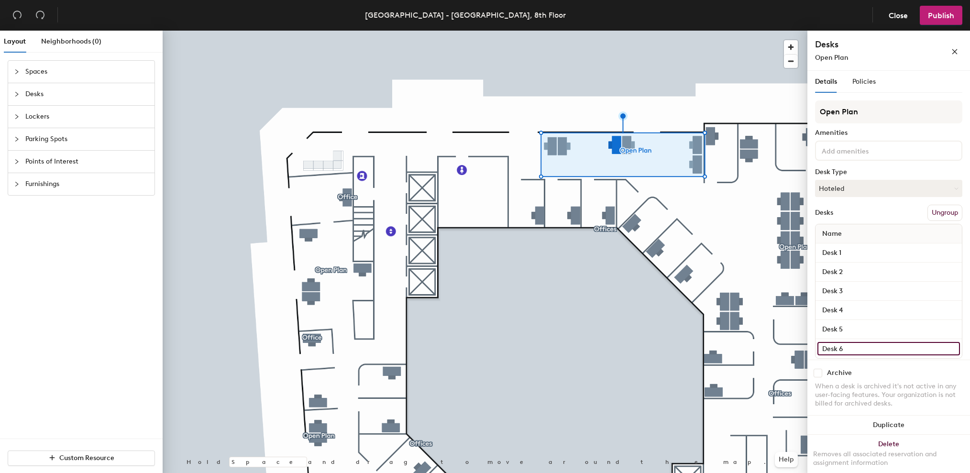
click at [846, 346] on input "Desk 6" at bounding box center [888, 348] width 142 height 13
paste input
type input "Desk 26"
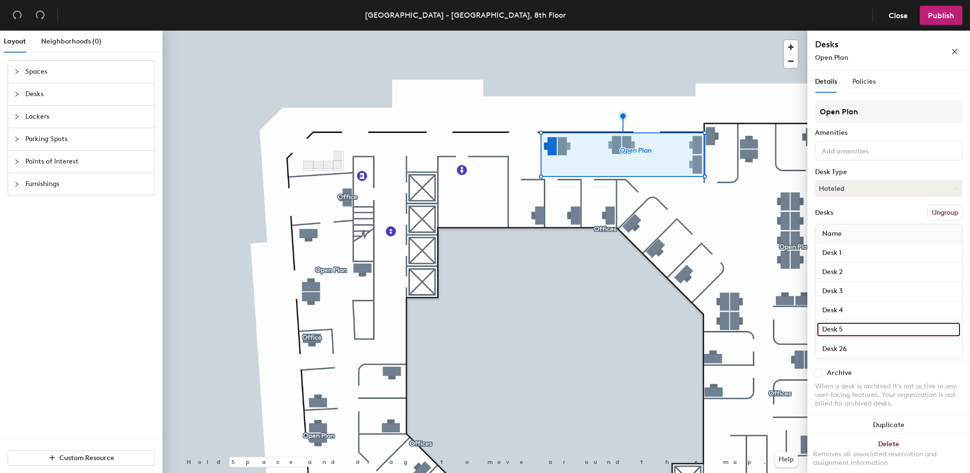
click at [852, 329] on input "Desk 5" at bounding box center [888, 329] width 142 height 13
paste input
type input "Desk 27"
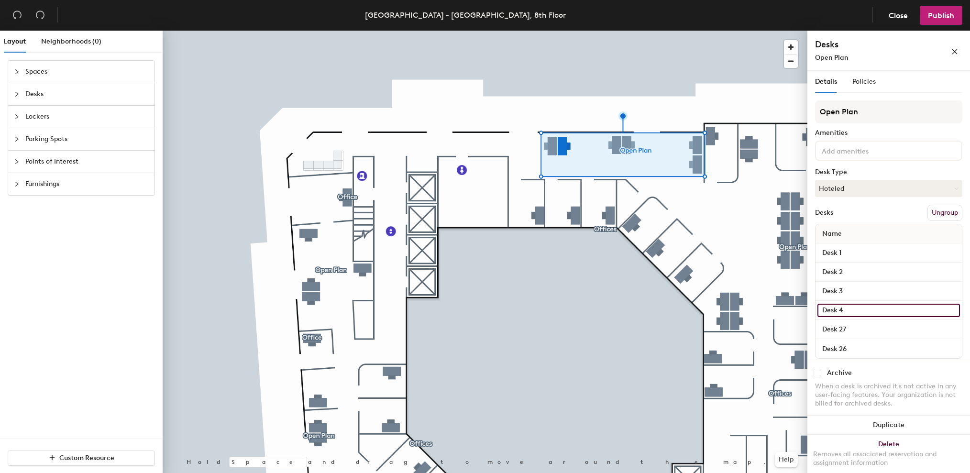
click at [857, 315] on input "Desk 4" at bounding box center [888, 310] width 142 height 13
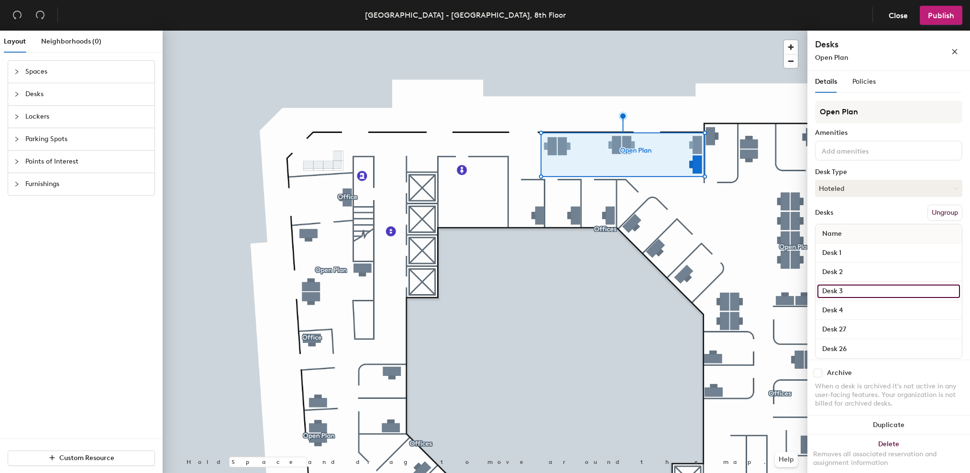
click at [851, 292] on input "Desk 3" at bounding box center [888, 290] width 142 height 13
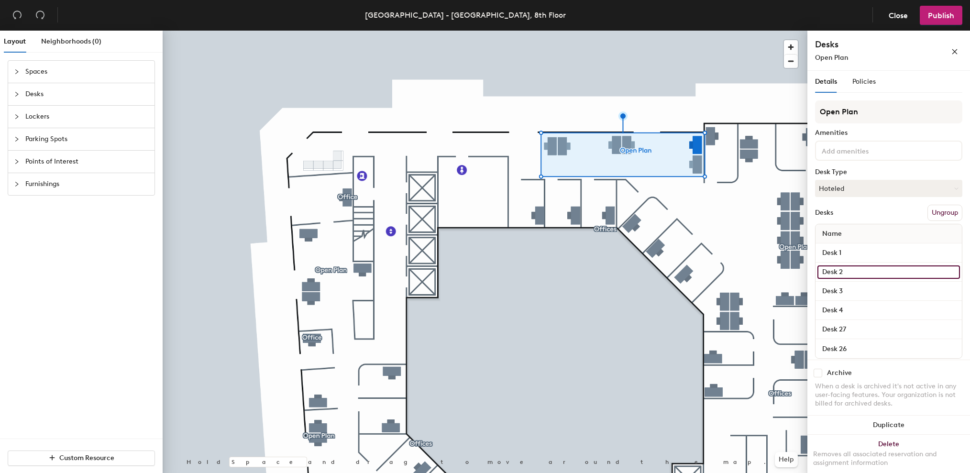
click at [853, 272] on input "Desk 2" at bounding box center [888, 271] width 142 height 13
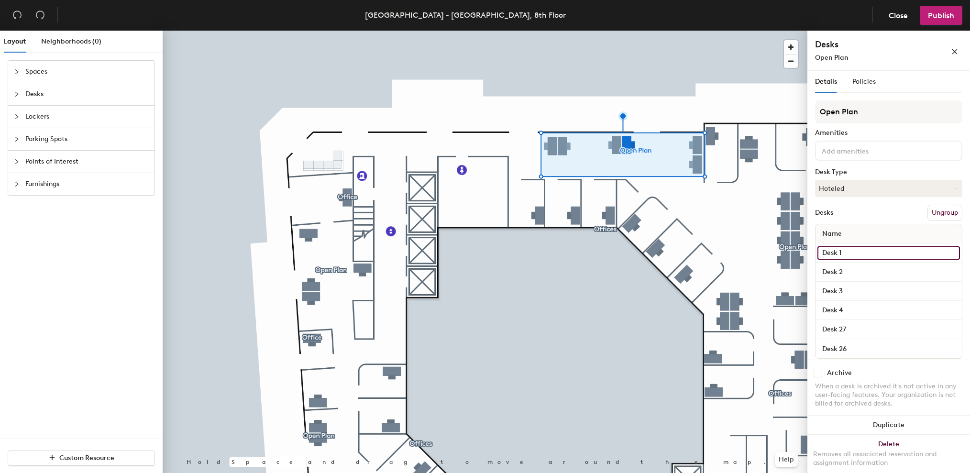
click at [856, 252] on input "Desk 1" at bounding box center [888, 252] width 142 height 13
paste input
type input "Desk 28"
click at [854, 267] on input "Desk 2" at bounding box center [888, 271] width 142 height 13
paste input
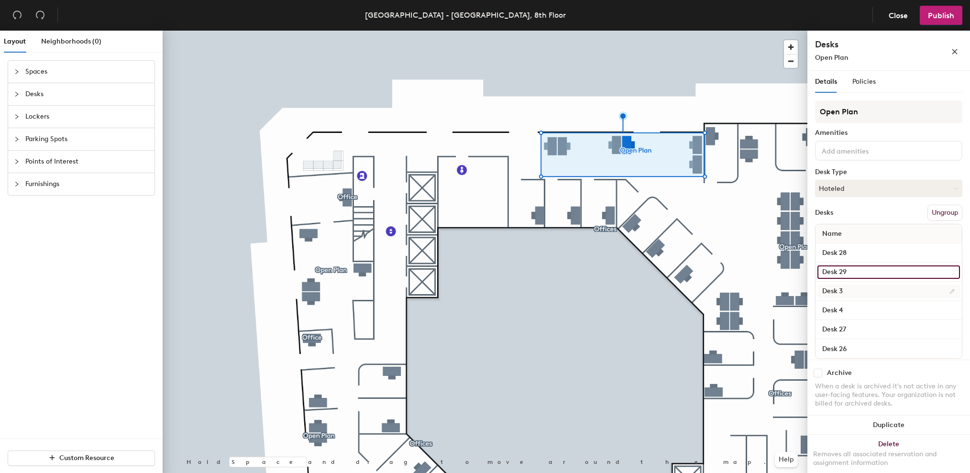
type input "Desk 29"
click at [848, 288] on input "Desk 3" at bounding box center [888, 290] width 142 height 13
paste input
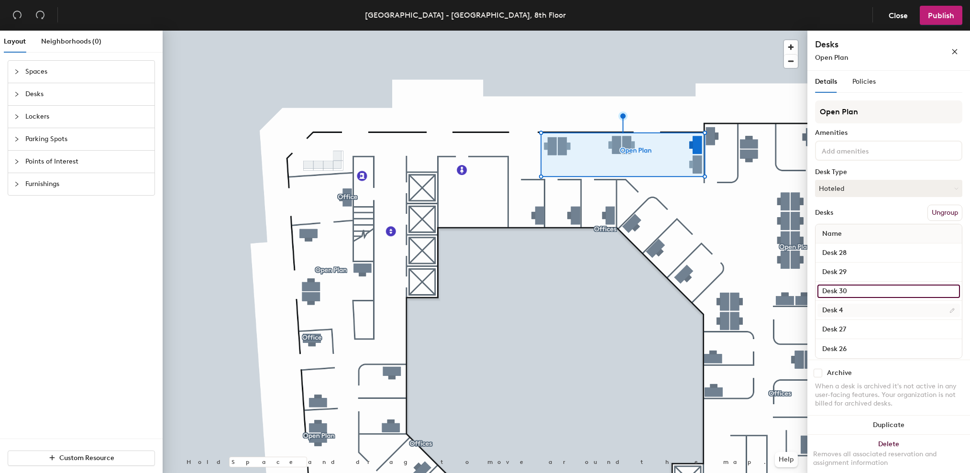
type input "Desk 30"
click at [852, 308] on input "Desk 4" at bounding box center [888, 310] width 142 height 13
paste input
type input "Desk 31"
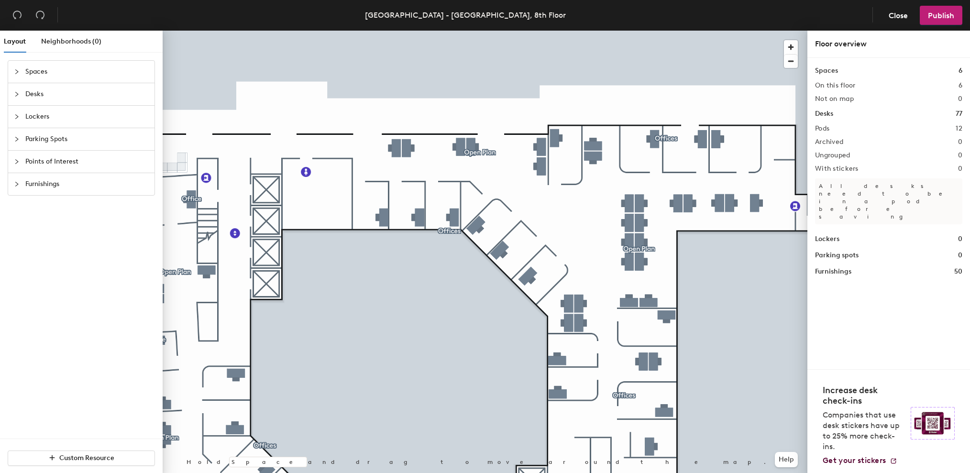
click at [590, 31] on div at bounding box center [485, 31] width 645 height 0
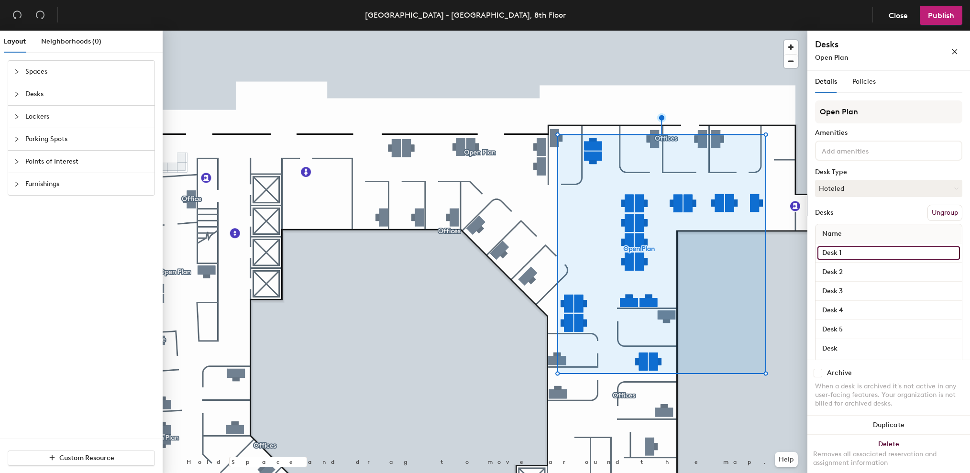
click at [855, 250] on input "Desk 1" at bounding box center [888, 252] width 142 height 13
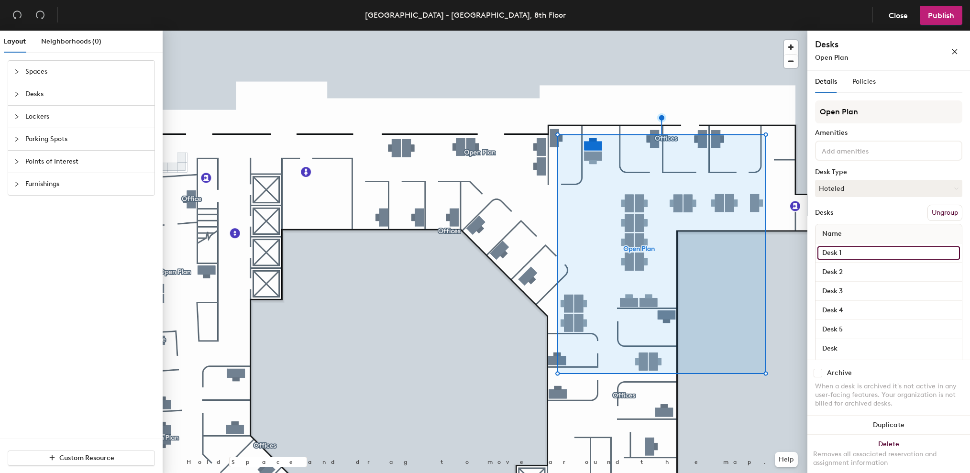
paste input
type input "Desk 32"
click at [856, 270] on input "Desk 2" at bounding box center [888, 271] width 142 height 13
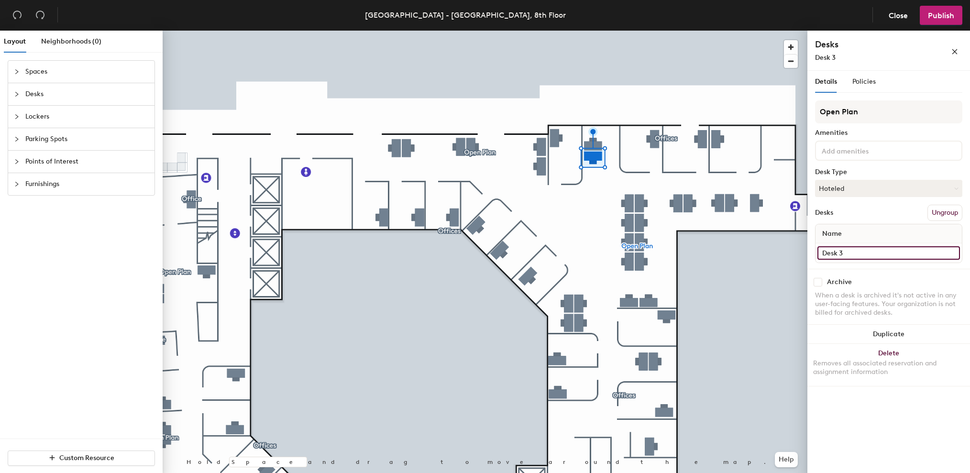
click at [858, 258] on input "Desk 3" at bounding box center [888, 252] width 142 height 13
paste input
type input "Desk 33"
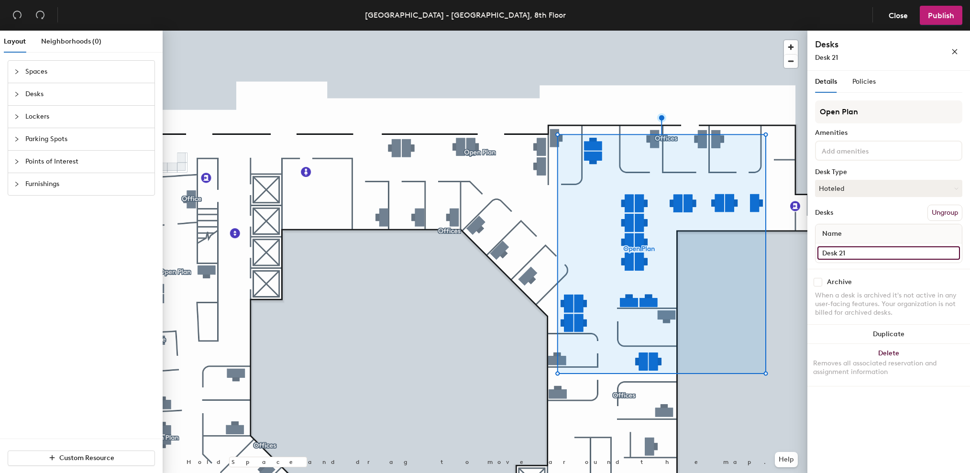
click at [847, 252] on input "Desk 21" at bounding box center [888, 252] width 142 height 13
paste input
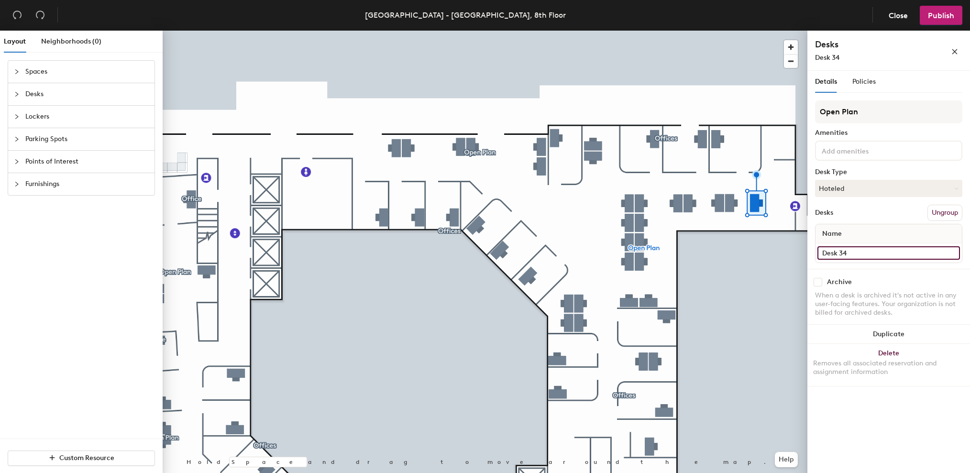
type input "Desk 34"
click at [854, 252] on input "Desk 20" at bounding box center [888, 252] width 142 height 13
paste input
type input "Desk 35"
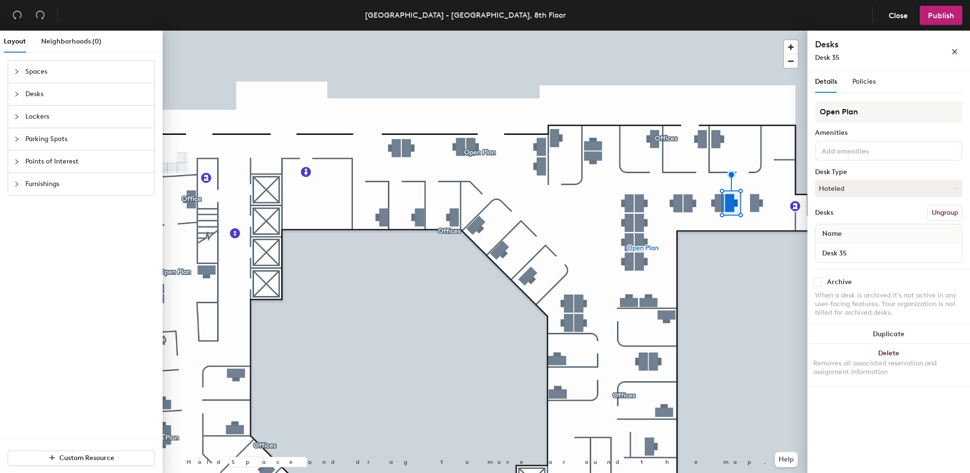
click at [774, 31] on div at bounding box center [485, 31] width 645 height 0
click at [851, 259] on input "Desk 2" at bounding box center [888, 252] width 142 height 13
paste input
type input "Desk 36"
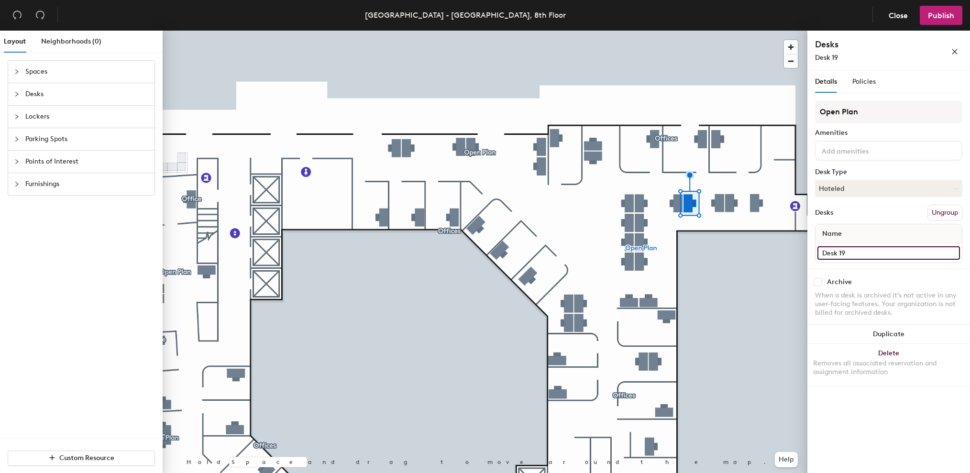
click at [852, 252] on input "Desk 19" at bounding box center [888, 252] width 142 height 13
paste input
type input "Desk 37"
click at [858, 257] on input "Desk 10" at bounding box center [888, 252] width 142 height 13
paste input
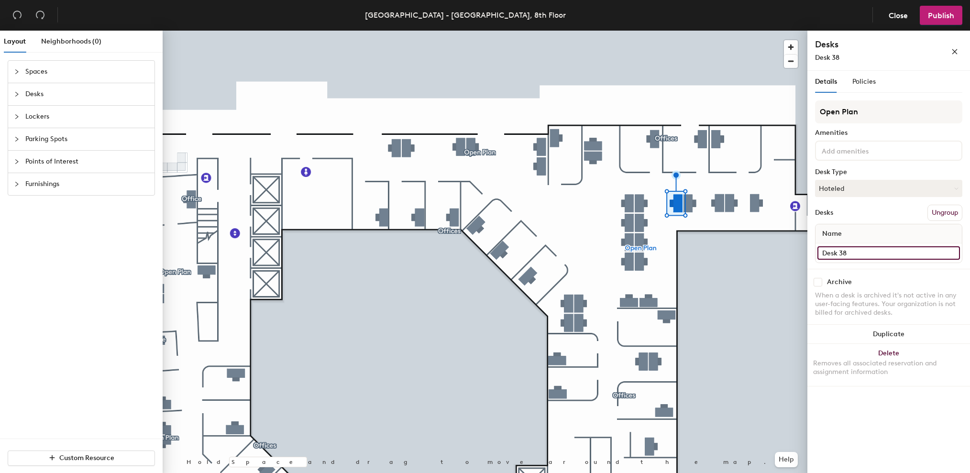
type input "Desk 38"
click at [850, 254] on input "Desk 11" at bounding box center [888, 252] width 142 height 13
paste input
type input "Desk 39"
click at [858, 254] on input "Desk 18" at bounding box center [888, 252] width 142 height 13
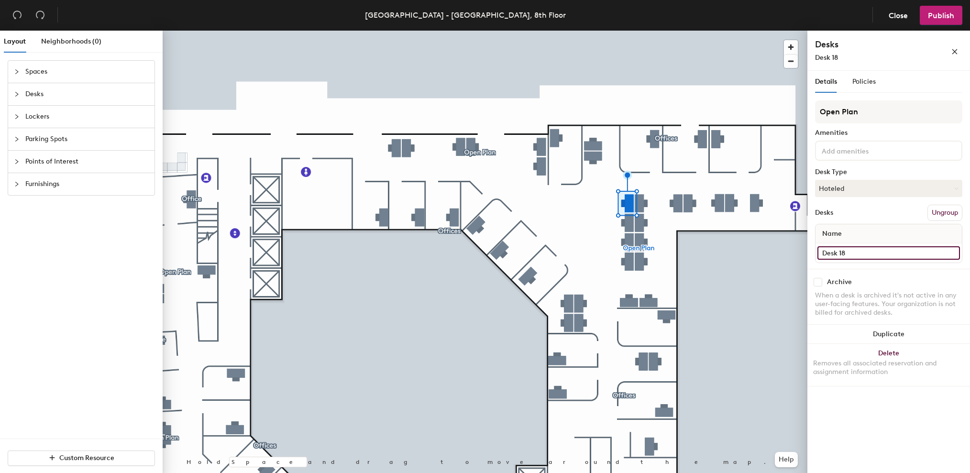
paste input
type input "Desk 40"
click at [879, 258] on input "Desk 12" at bounding box center [888, 252] width 142 height 13
paste input
type input "Desk 41"
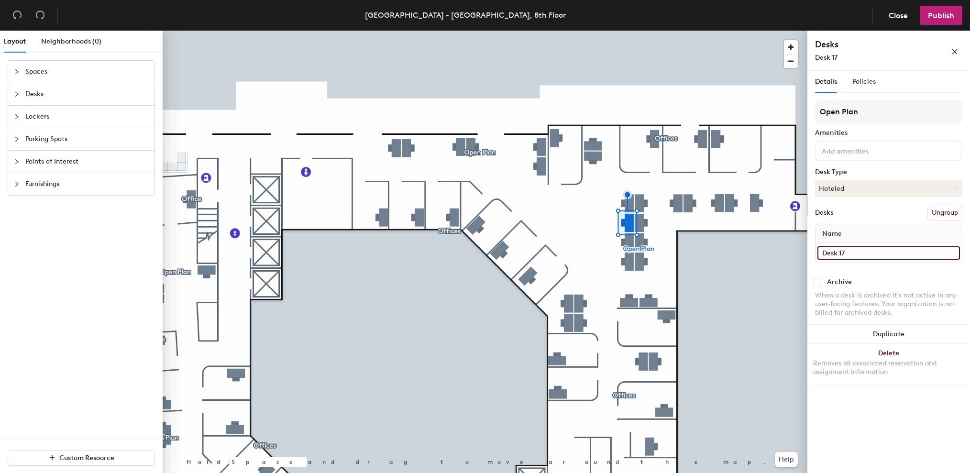
click at [861, 251] on input "Desk 17" at bounding box center [888, 252] width 142 height 13
paste input
type input "Desk 42"
click at [871, 253] on input "Desk 13" at bounding box center [888, 252] width 142 height 13
paste input
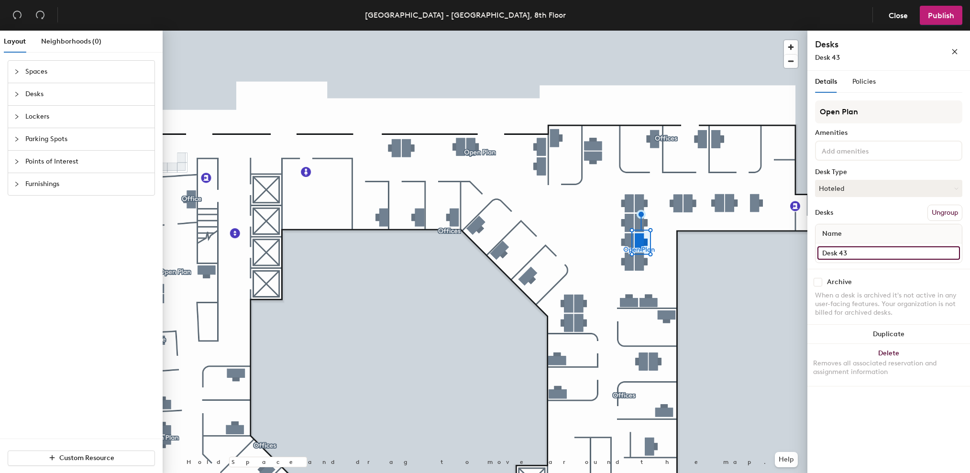
type input "Desk 43"
click at [626, 31] on div at bounding box center [485, 31] width 645 height 0
click at [864, 254] on input "Desk 16" at bounding box center [888, 252] width 142 height 13
paste input
type input "Desk 44"
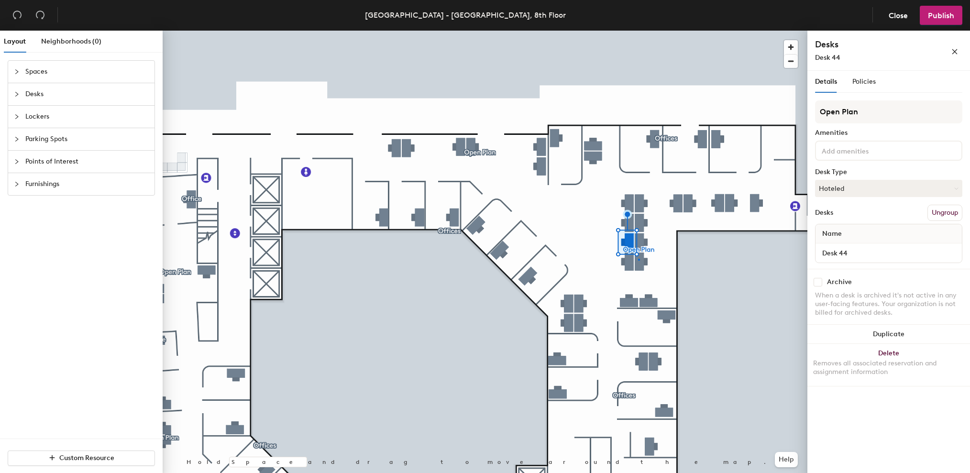
click at [638, 31] on div at bounding box center [485, 31] width 645 height 0
click at [865, 258] on input "Desk 14" at bounding box center [888, 252] width 142 height 13
paste input
type input "Desk 45"
click at [892, 252] on input "Desk 15" at bounding box center [888, 252] width 142 height 13
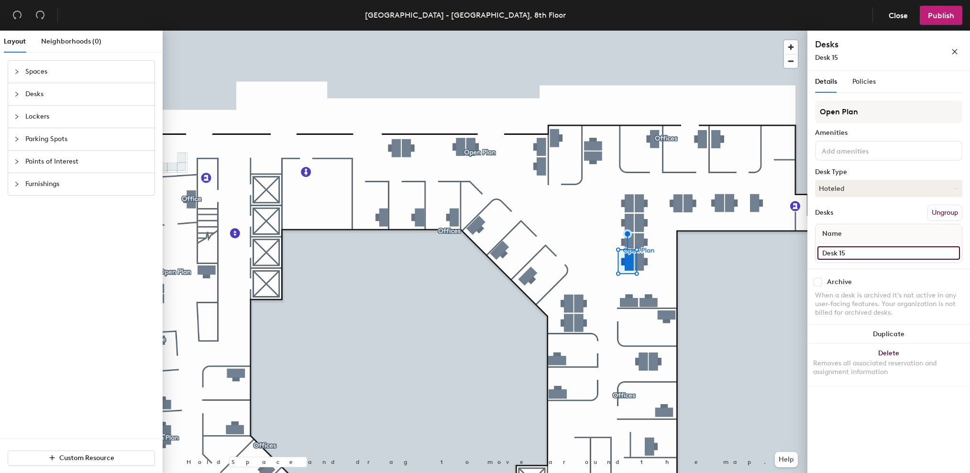
paste input
type input "Desk 46"
click at [860, 253] on input "Desk 9" at bounding box center [888, 252] width 142 height 13
paste input
type input "Desk 47"
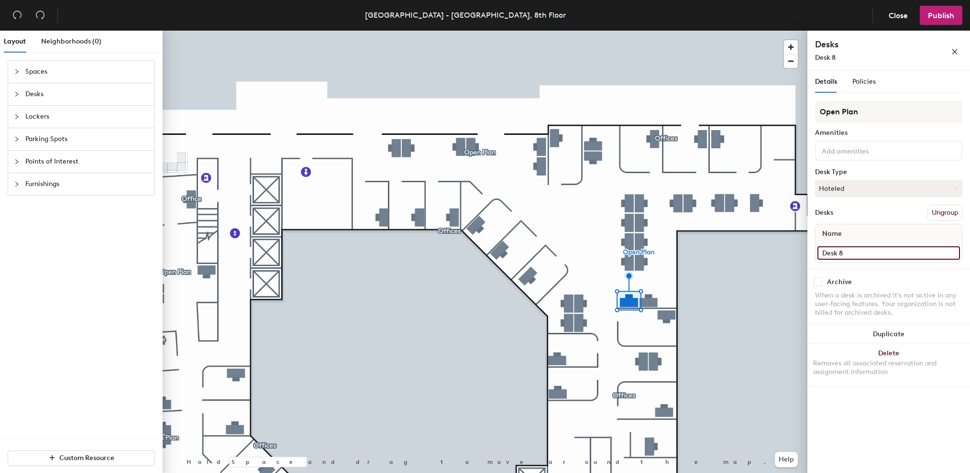
click at [849, 252] on input "Desk 8" at bounding box center [888, 252] width 142 height 13
paste input
type input "Desk 48"
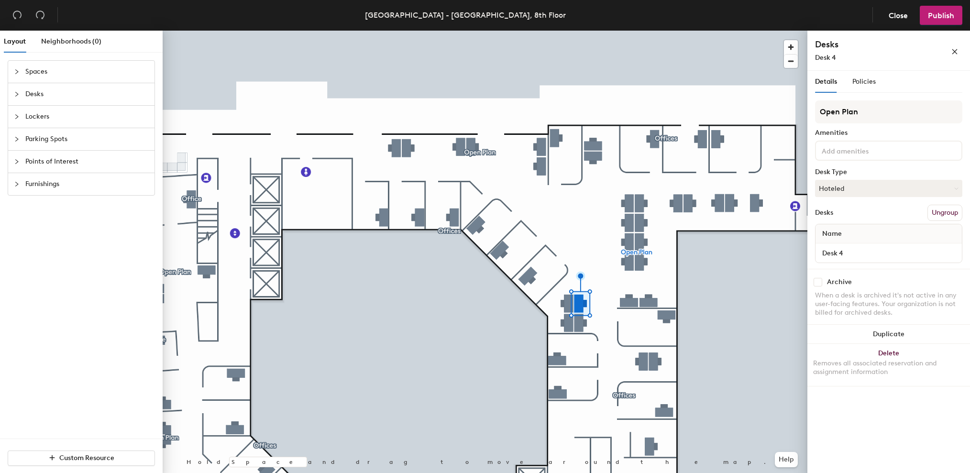
click at [865, 262] on div "Desk 4" at bounding box center [888, 252] width 146 height 19
click at [865, 255] on input "Desk 4" at bounding box center [888, 252] width 142 height 13
paste input
type input "Desk 49"
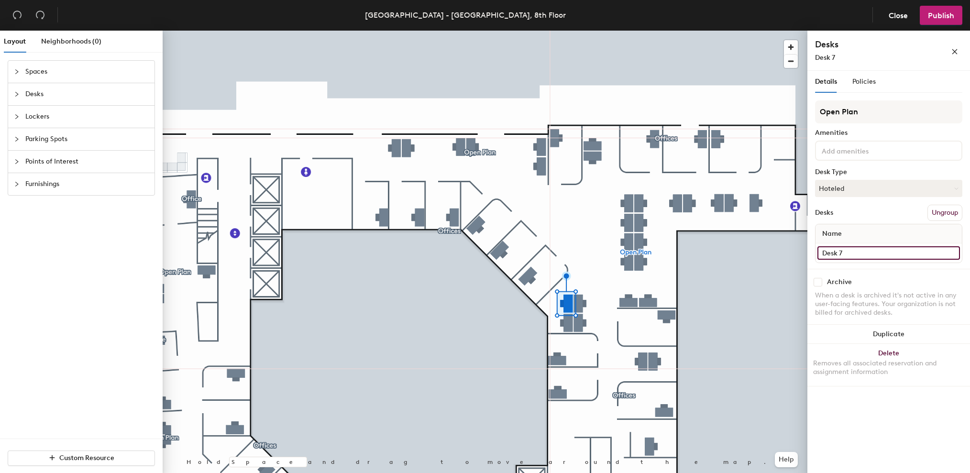
click at [880, 249] on input "Desk 7" at bounding box center [888, 252] width 142 height 13
paste input
type input "Desk 50"
click at [864, 250] on input "Desk 5" at bounding box center [888, 252] width 142 height 13
paste input
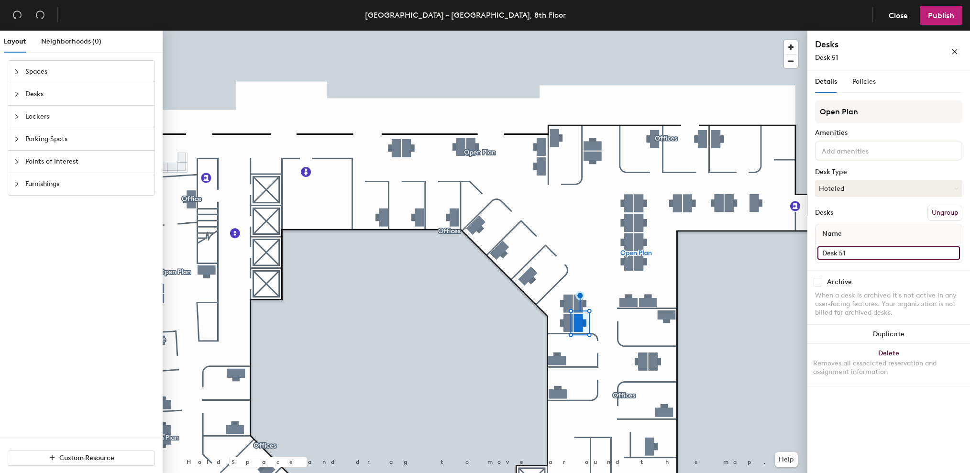
type input "Desk 51"
click at [864, 252] on input "Desk 6" at bounding box center [888, 252] width 142 height 13
paste input
type input "Desk 52"
